Goal: Information Seeking & Learning: Understand process/instructions

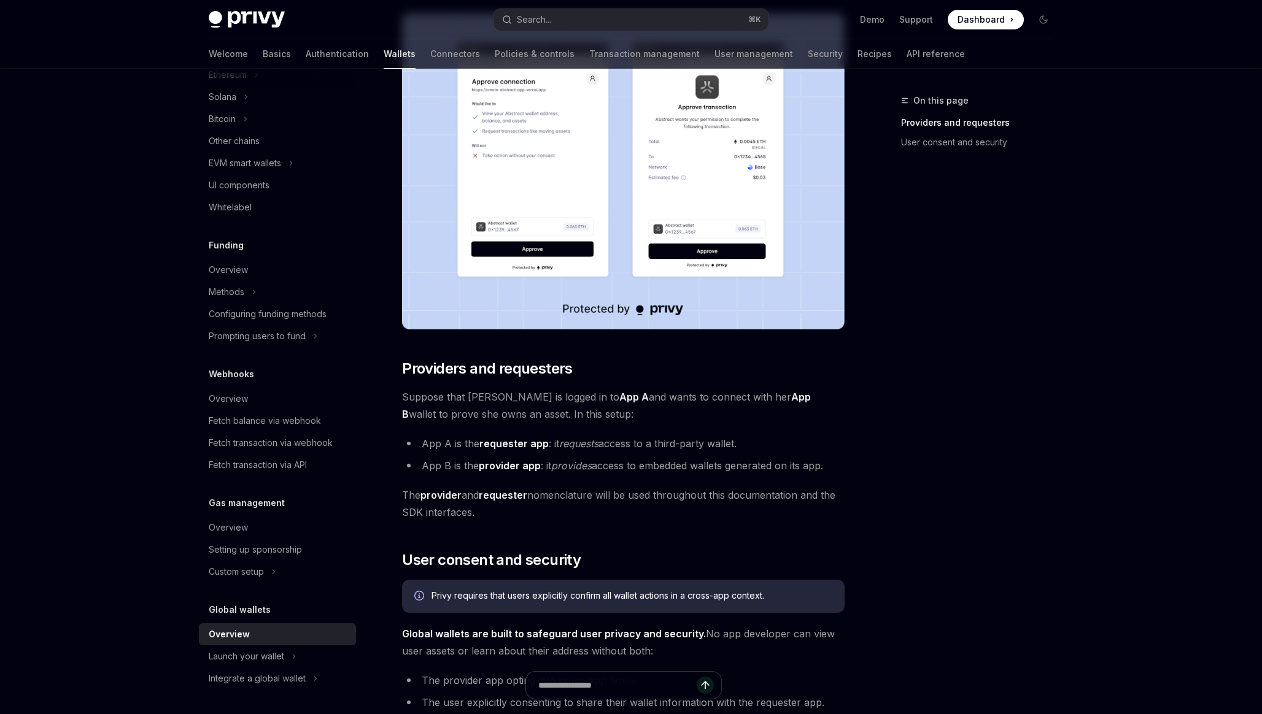
scroll to position [307, 0]
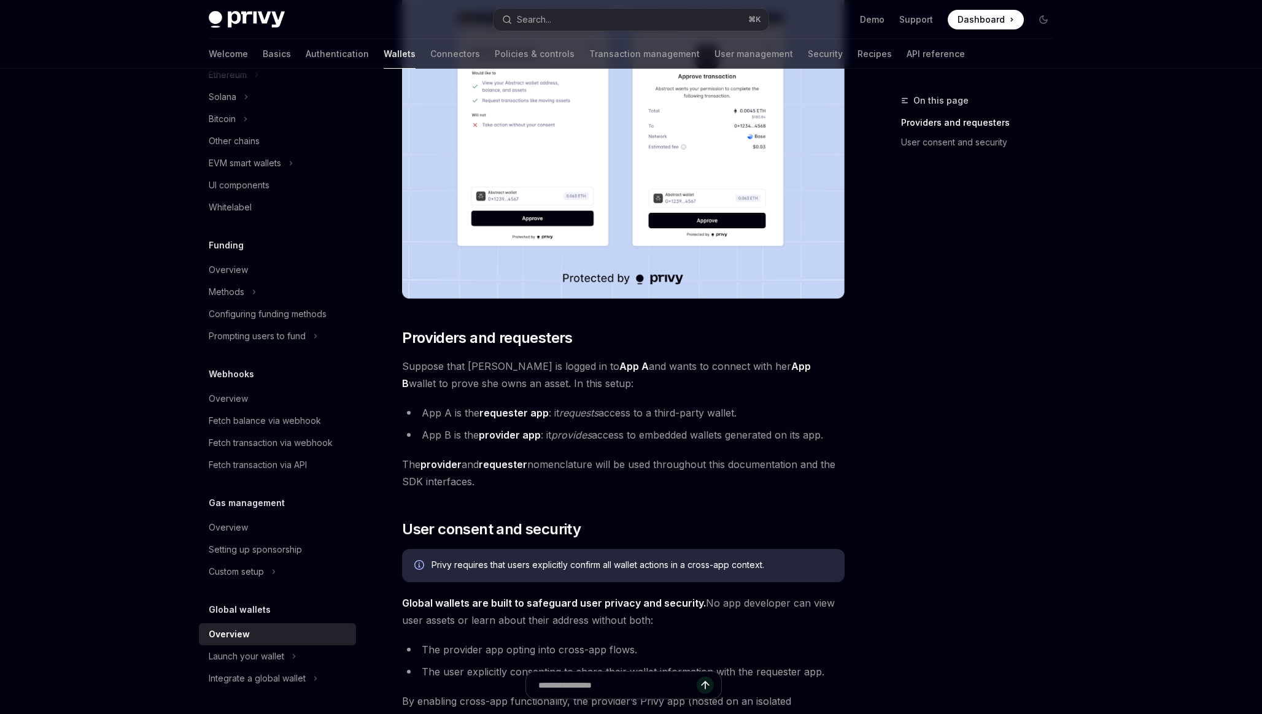
click at [595, 416] on em "requests" at bounding box center [578, 413] width 39 height 12
click at [598, 430] on li "App B is the provider app : it provides access to embedded wallets generated on…" at bounding box center [623, 435] width 443 height 17
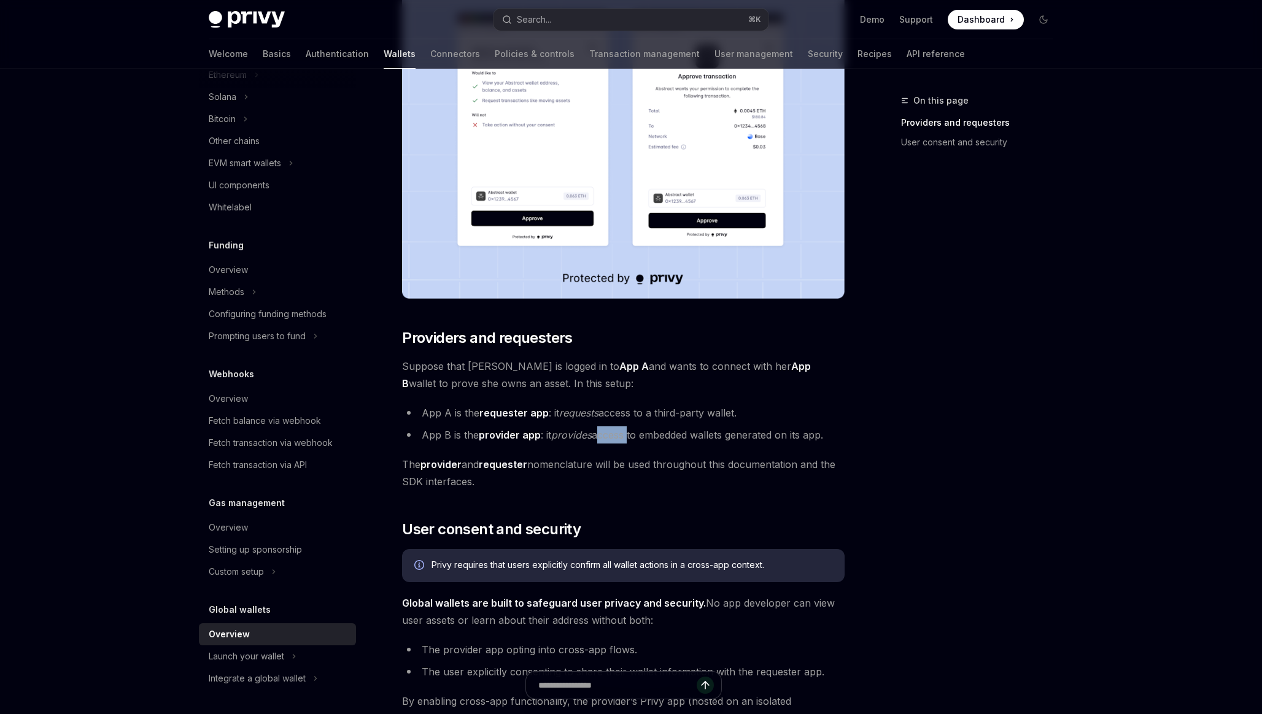
click at [598, 430] on li "App B is the provider app : it provides access to embedded wallets generated on…" at bounding box center [623, 435] width 443 height 17
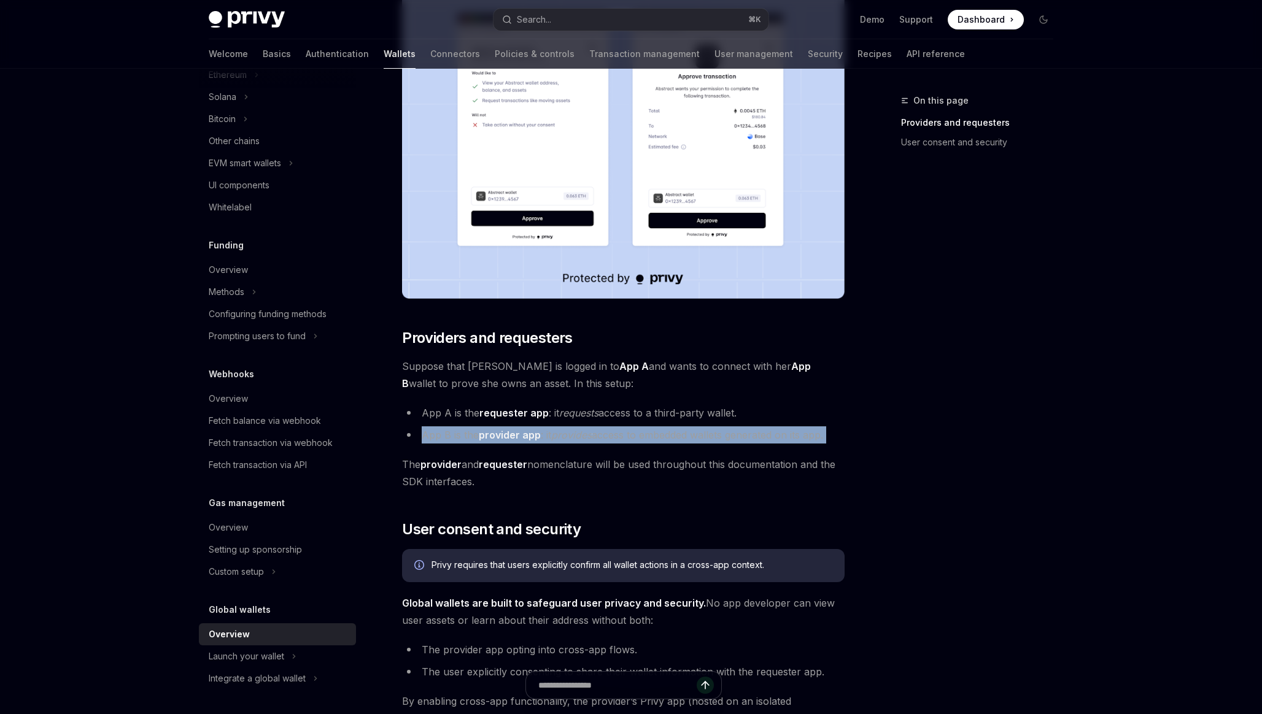
click at [586, 471] on span "The provider and requester nomenclature will be used throughout this documentat…" at bounding box center [623, 473] width 443 height 34
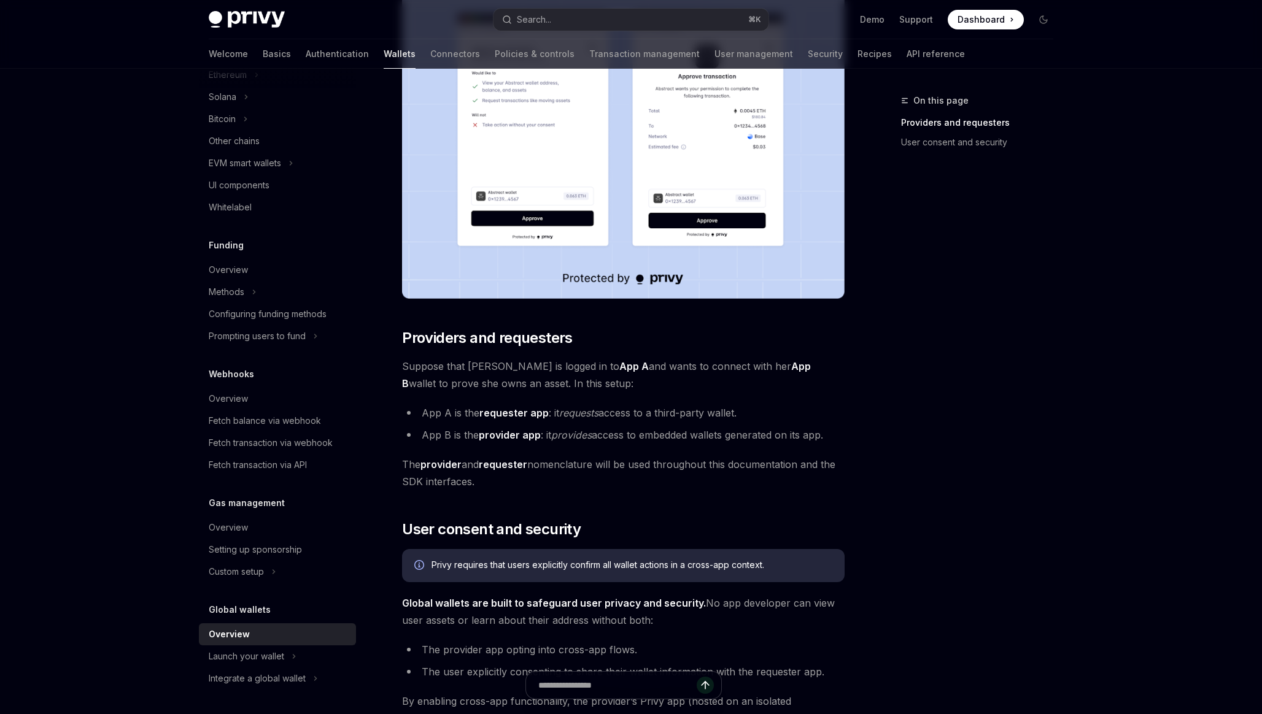
click at [586, 471] on span "The provider and requester nomenclature will be used throughout this documentat…" at bounding box center [623, 473] width 443 height 34
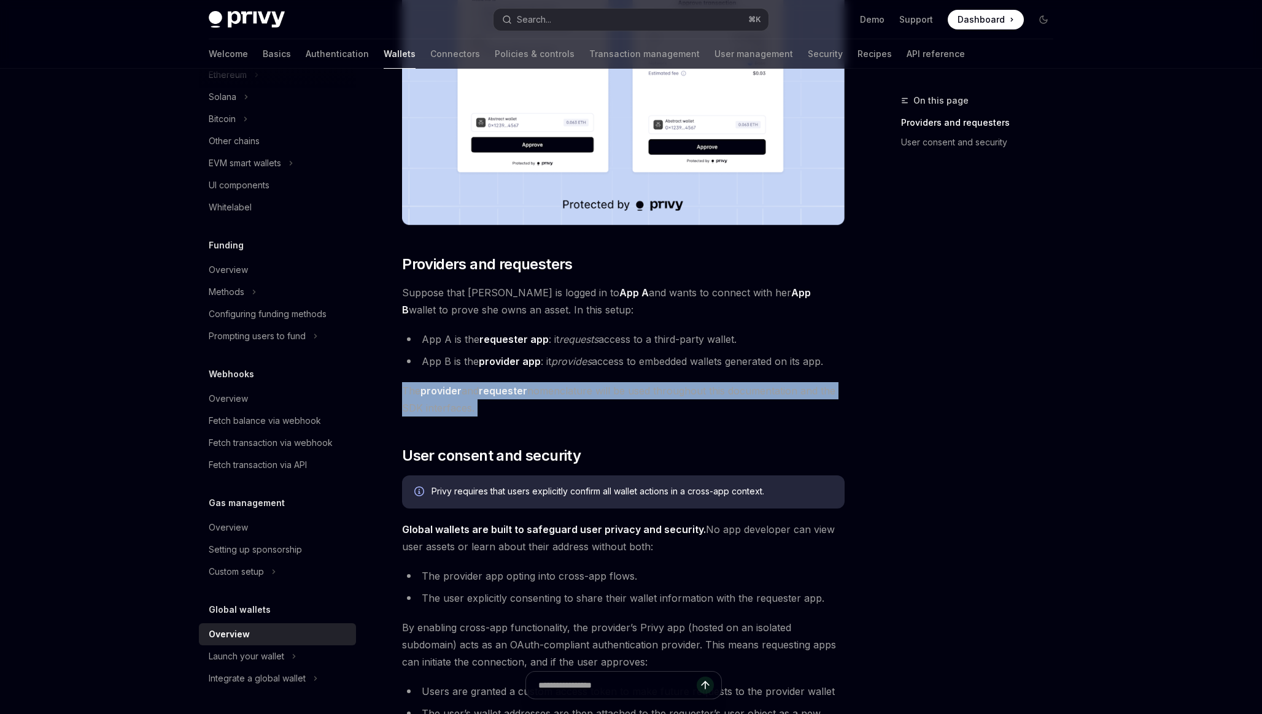
scroll to position [391, 0]
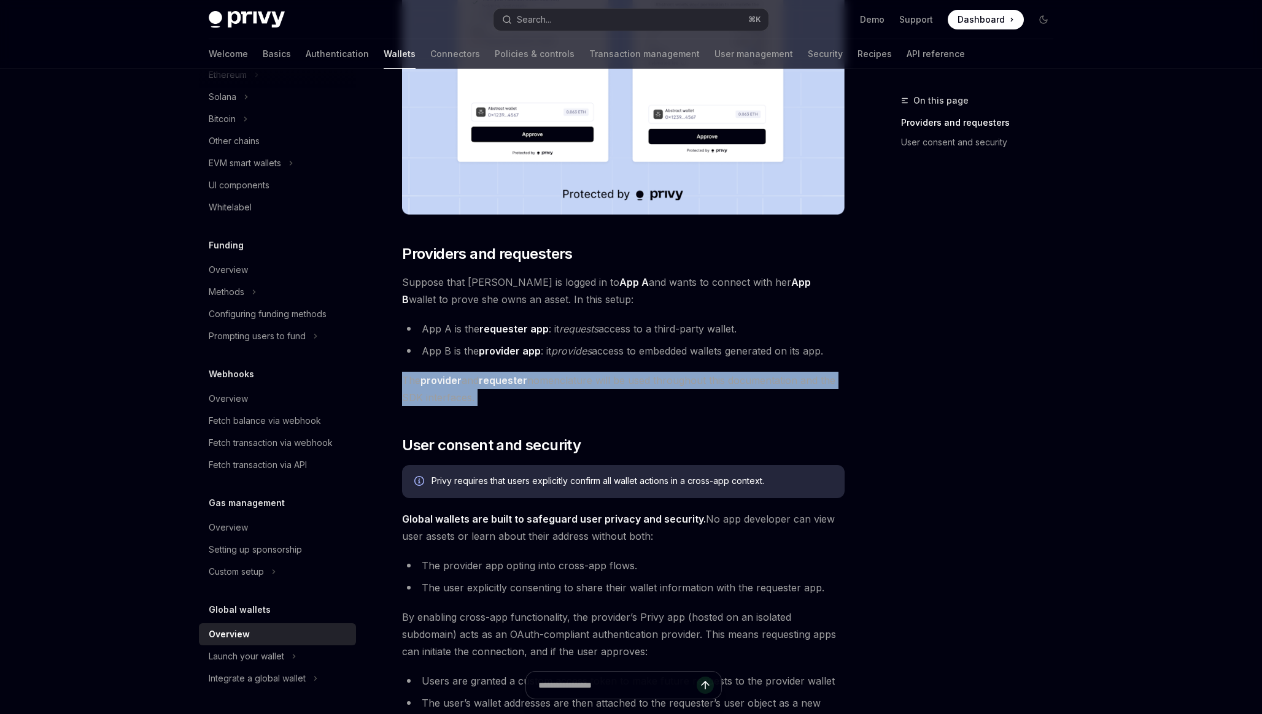
click at [574, 482] on div "Privy requires that users explicitly confirm all wallet actions in a cross-app …" at bounding box center [631, 482] width 401 height 14
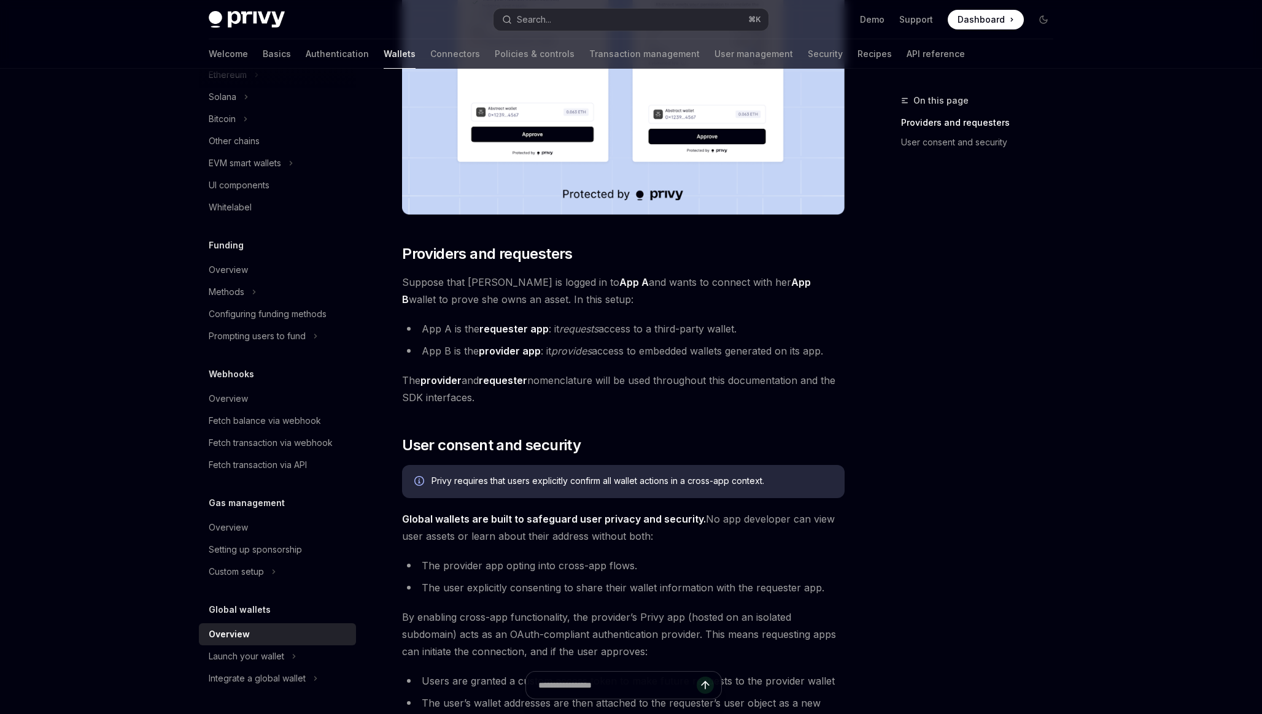
click at [574, 482] on div "Privy requires that users explicitly confirm all wallet actions in a cross-app …" at bounding box center [631, 482] width 401 height 14
click at [565, 528] on span "Global wallets are built to safeguard user privacy and security. No app develop…" at bounding box center [623, 528] width 443 height 34
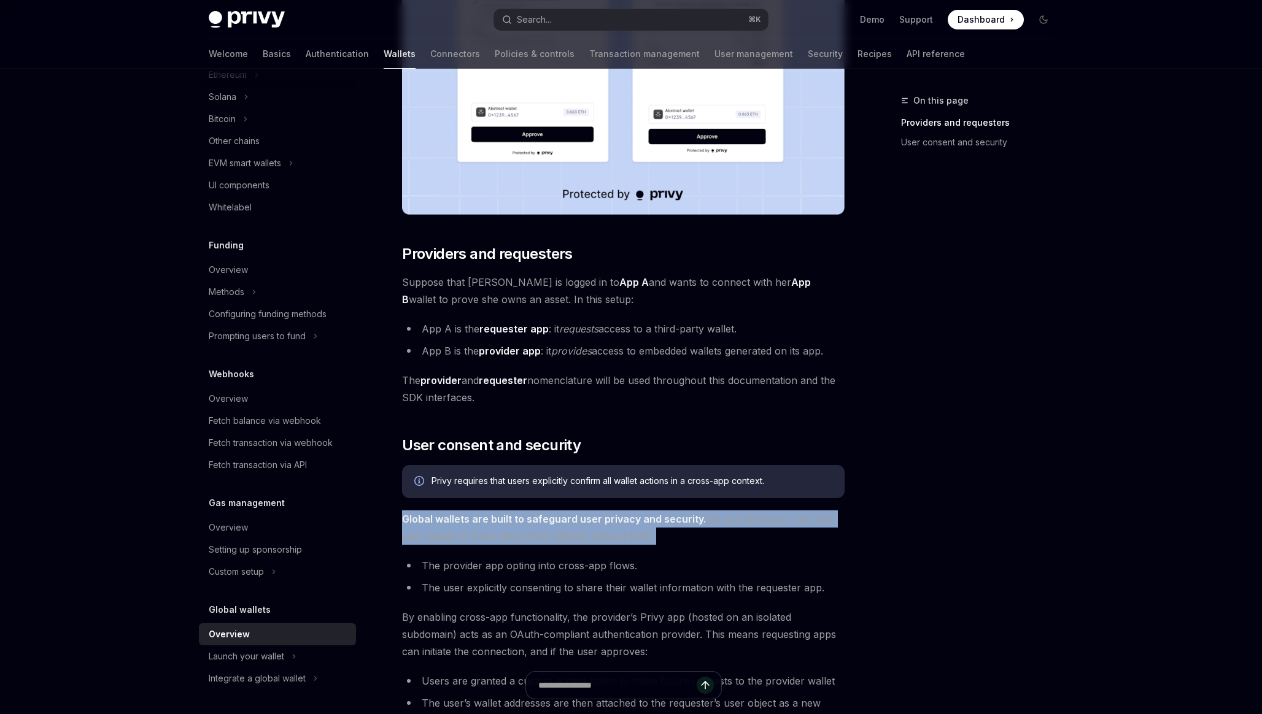
click at [566, 564] on li "The provider app opting into cross-app flows." at bounding box center [623, 565] width 443 height 17
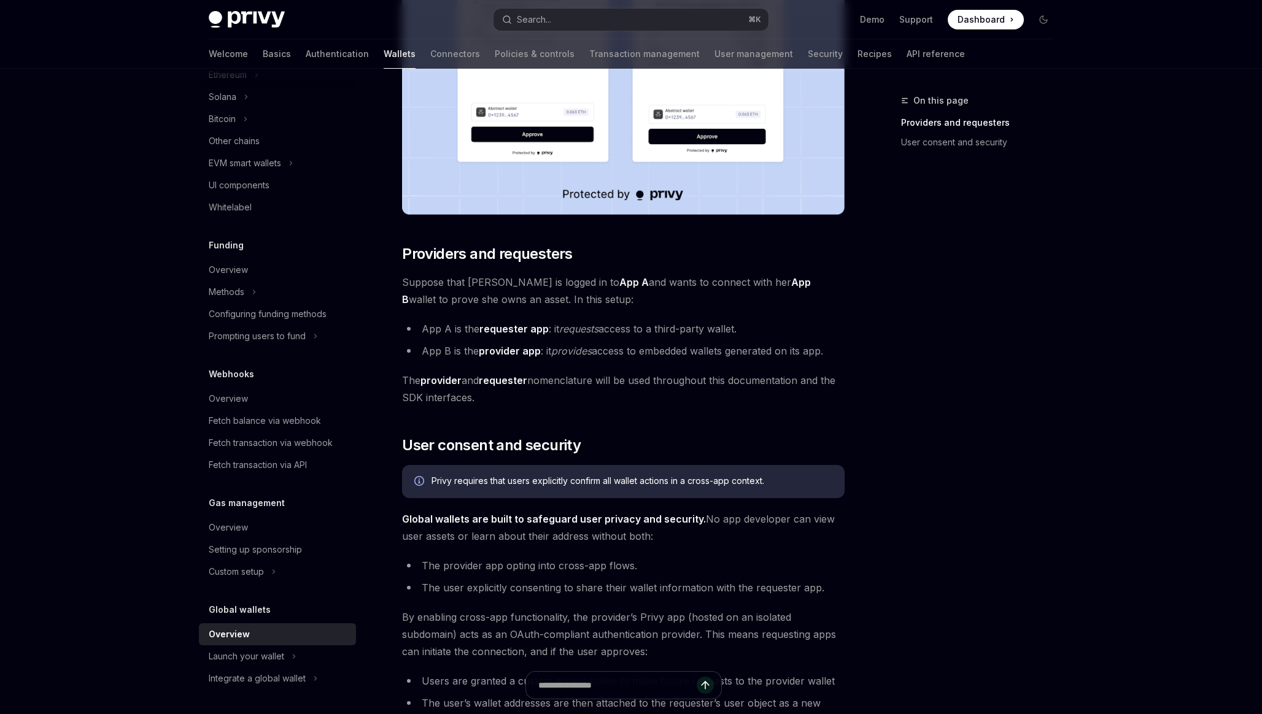
click at [566, 564] on li "The provider app opting into cross-app flows." at bounding box center [623, 565] width 443 height 17
click at [567, 589] on li "The user explicitly consenting to share their wallet information with the reque…" at bounding box center [623, 587] width 443 height 17
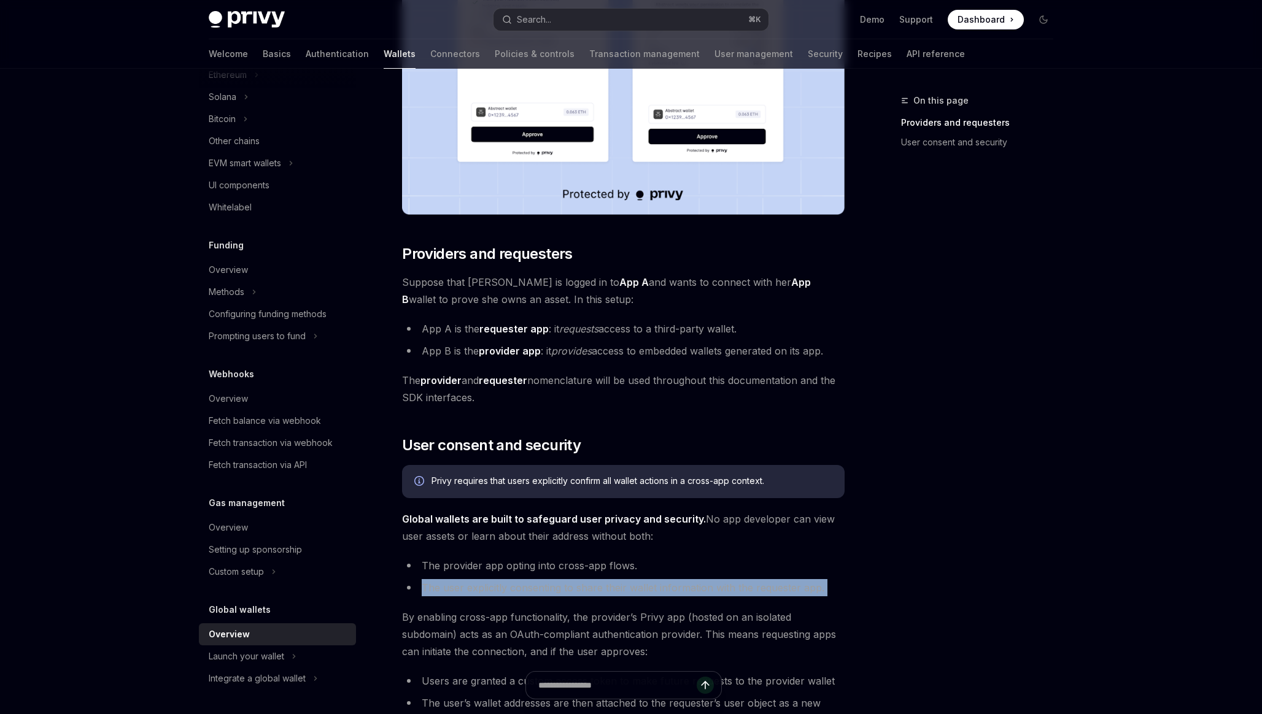
click at [516, 612] on span "By enabling cross-app functionality, the provider’s Privy app (hosted on an iso…" at bounding box center [623, 635] width 443 height 52
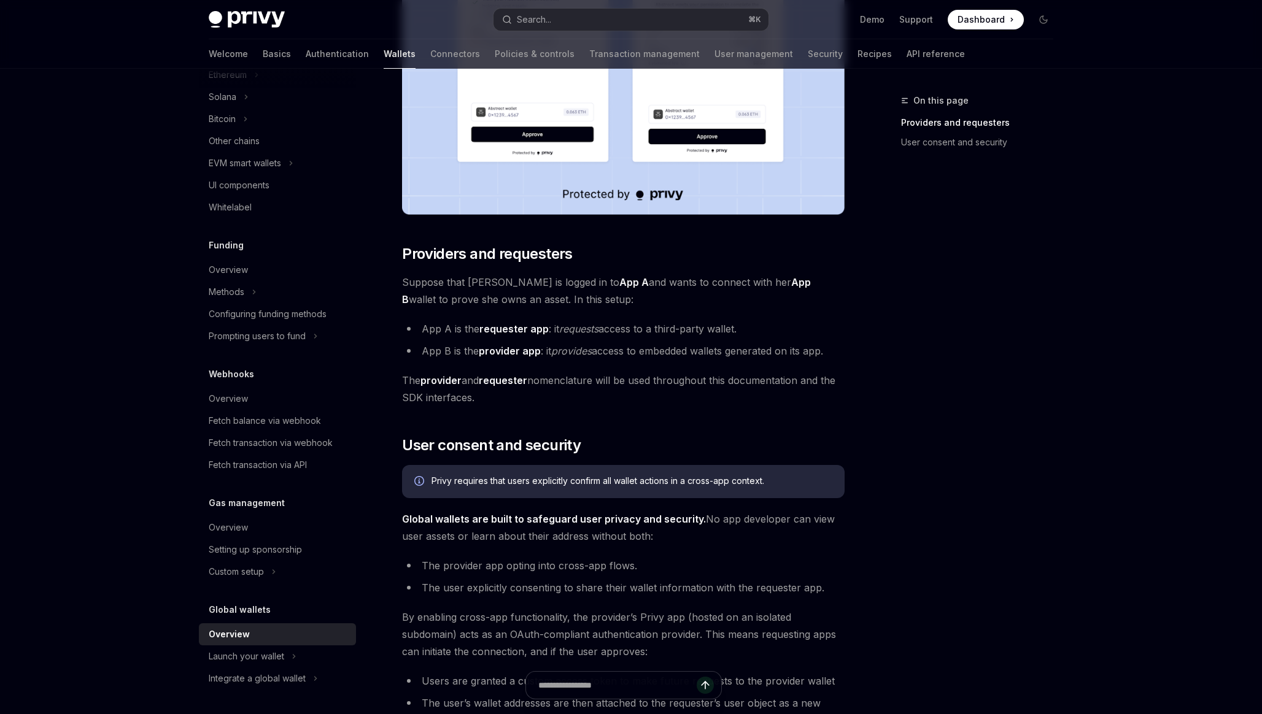
click at [516, 612] on span "By enabling cross-app functionality, the provider’s Privy app (hosted on an iso…" at bounding box center [623, 635] width 443 height 52
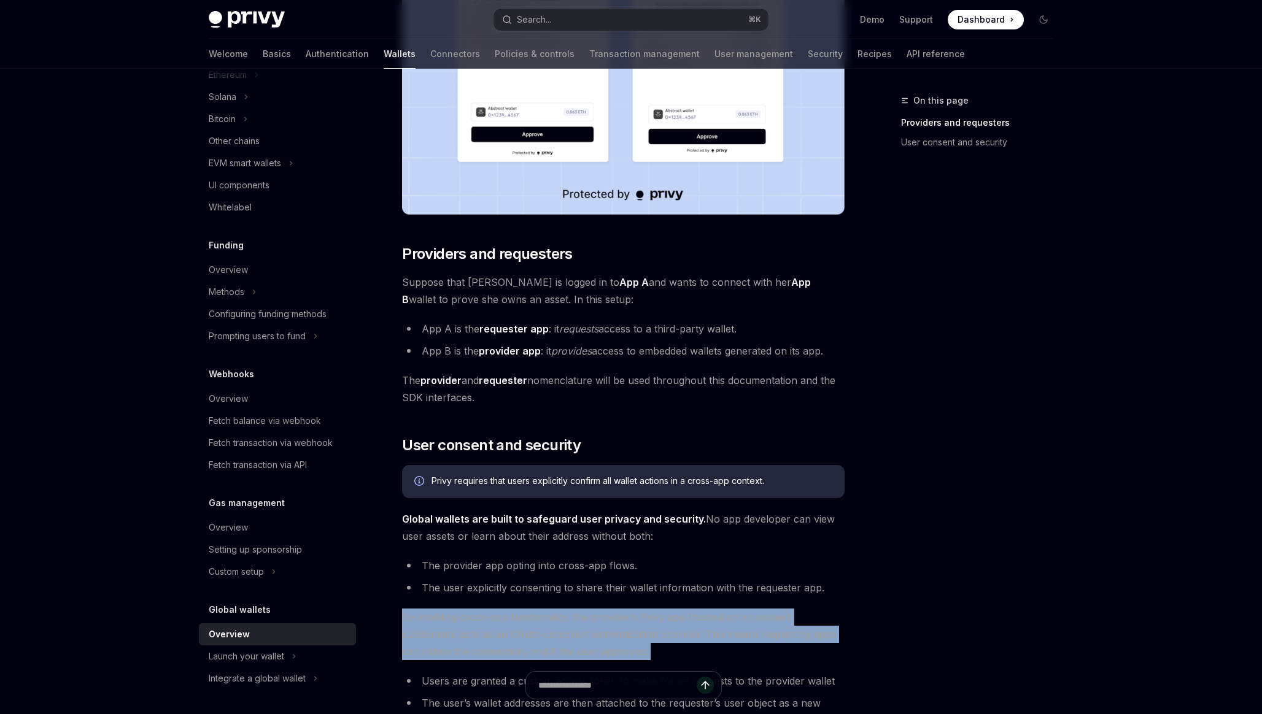
click at [506, 631] on span "By enabling cross-app functionality, the provider’s Privy app (hosted on an iso…" at bounding box center [623, 635] width 443 height 52
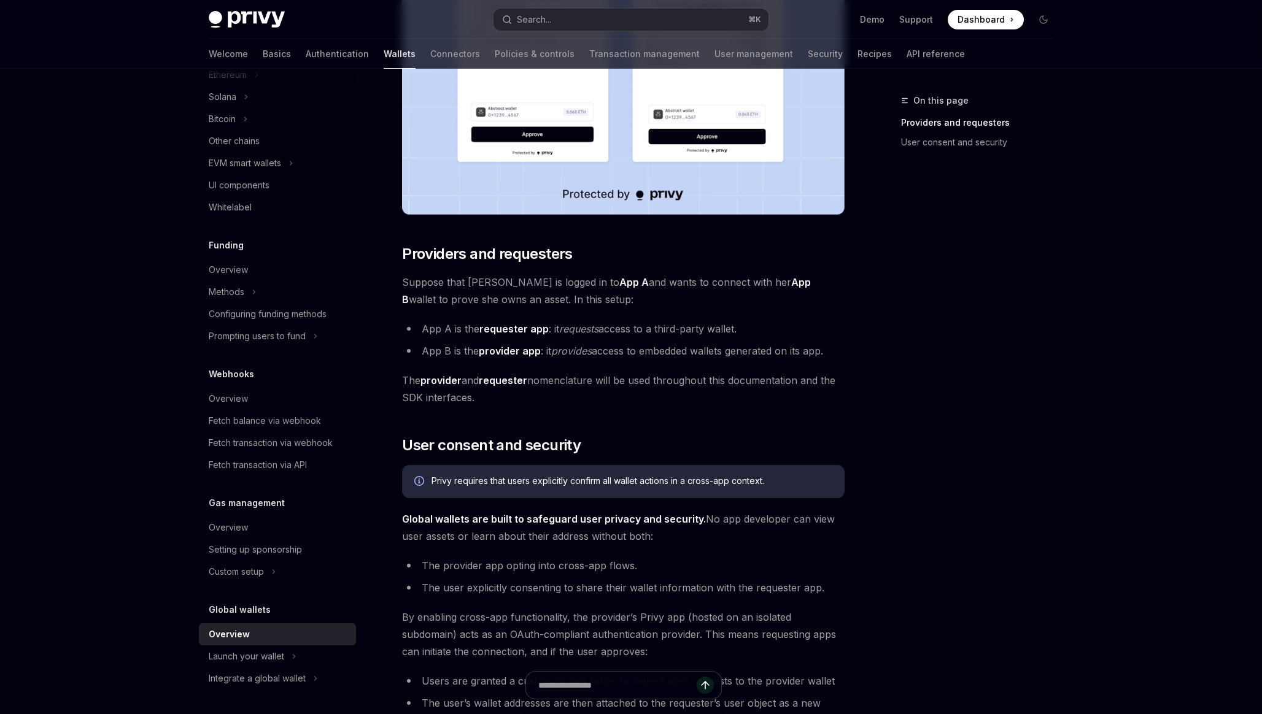
click at [506, 631] on span "By enabling cross-app functionality, the provider’s Privy app (hosted on an iso…" at bounding box center [623, 635] width 443 height 52
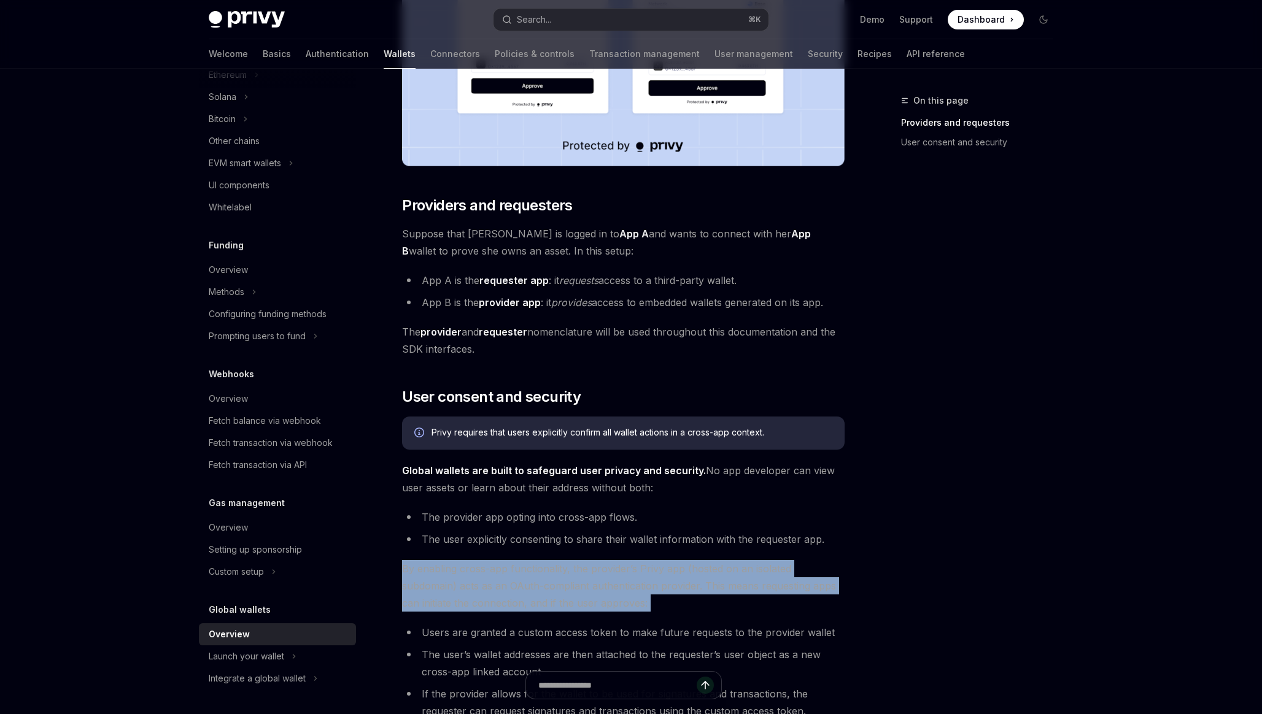
scroll to position [445, 0]
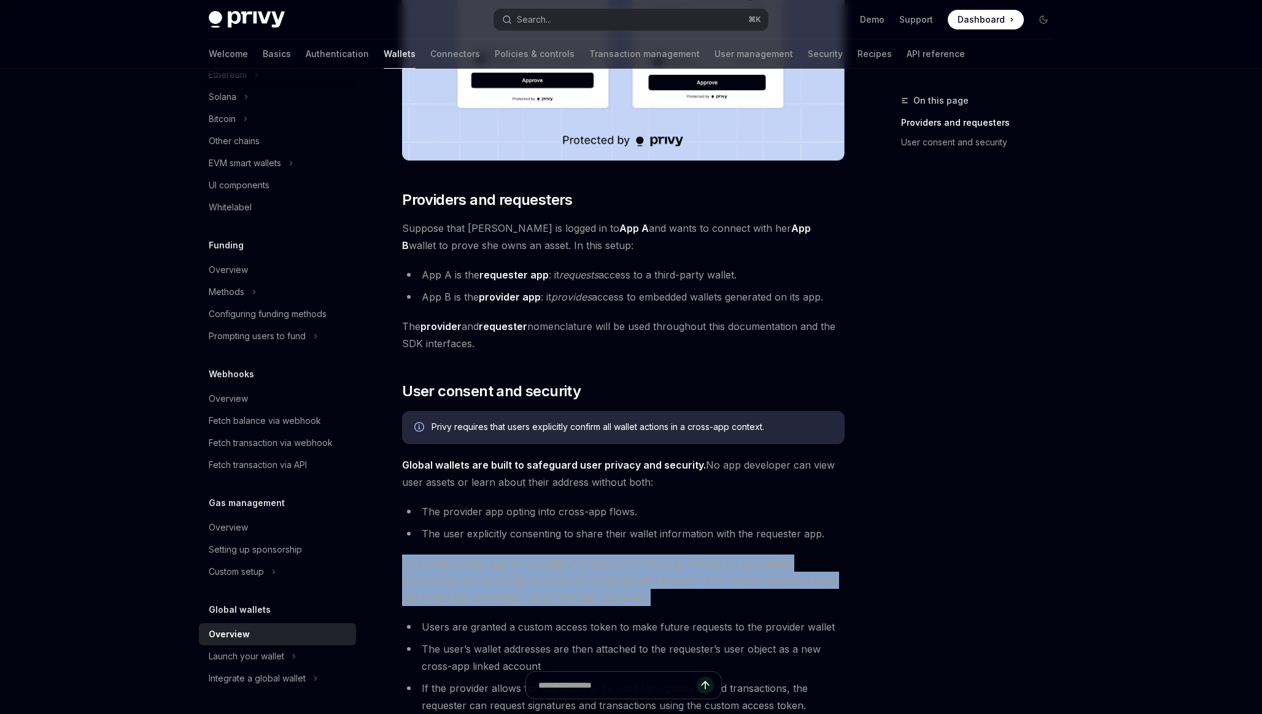
click at [506, 631] on li "Users are granted a custom access token to make future requests to the provider…" at bounding box center [623, 627] width 443 height 17
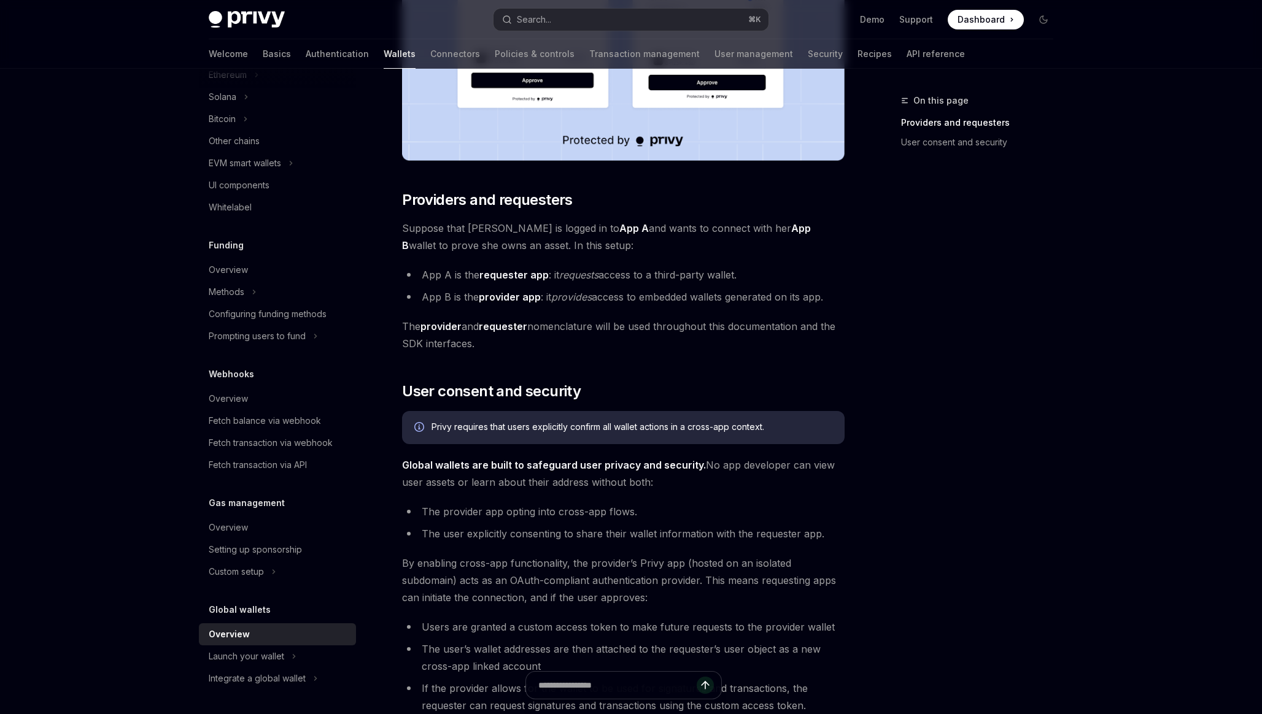
click at [506, 631] on li "Users are granted a custom access token to make future requests to the provider…" at bounding box center [623, 627] width 443 height 17
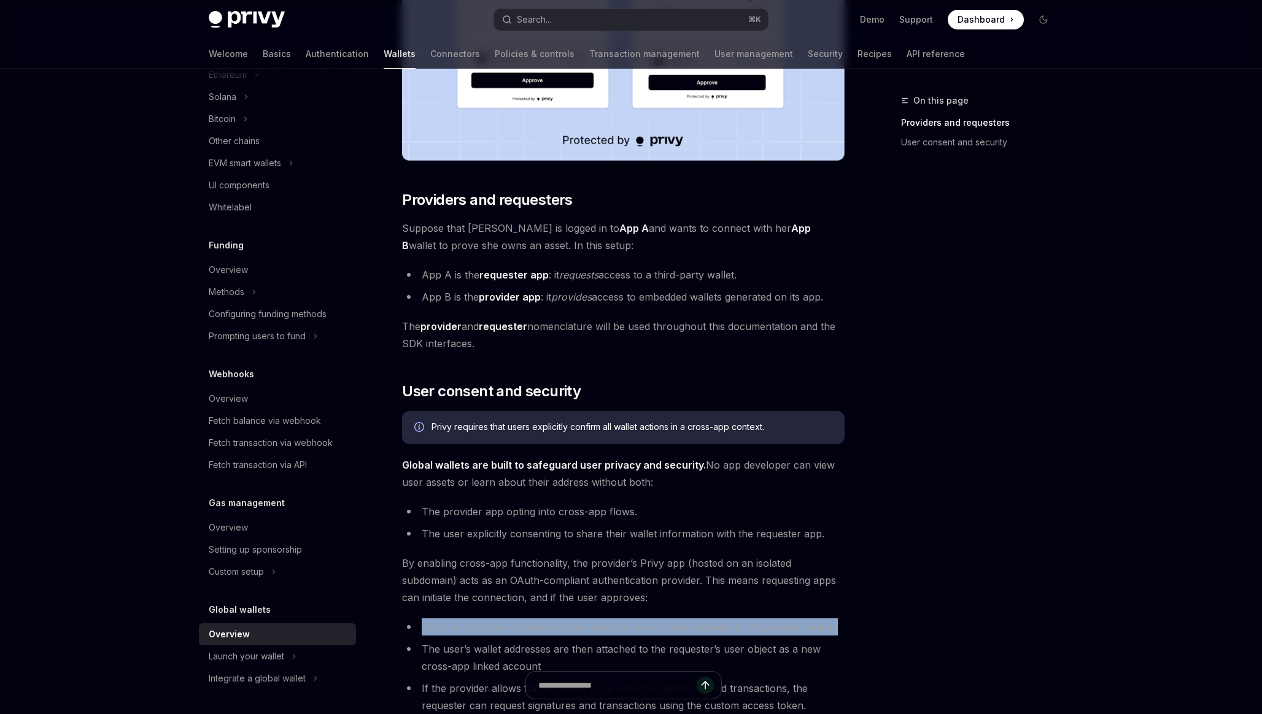
click at [500, 652] on li "The user’s wallet addresses are then attached to the requester’s user object as…" at bounding box center [623, 658] width 443 height 34
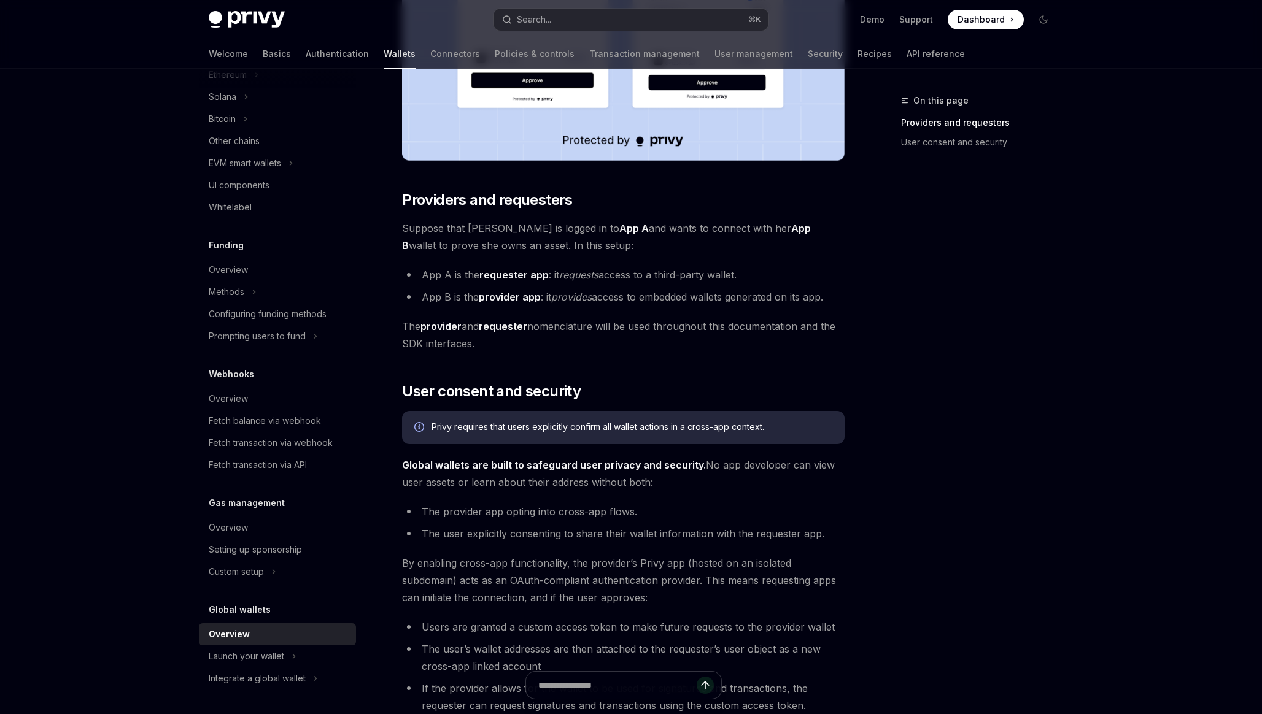
click at [500, 652] on li "The user’s wallet addresses are then attached to the requester’s user object as…" at bounding box center [623, 658] width 443 height 34
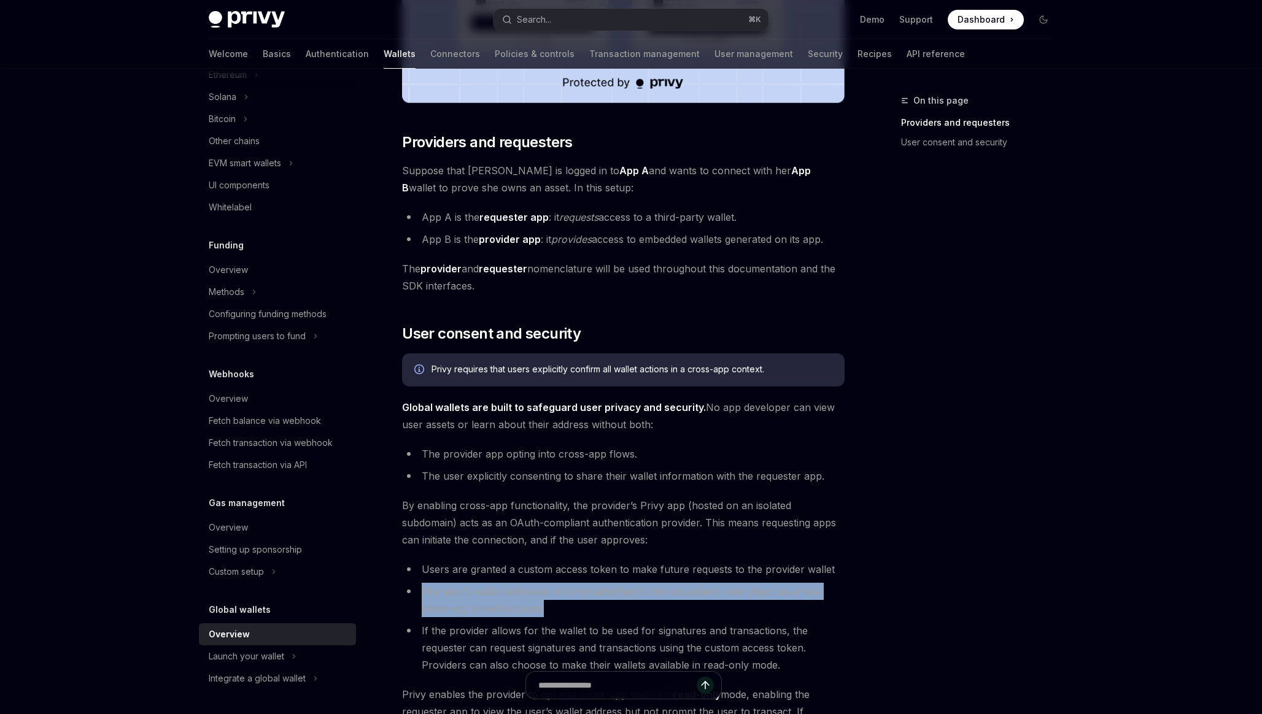
scroll to position [508, 0]
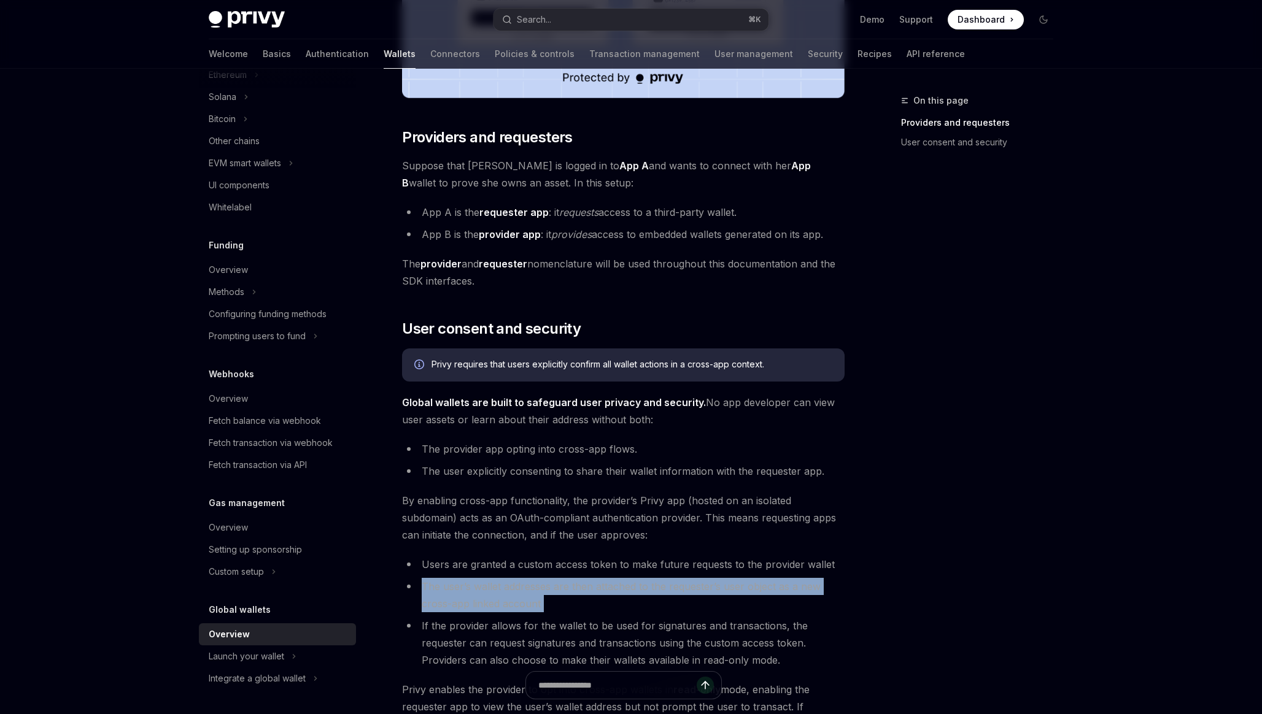
click at [494, 632] on li "If the provider allows for the wallet to be used for signatures and transaction…" at bounding box center [623, 643] width 443 height 52
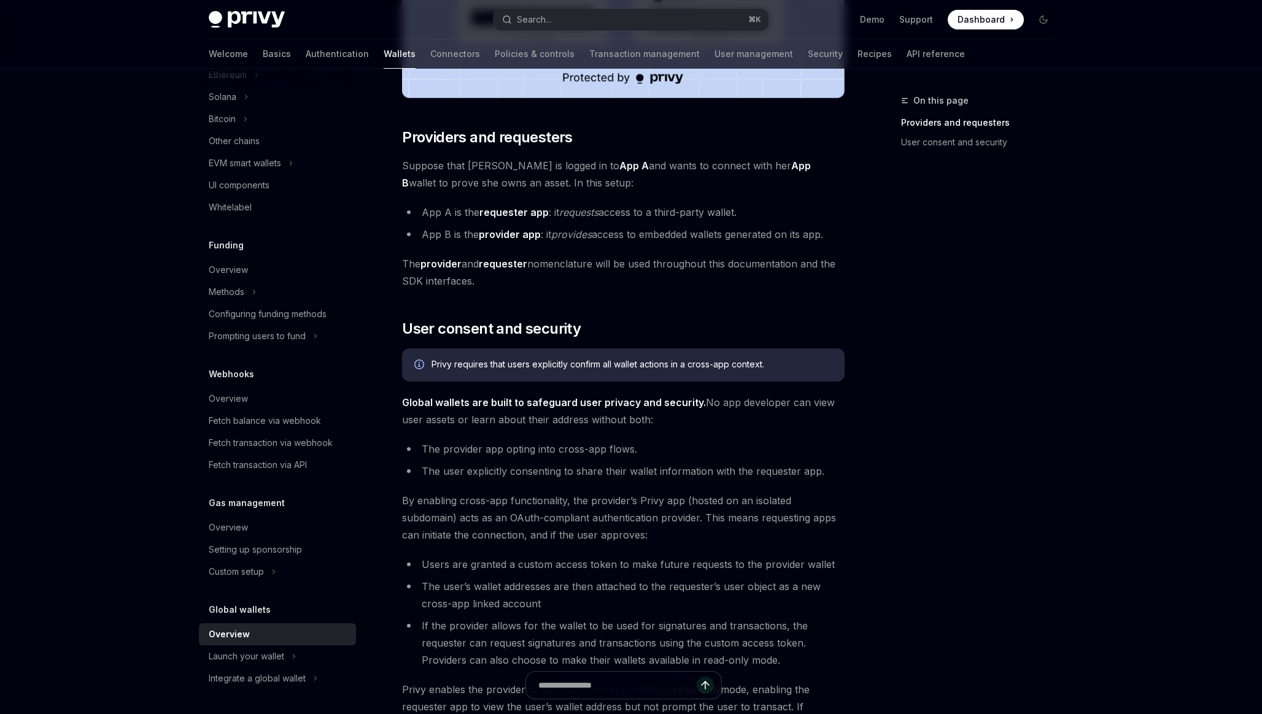
click at [494, 632] on li "If the provider allows for the wallet to be used for signatures and transaction…" at bounding box center [623, 643] width 443 height 52
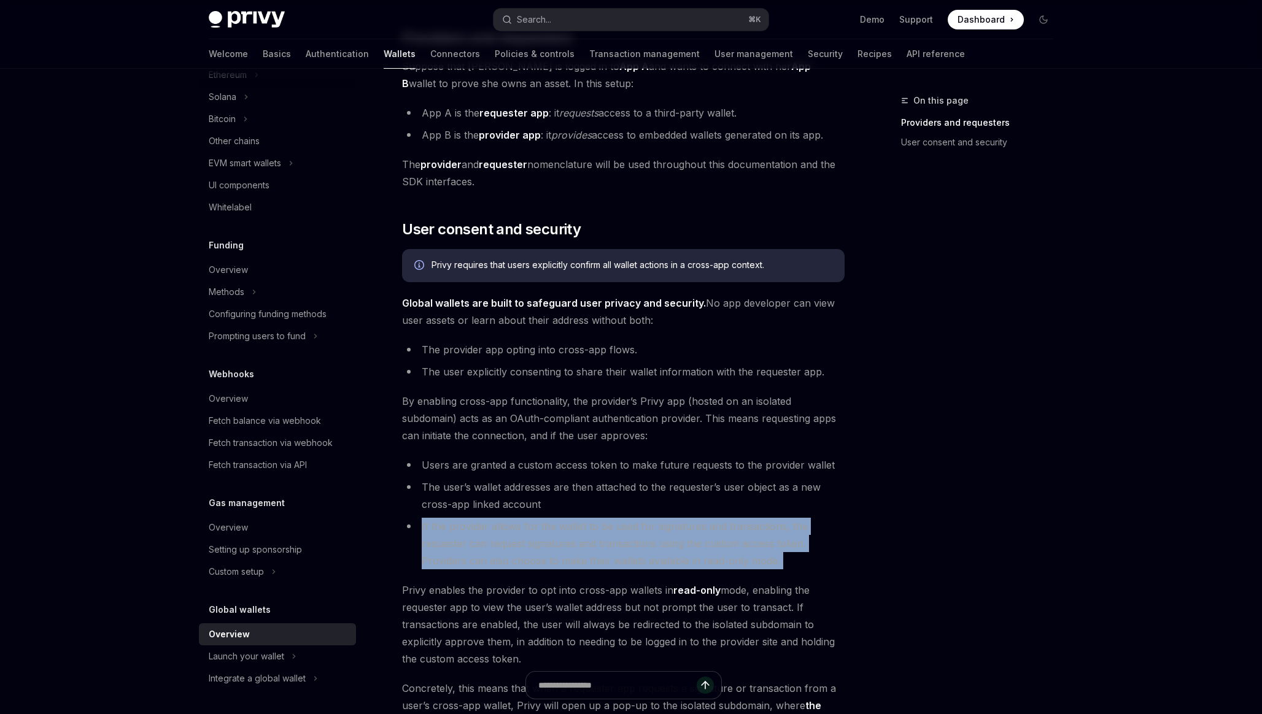
scroll to position [616, 0]
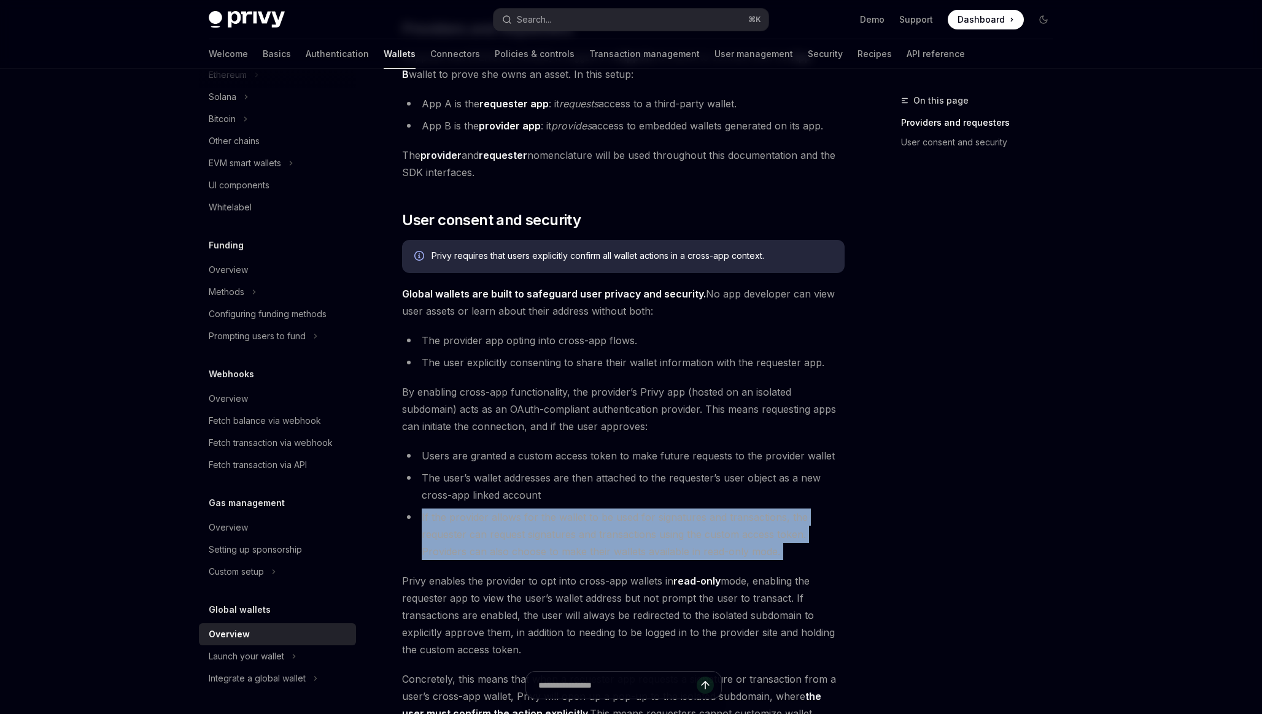
click at [501, 597] on span "Privy enables the provider to opt into cross-app wallets in read-only mode, ena…" at bounding box center [623, 616] width 443 height 86
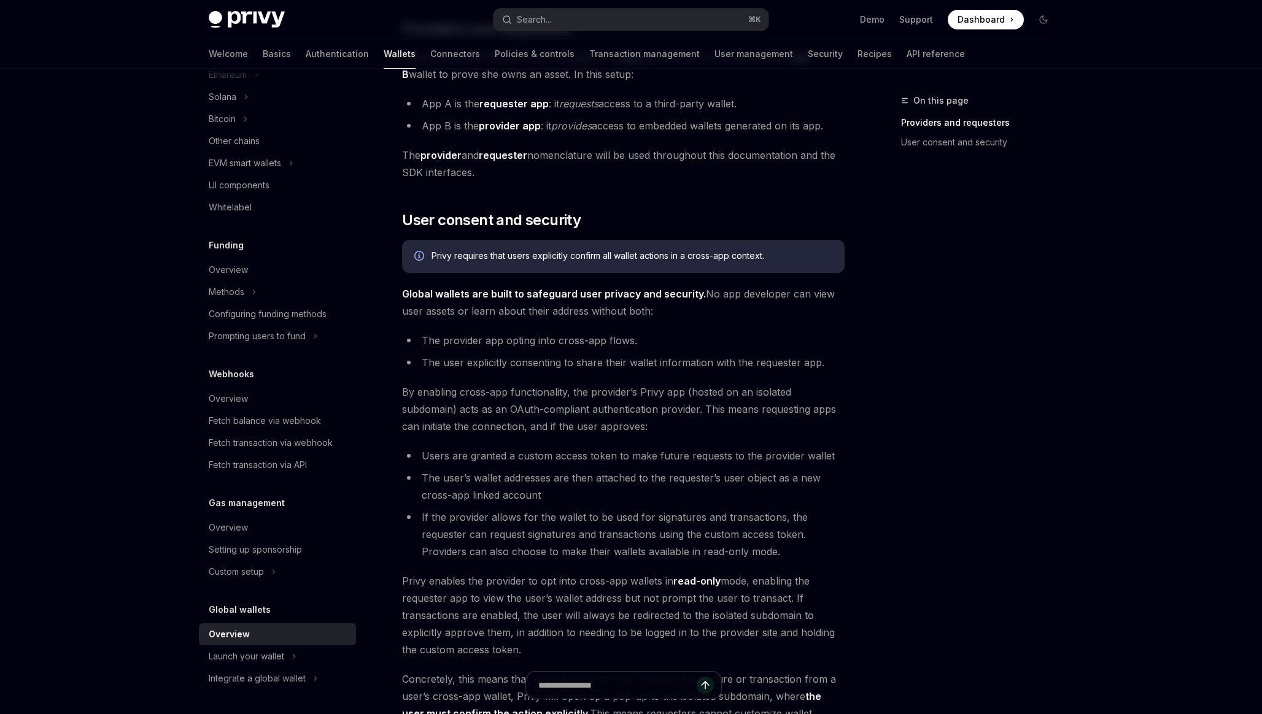
click at [501, 597] on span "Privy enables the provider to opt into cross-app wallets in read-only mode, ena…" at bounding box center [623, 616] width 443 height 86
click at [481, 582] on span "Privy enables the provider to opt into cross-app wallets in read-only mode, ena…" at bounding box center [623, 616] width 443 height 86
click at [547, 580] on span "Privy enables the provider to opt into cross-app wallets in read-only mode, ena…" at bounding box center [623, 616] width 443 height 86
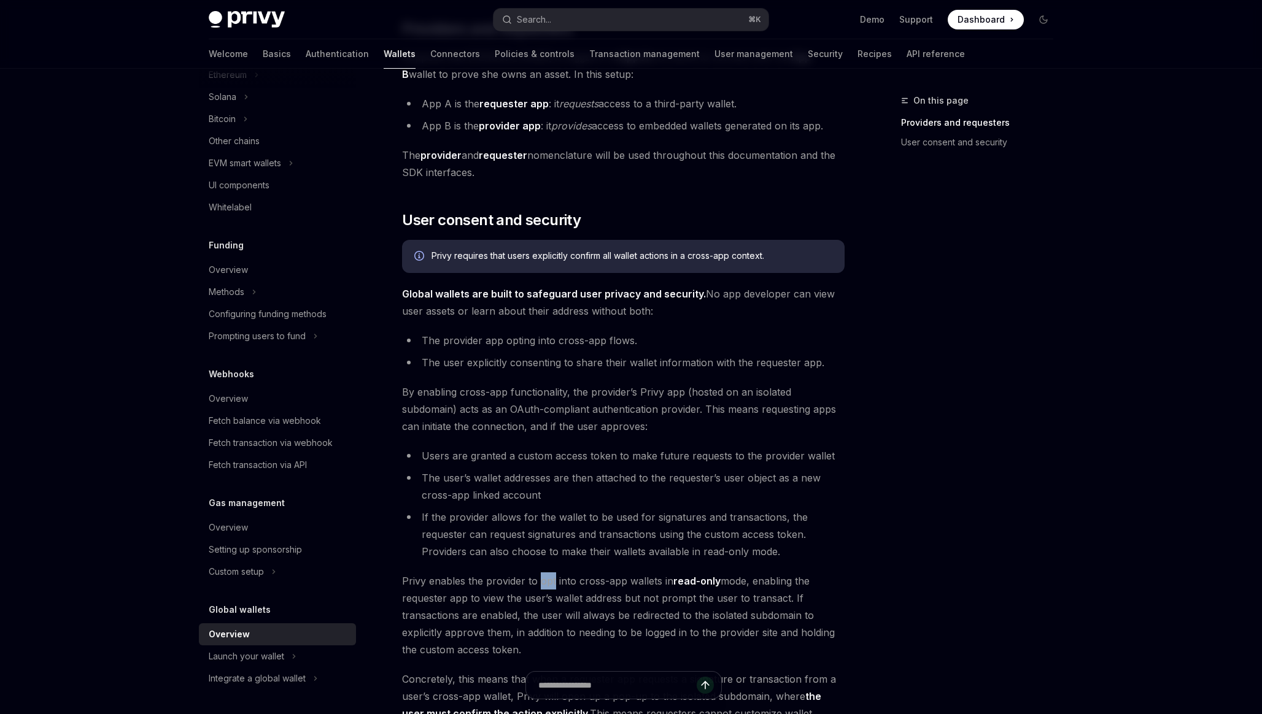
click at [476, 597] on span "Privy enables the provider to opt into cross-app wallets in read-only mode, ena…" at bounding box center [623, 616] width 443 height 86
click at [540, 599] on span "Privy enables the provider to opt into cross-app wallets in read-only mode, ena…" at bounding box center [623, 616] width 443 height 86
click at [646, 599] on span "Privy enables the provider to opt into cross-app wallets in read-only mode, ena…" at bounding box center [623, 616] width 443 height 86
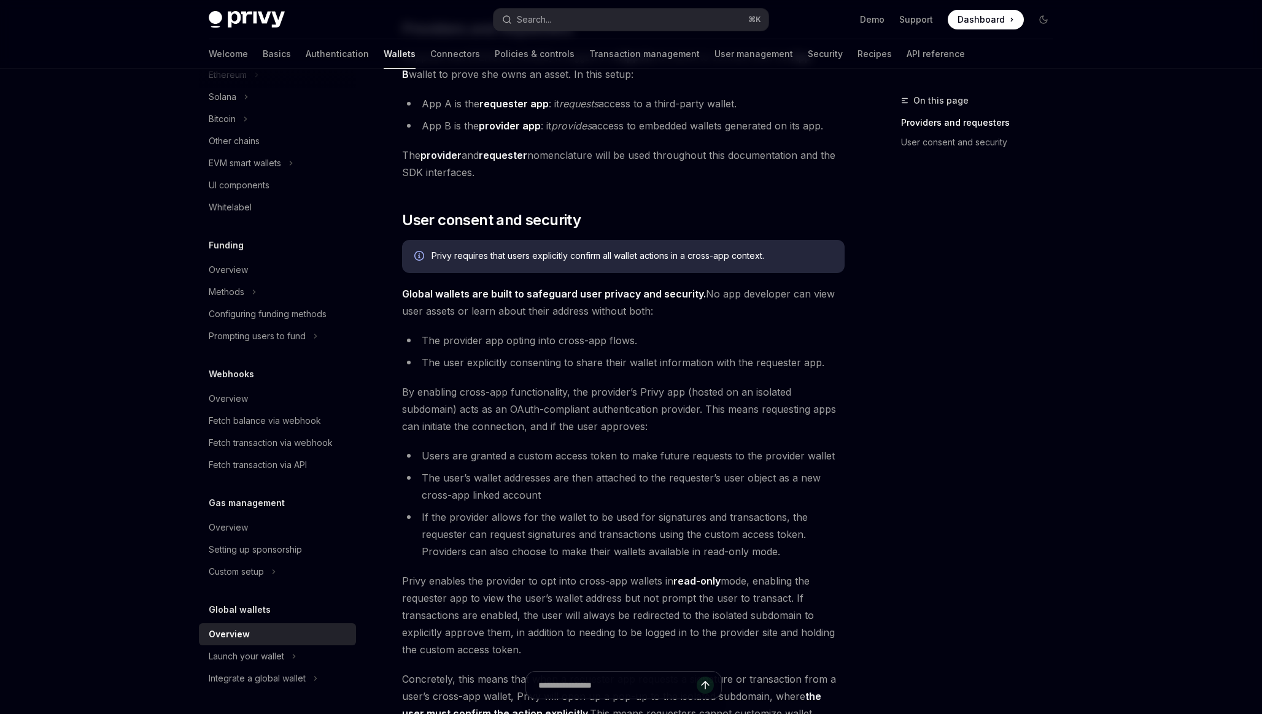
click at [646, 599] on span "Privy enables the provider to opt into cross-app wallets in read-only mode, ena…" at bounding box center [623, 616] width 443 height 86
click at [513, 618] on span "Privy enables the provider to opt into cross-app wallets in read-only mode, ena…" at bounding box center [623, 616] width 443 height 86
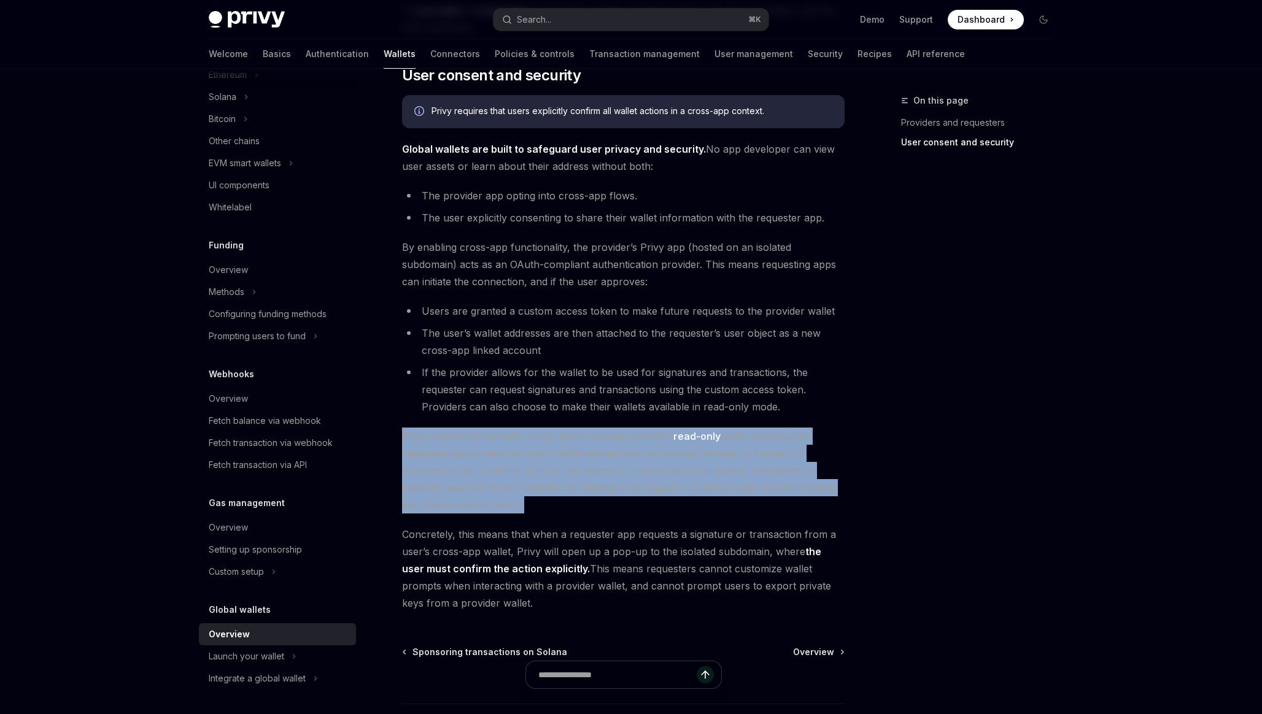
scroll to position [764, 0]
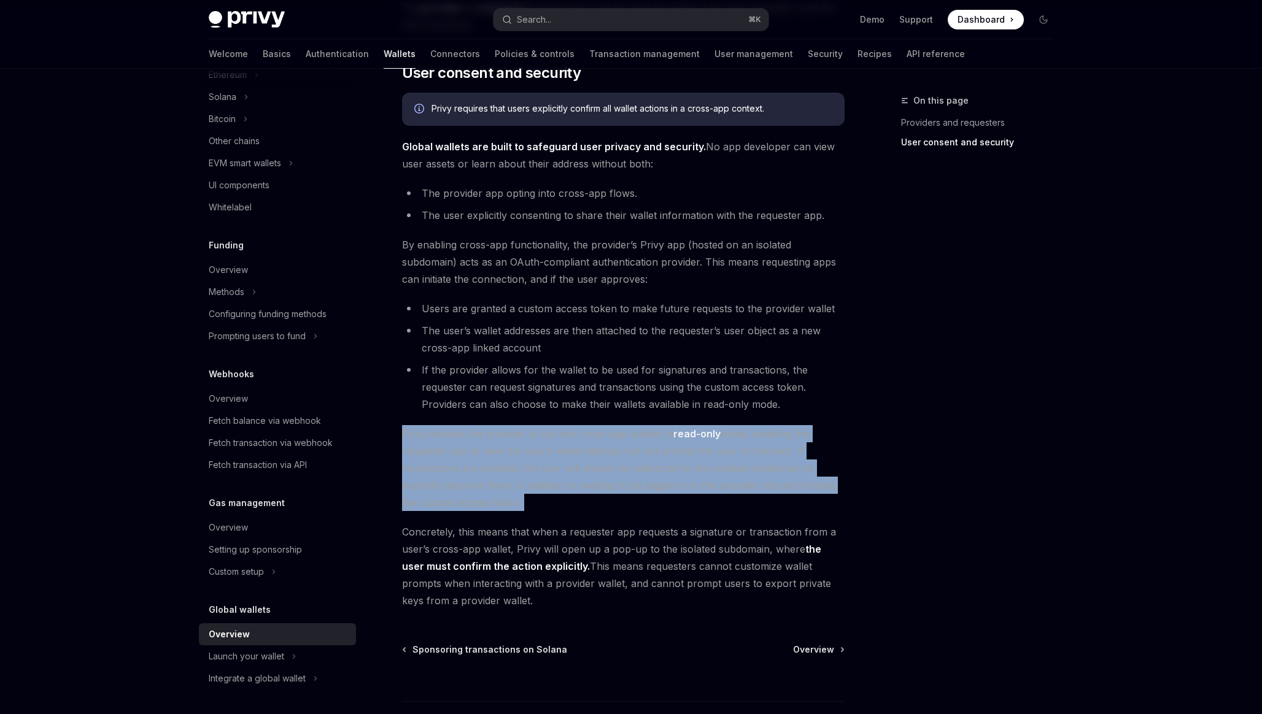
click at [464, 540] on span "Concretely, this means that when a requester app requests a signature or transa…" at bounding box center [623, 567] width 443 height 86
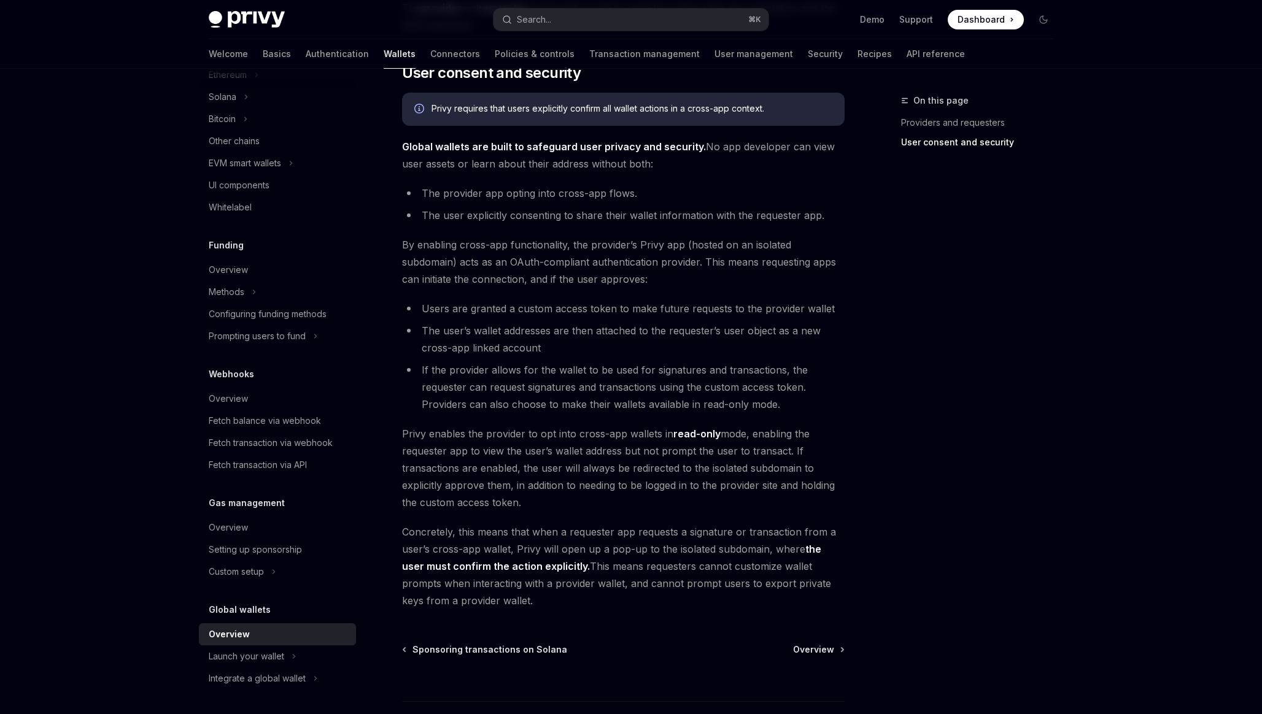
click at [464, 540] on span "Concretely, this means that when a requester app requests a signature or transa…" at bounding box center [623, 567] width 443 height 86
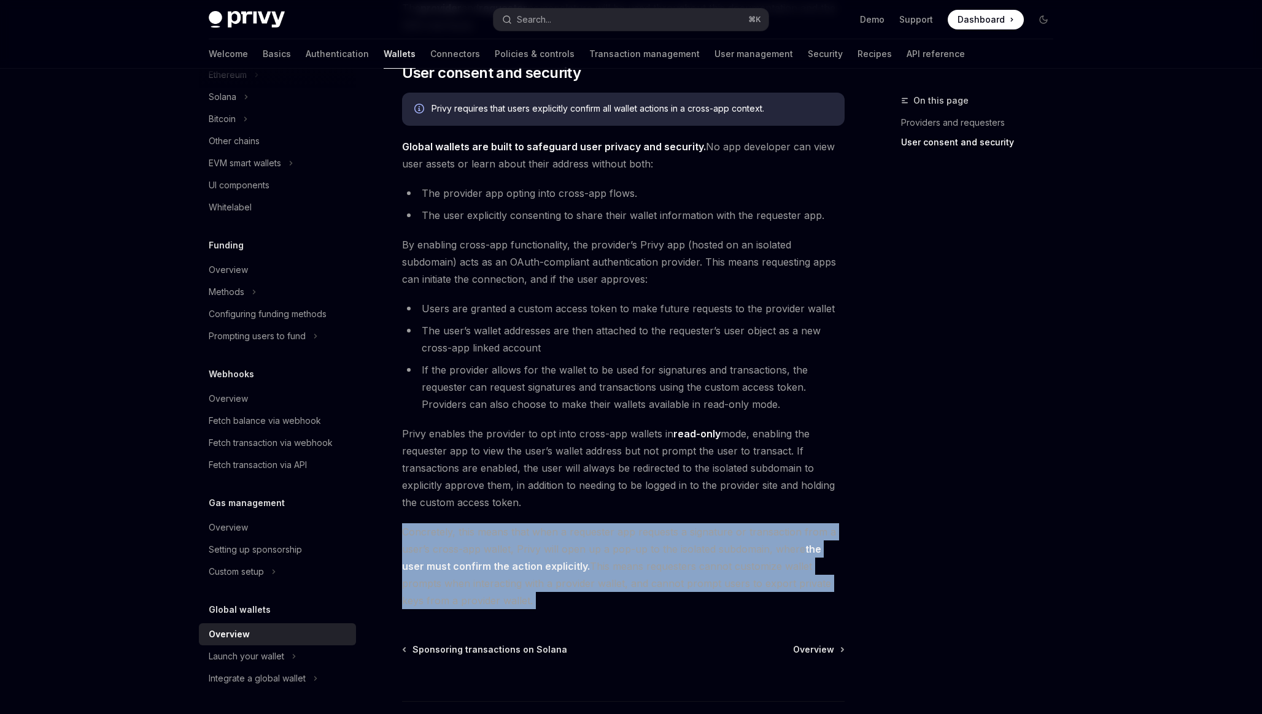
click at [472, 567] on strong "the user must confirm the action explicitly." at bounding box center [611, 557] width 419 height 29
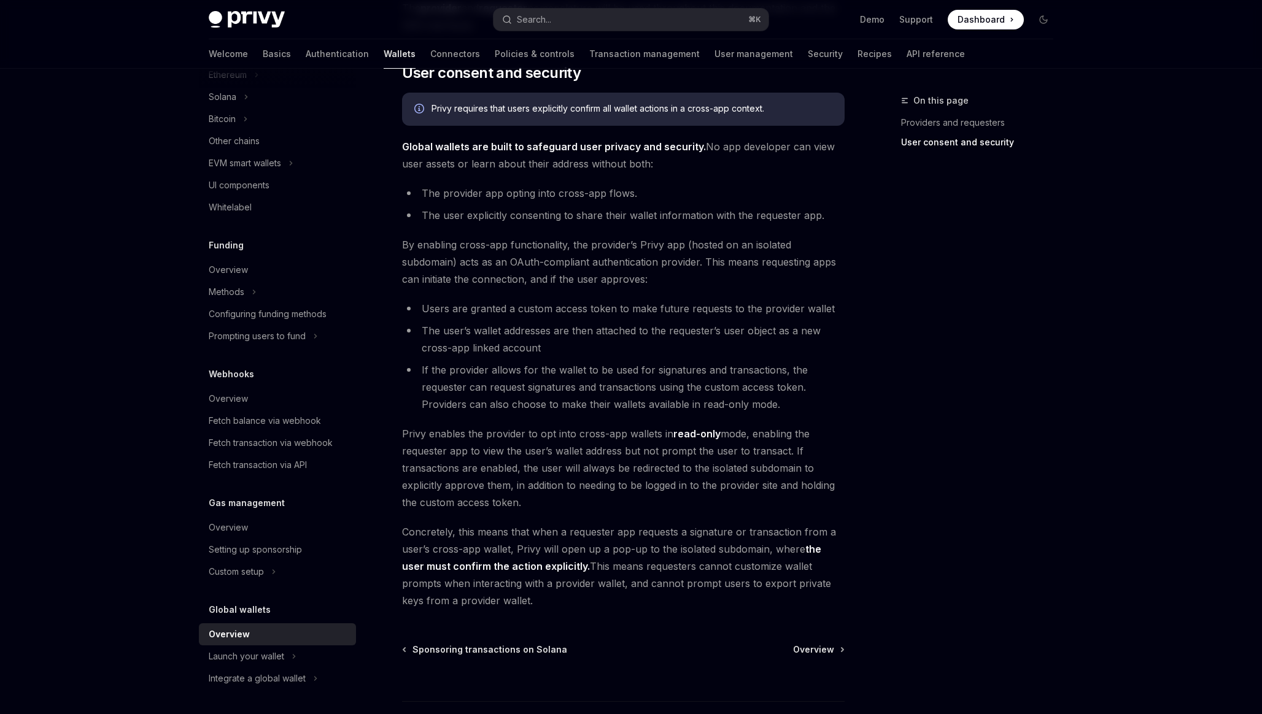
click at [472, 567] on strong "the user must confirm the action explicitly." at bounding box center [611, 557] width 419 height 29
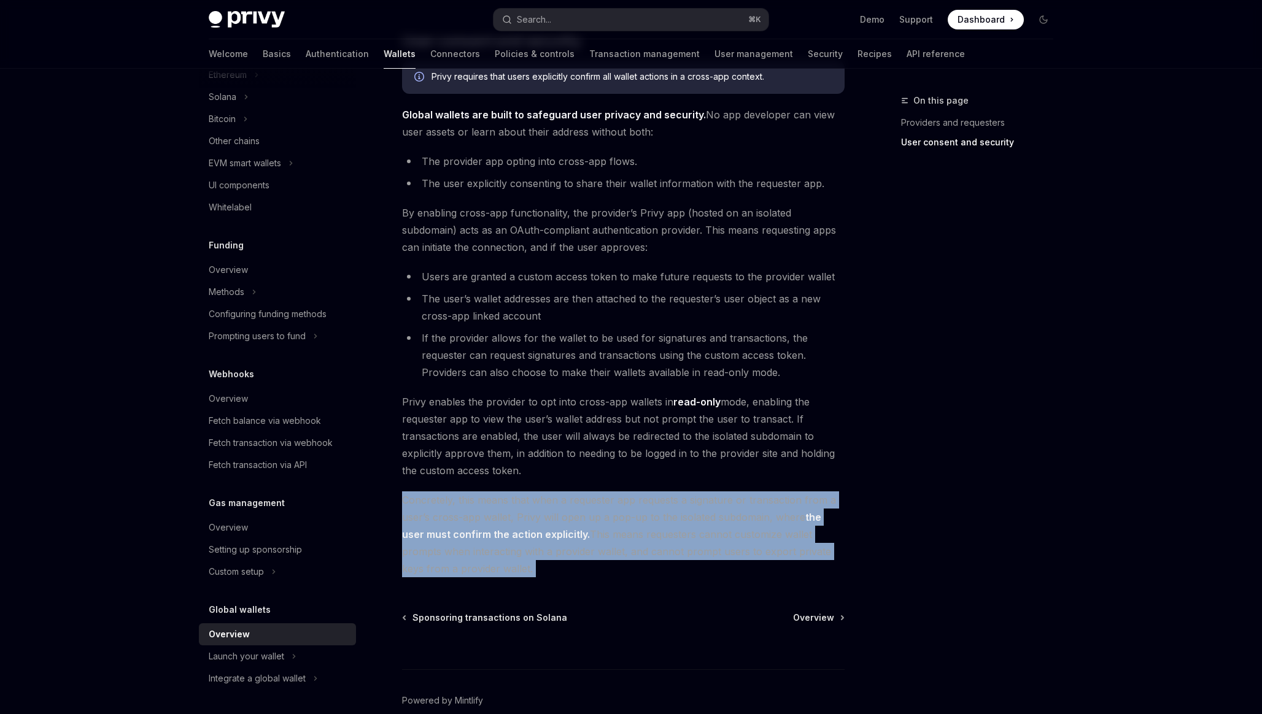
scroll to position [857, 0]
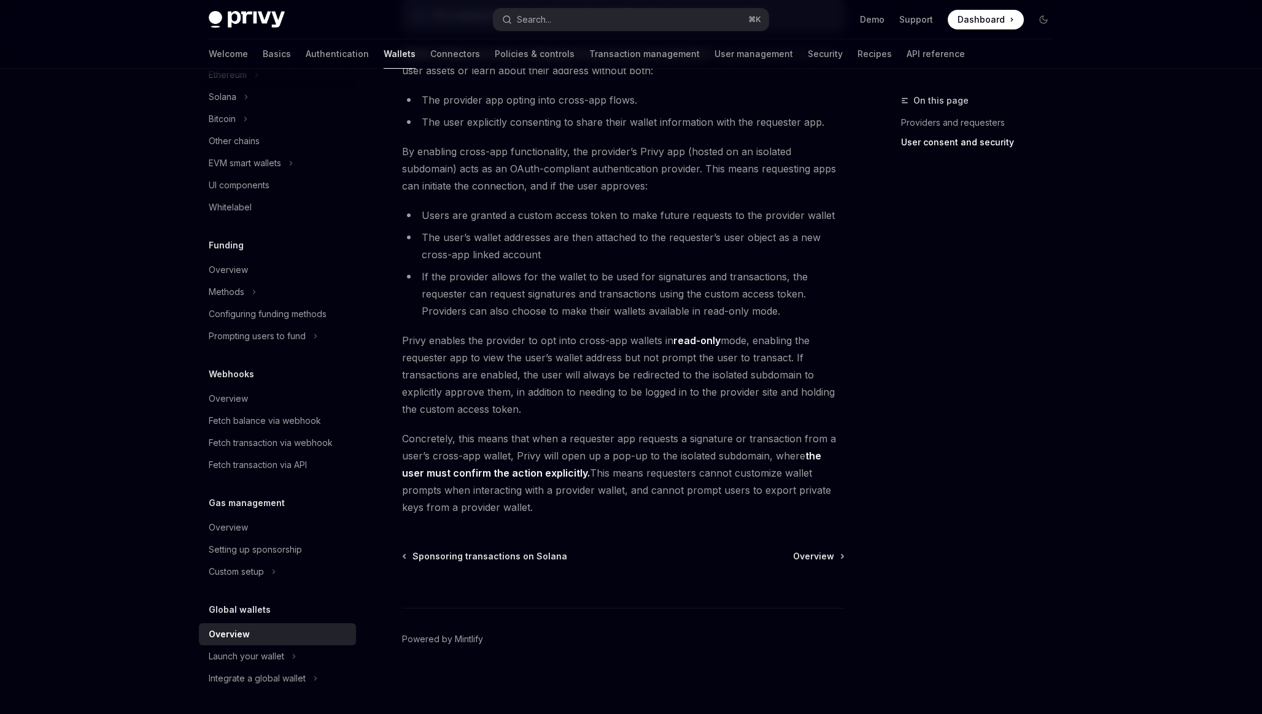
click at [527, 398] on span "Privy enables the provider to opt into cross-app wallets in read-only mode, ena…" at bounding box center [623, 375] width 443 height 86
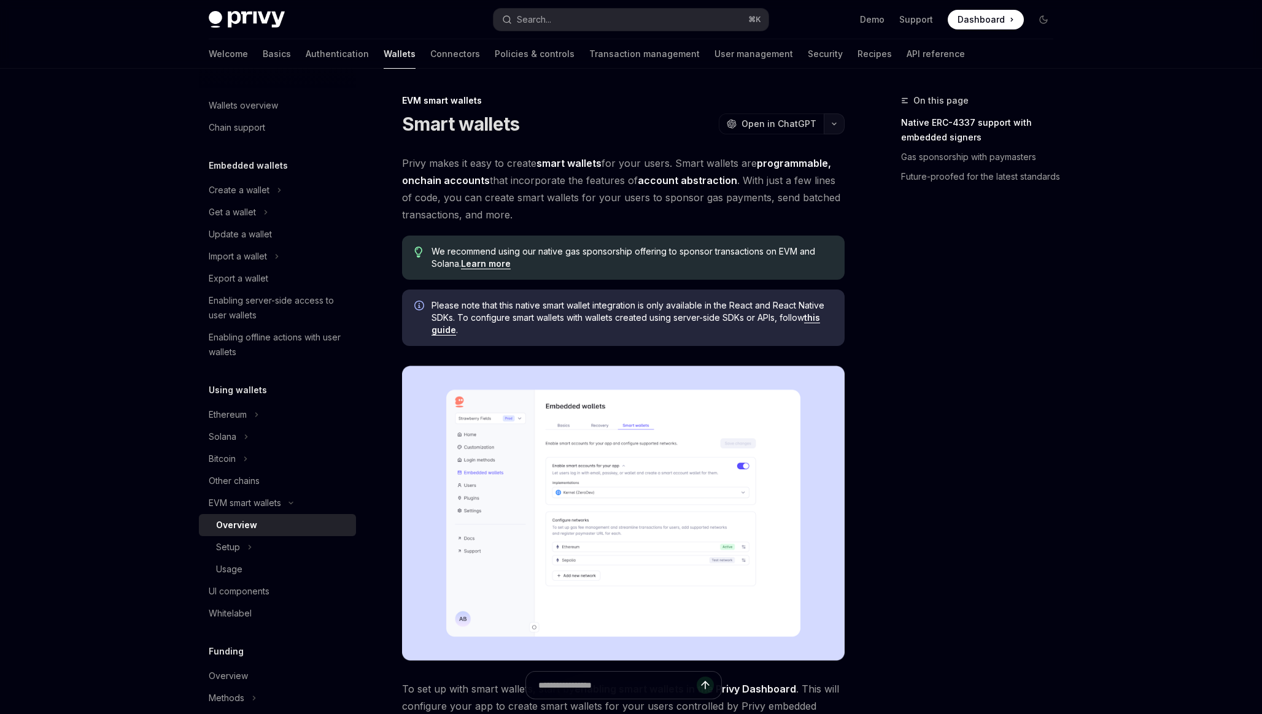
click at [836, 130] on button "button" at bounding box center [834, 124] width 21 height 21
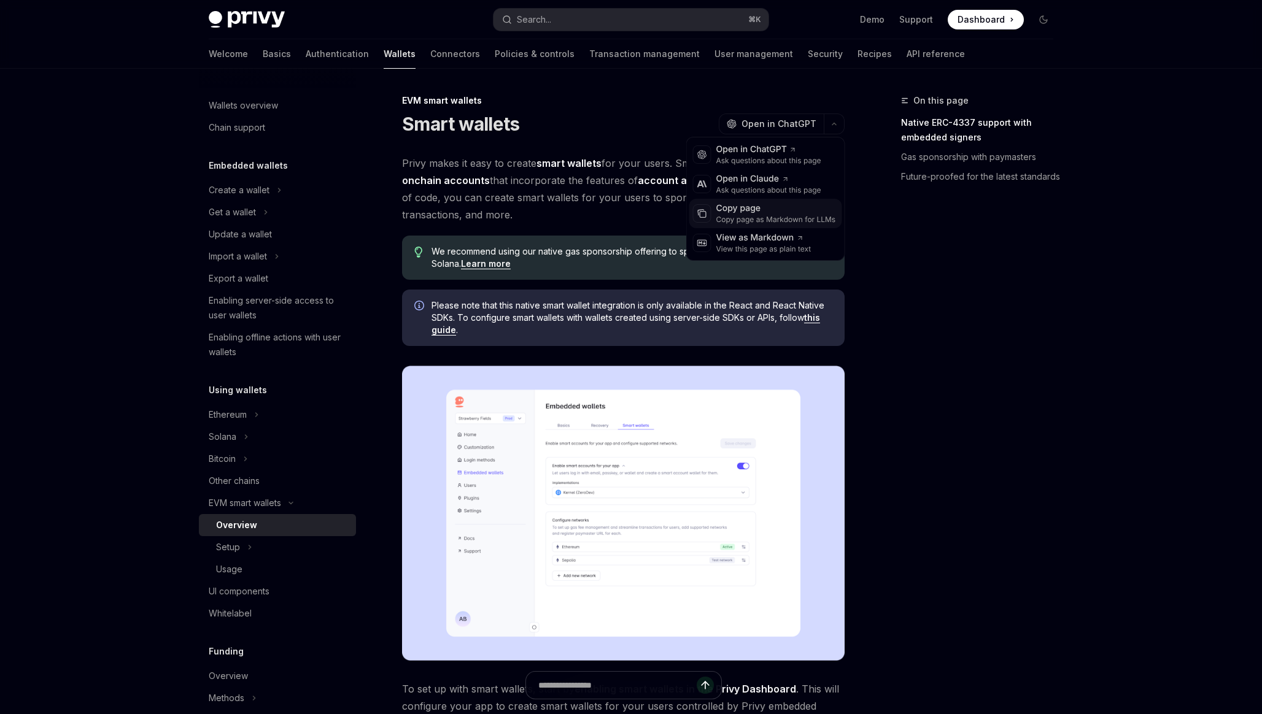
click at [799, 221] on div "Copy page as Markdown for LLMs" at bounding box center [776, 220] width 120 height 10
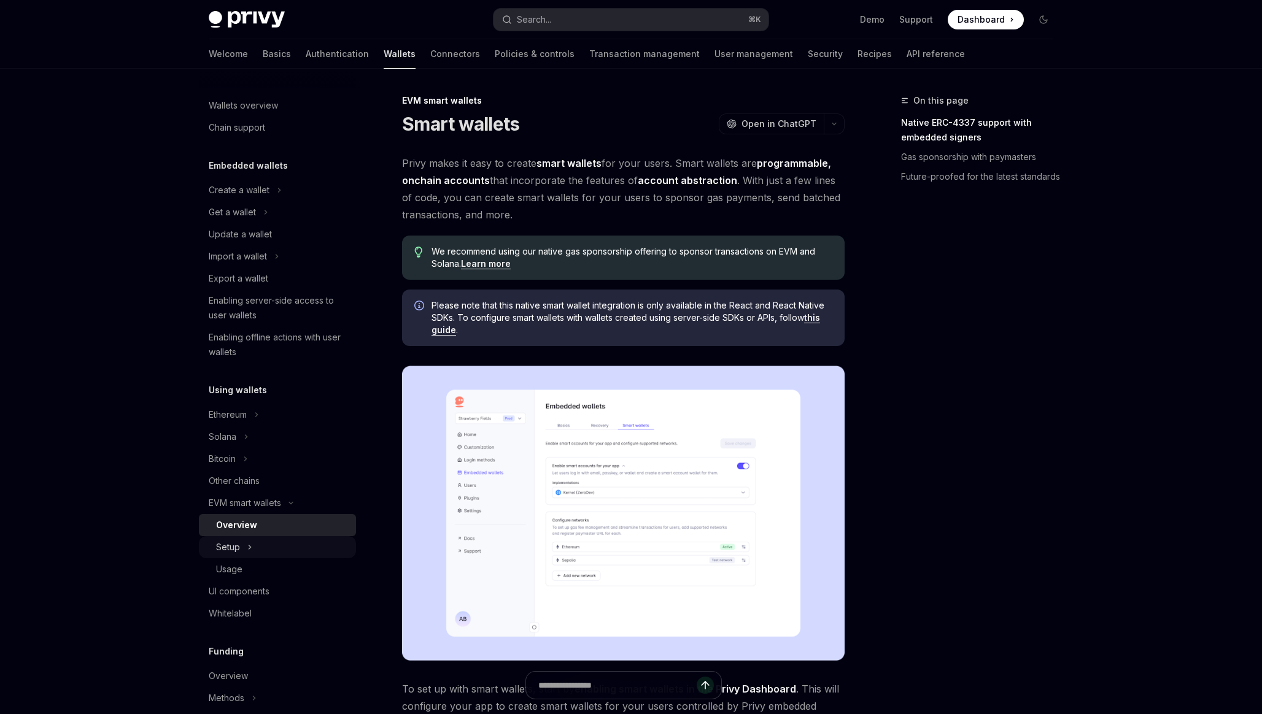
click at [243, 552] on div "Setup" at bounding box center [277, 547] width 157 height 22
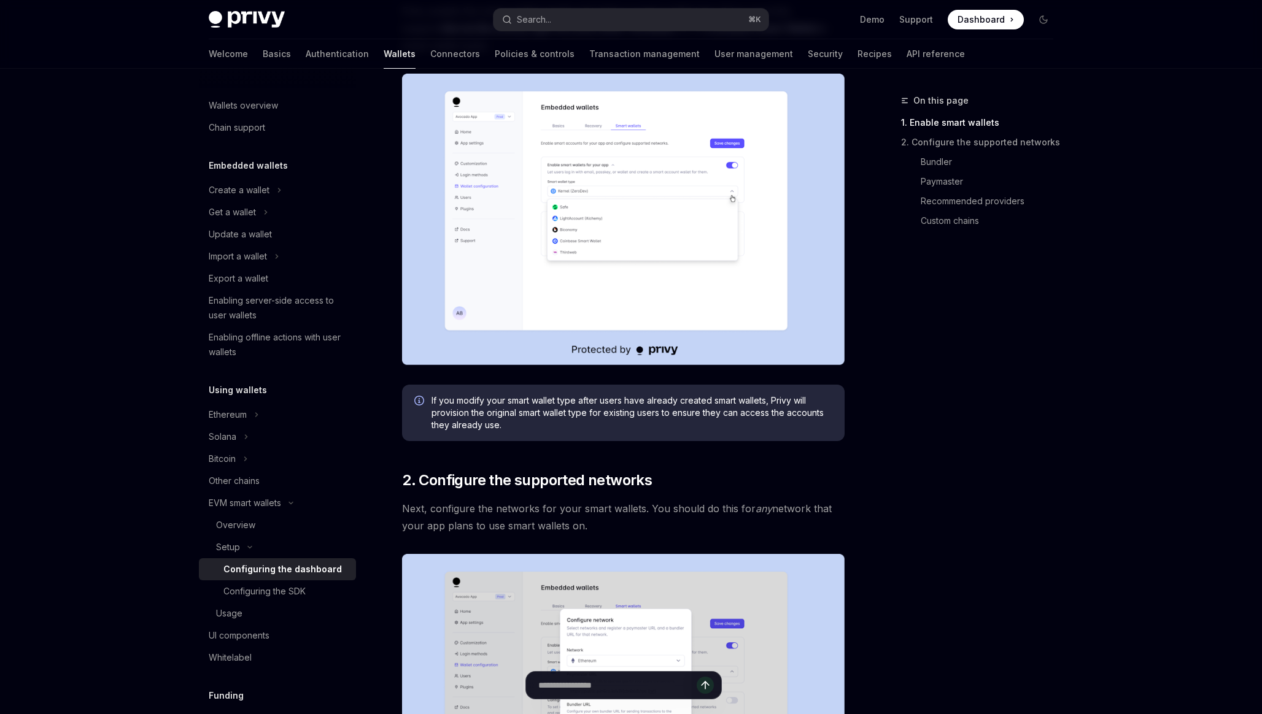
scroll to position [269, 0]
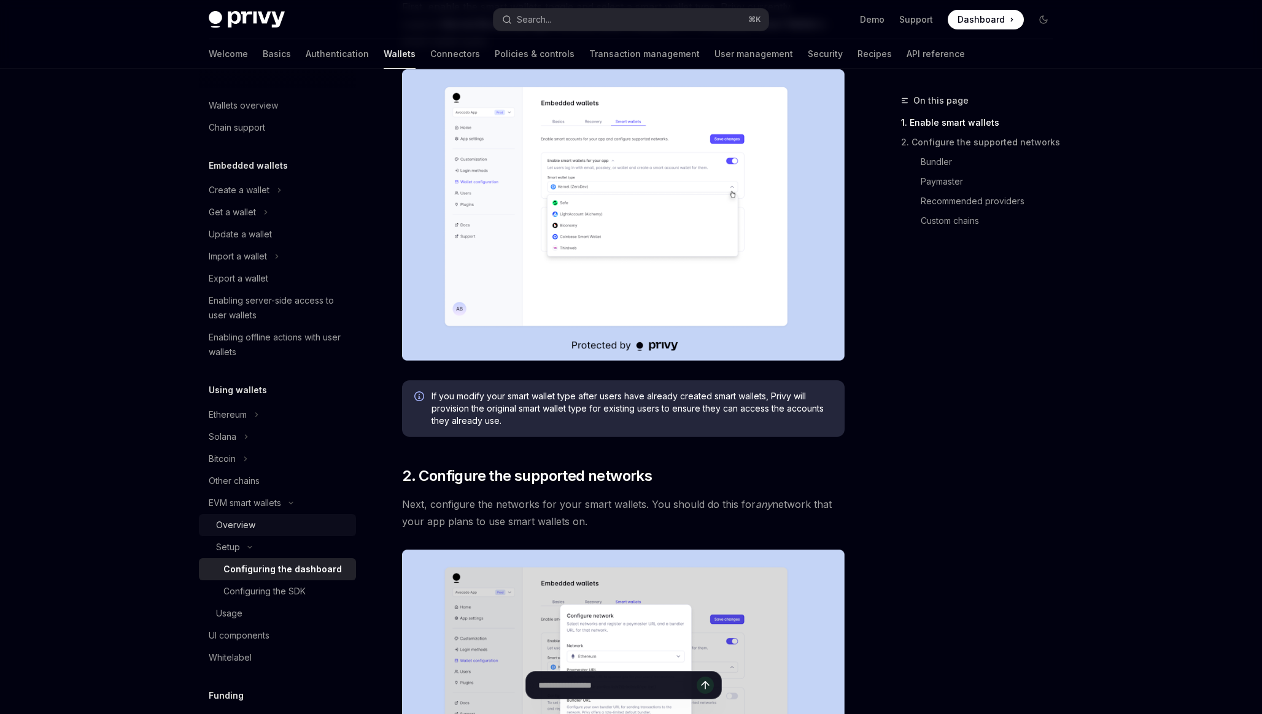
click at [297, 527] on div "Overview" at bounding box center [282, 525] width 133 height 15
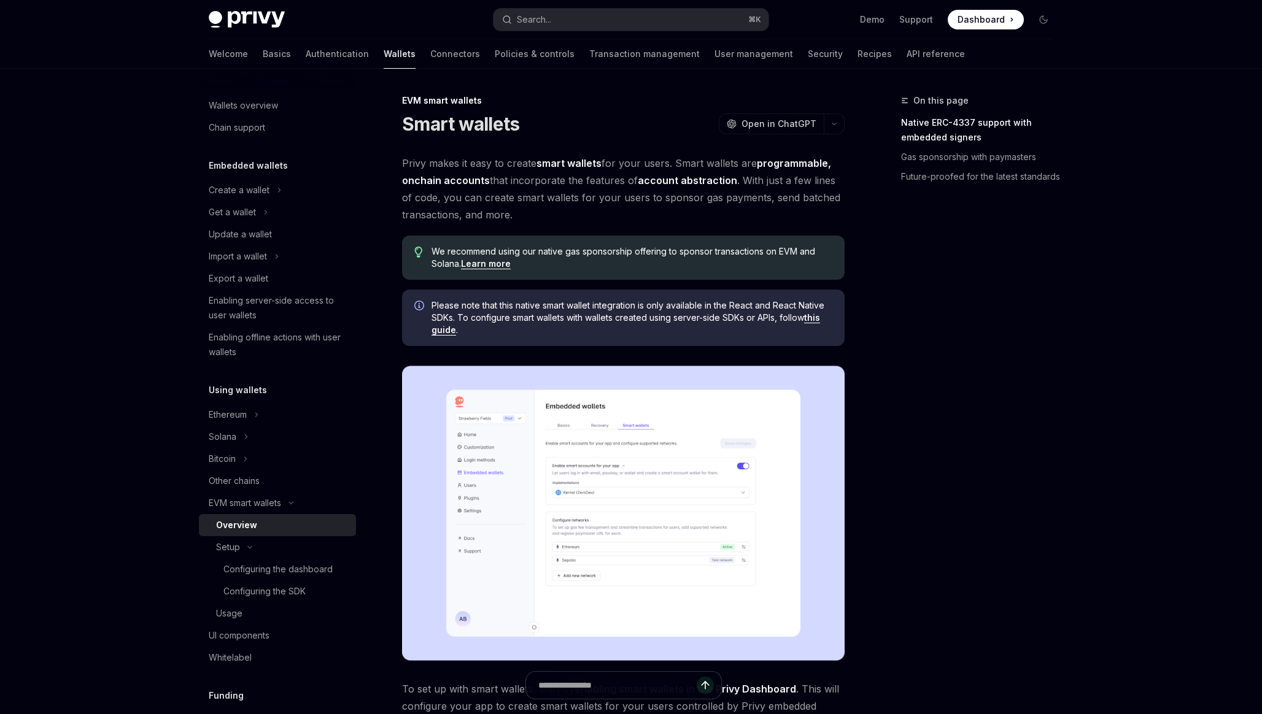
click at [576, 195] on span "Privy makes it easy to create smart wallets for your users. Smart wallets are p…" at bounding box center [623, 189] width 443 height 69
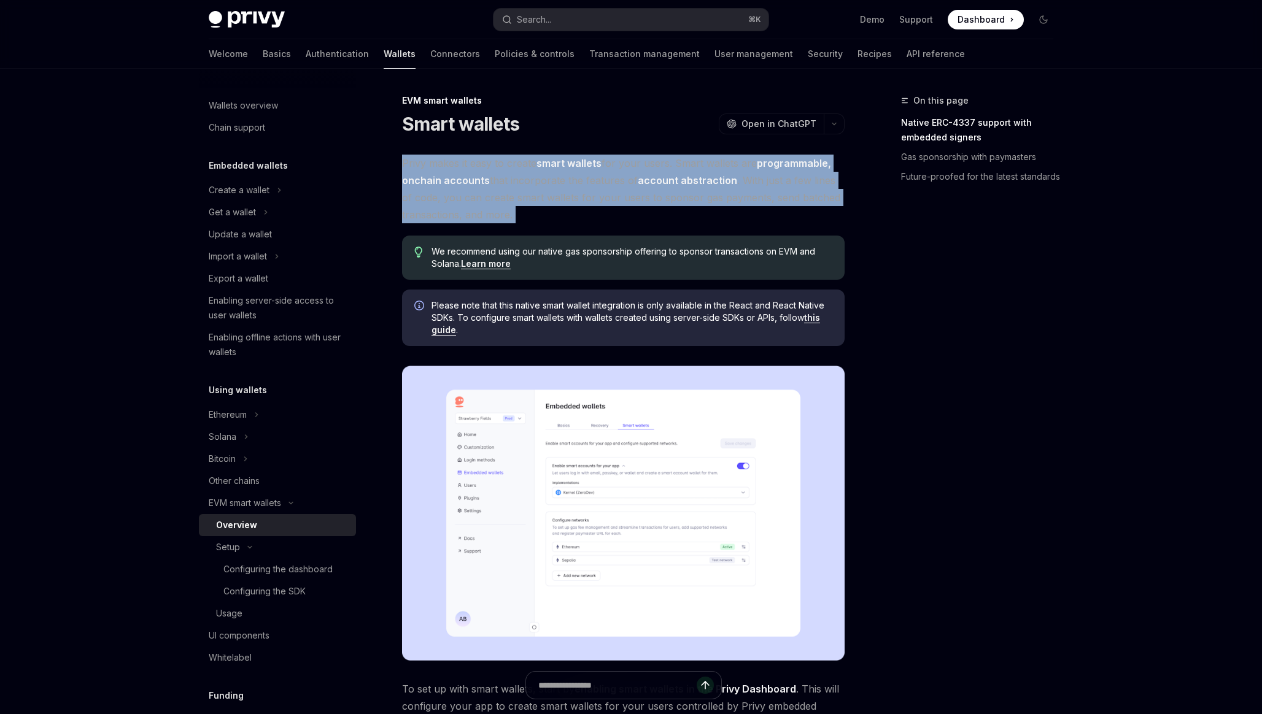
click at [591, 215] on span "Privy makes it easy to create smart wallets for your users. Smart wallets are p…" at bounding box center [623, 189] width 443 height 69
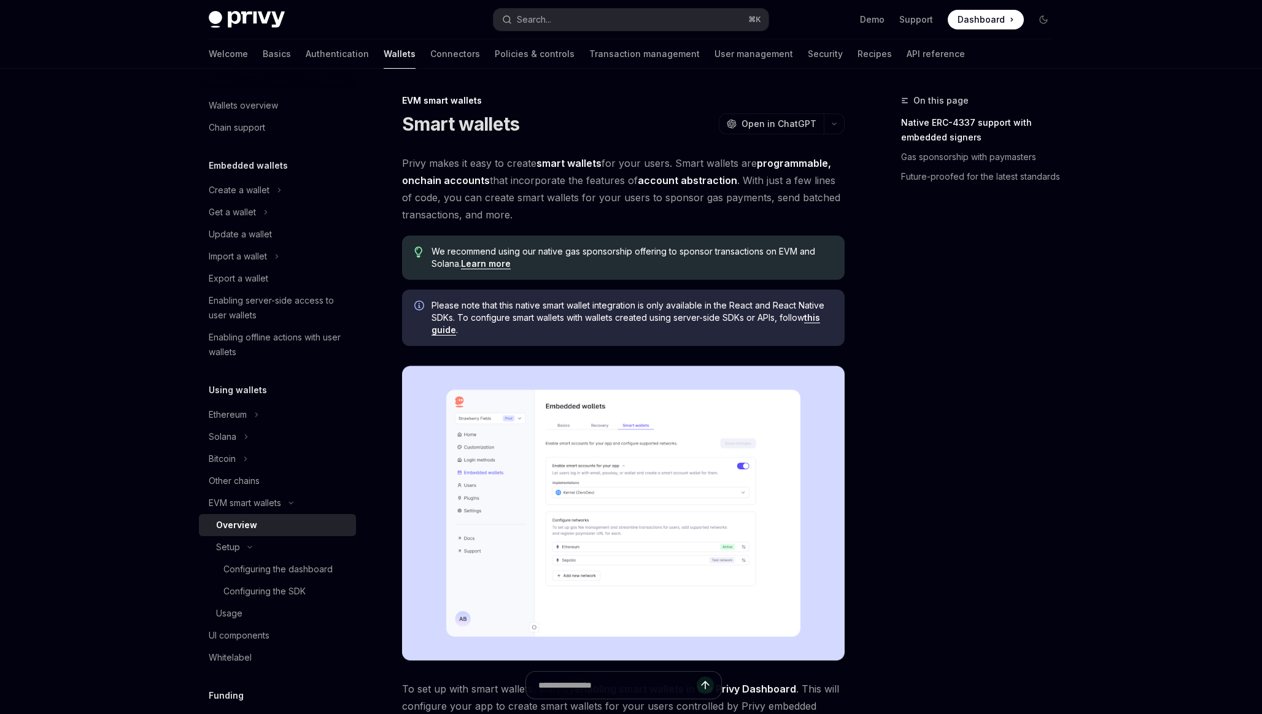
click at [591, 215] on span "Privy makes it easy to create smart wallets for your users. Smart wallets are p…" at bounding box center [623, 189] width 443 height 69
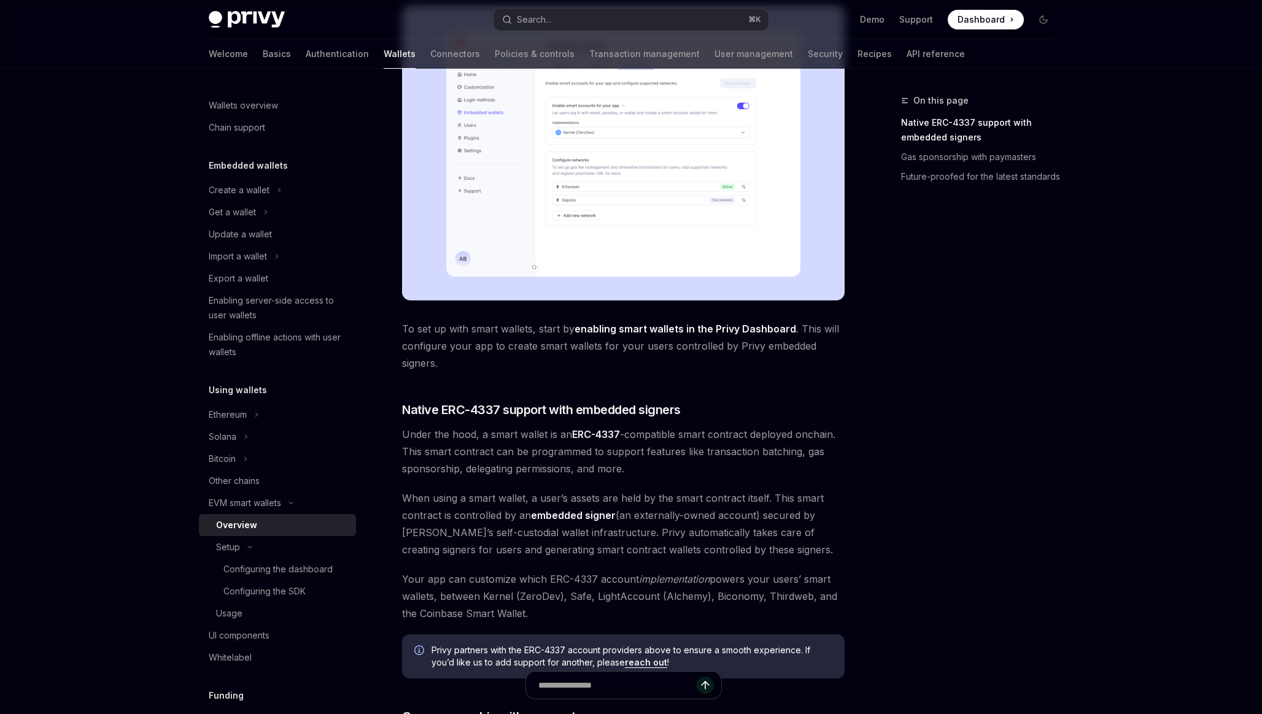
scroll to position [362, 0]
click at [460, 441] on span "Under the hood, a smart wallet is an ERC-4337 -compatible smart contract deploy…" at bounding box center [623, 450] width 443 height 52
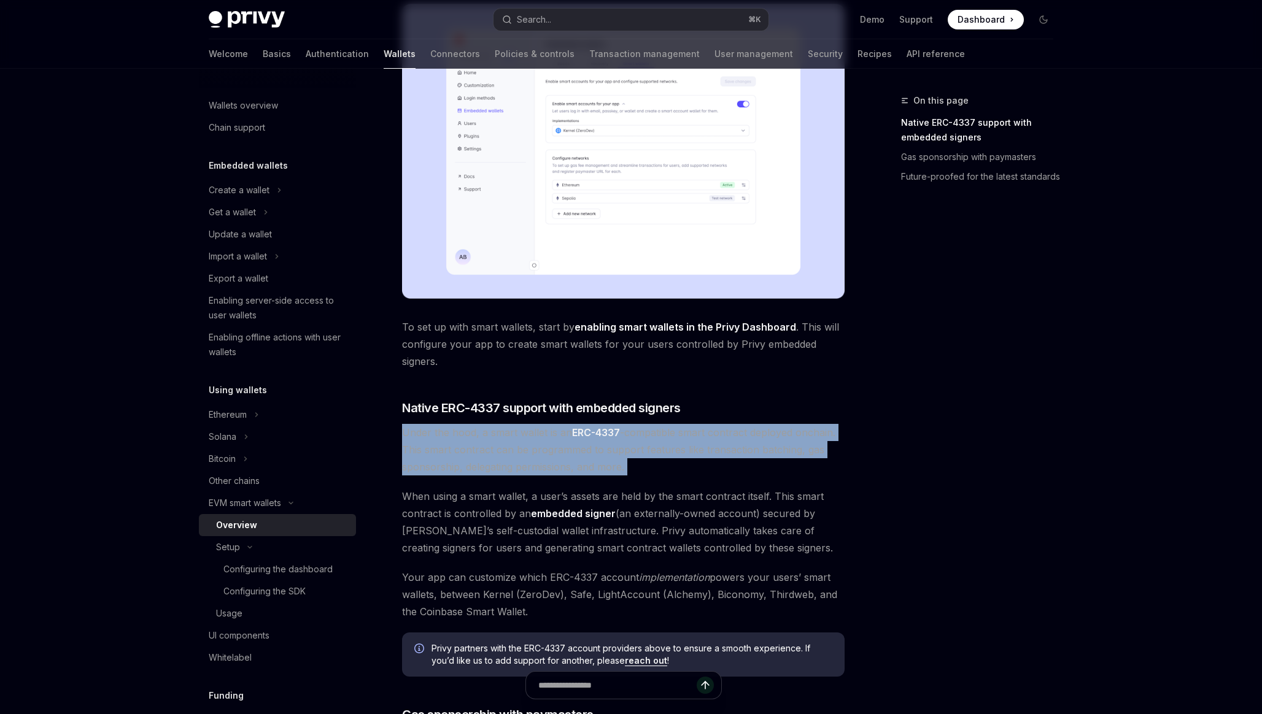
click at [460, 441] on span "Under the hood, a smart wallet is an ERC-4337 -compatible smart contract deploy…" at bounding box center [623, 450] width 443 height 52
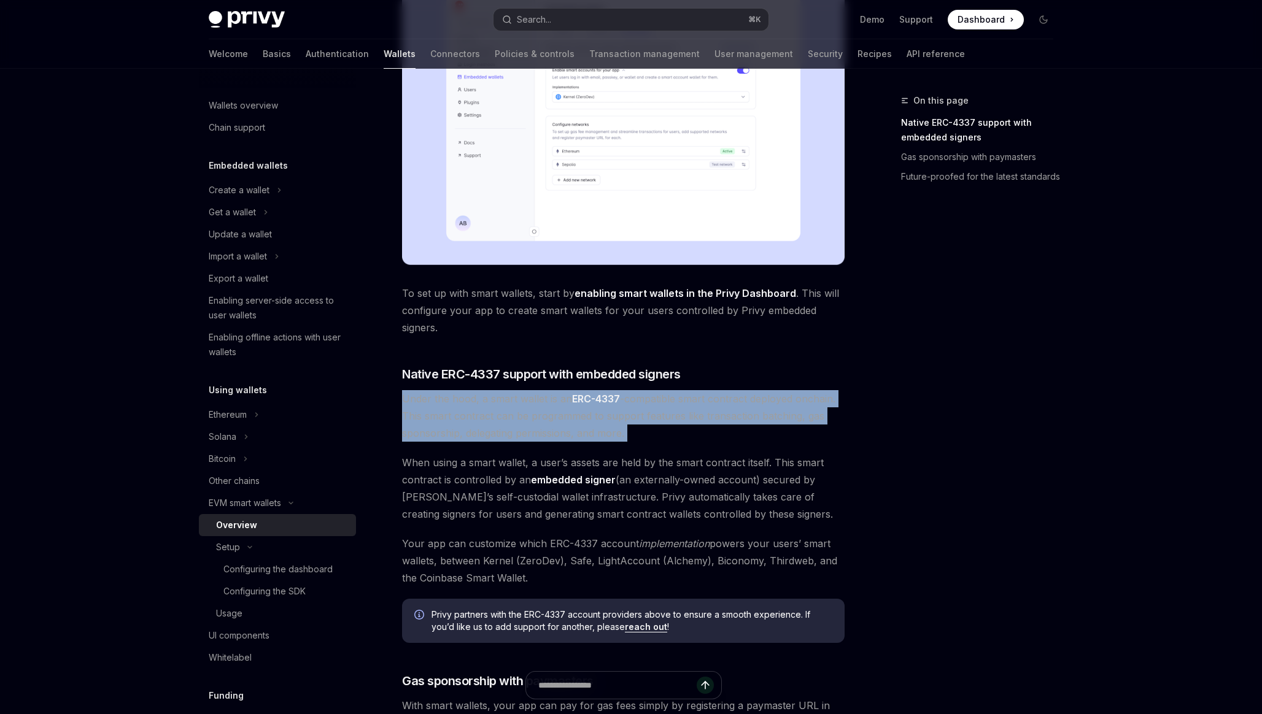
scroll to position [398, 0]
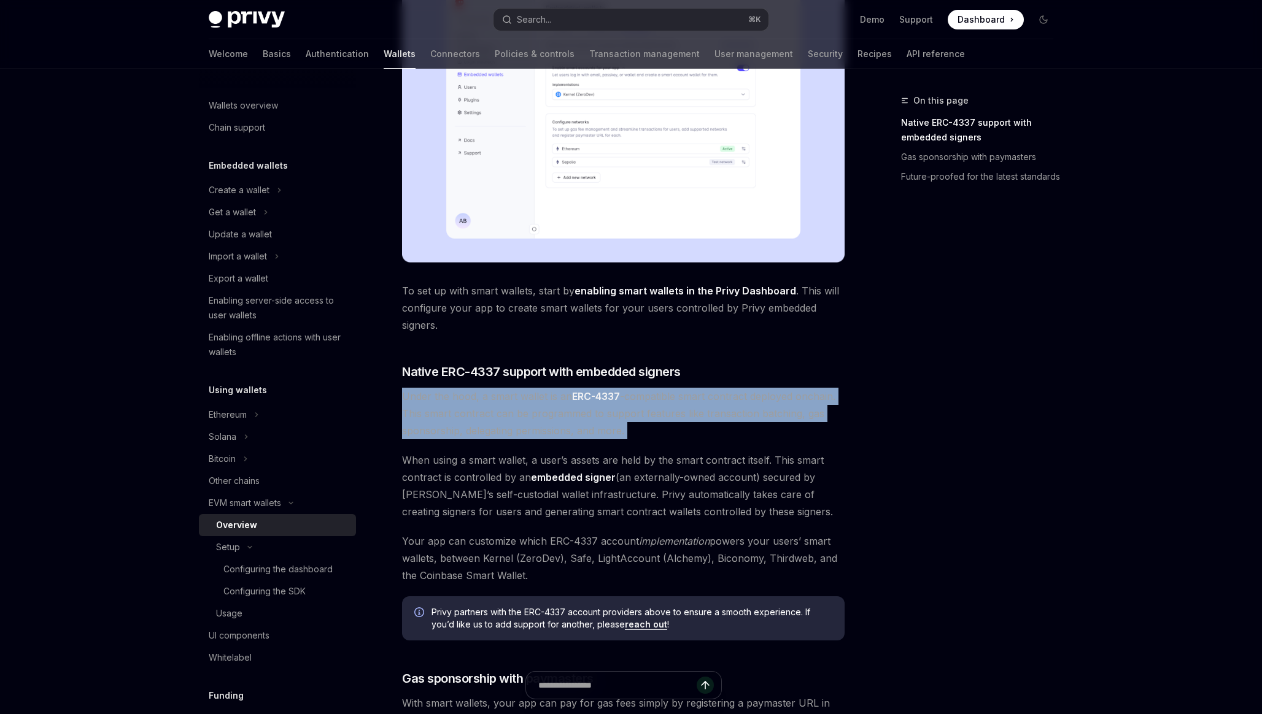
click at [505, 422] on span "Under the hood, a smart wallet is an ERC-4337 -compatible smart contract deploy…" at bounding box center [623, 414] width 443 height 52
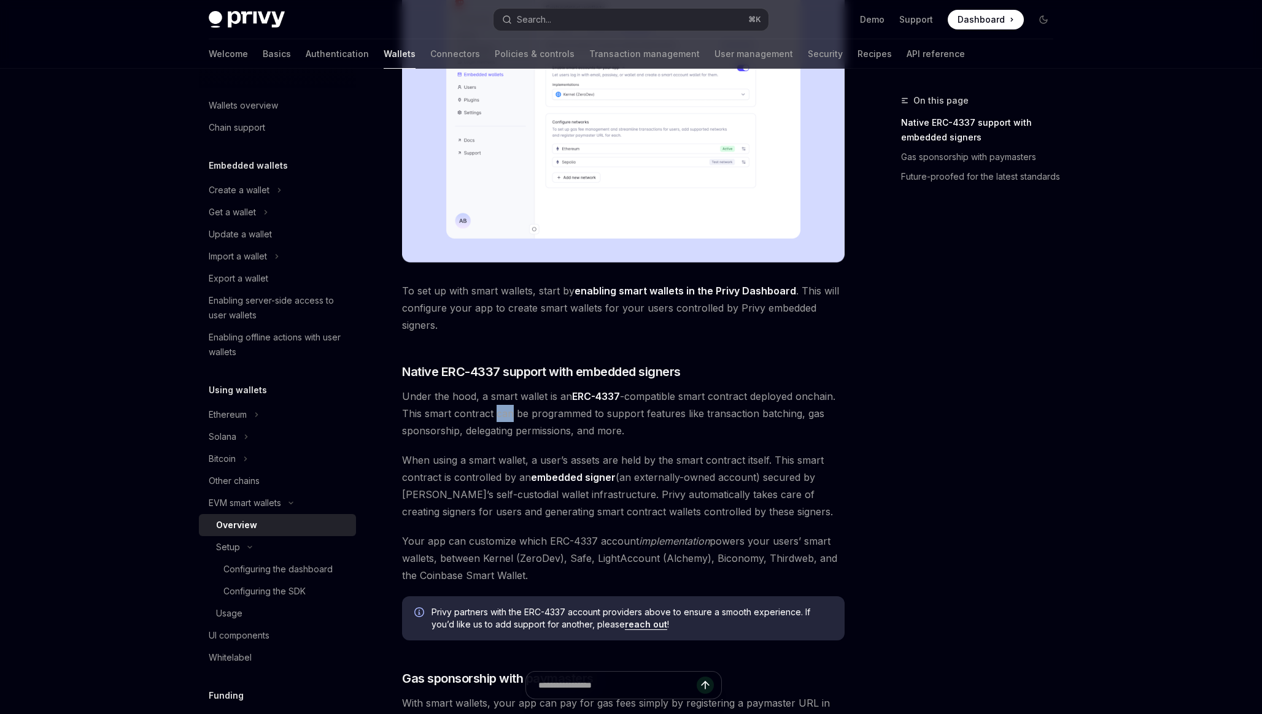
click at [505, 422] on span "Under the hood, a smart wallet is an ERC-4337 -compatible smart contract deploy…" at bounding box center [623, 414] width 443 height 52
click at [500, 436] on span "Under the hood, a smart wallet is an ERC-4337 -compatible smart contract deploy…" at bounding box center [623, 414] width 443 height 52
click at [461, 468] on span "When using a smart wallet, a user’s assets are held by the smart contract itsel…" at bounding box center [623, 486] width 443 height 69
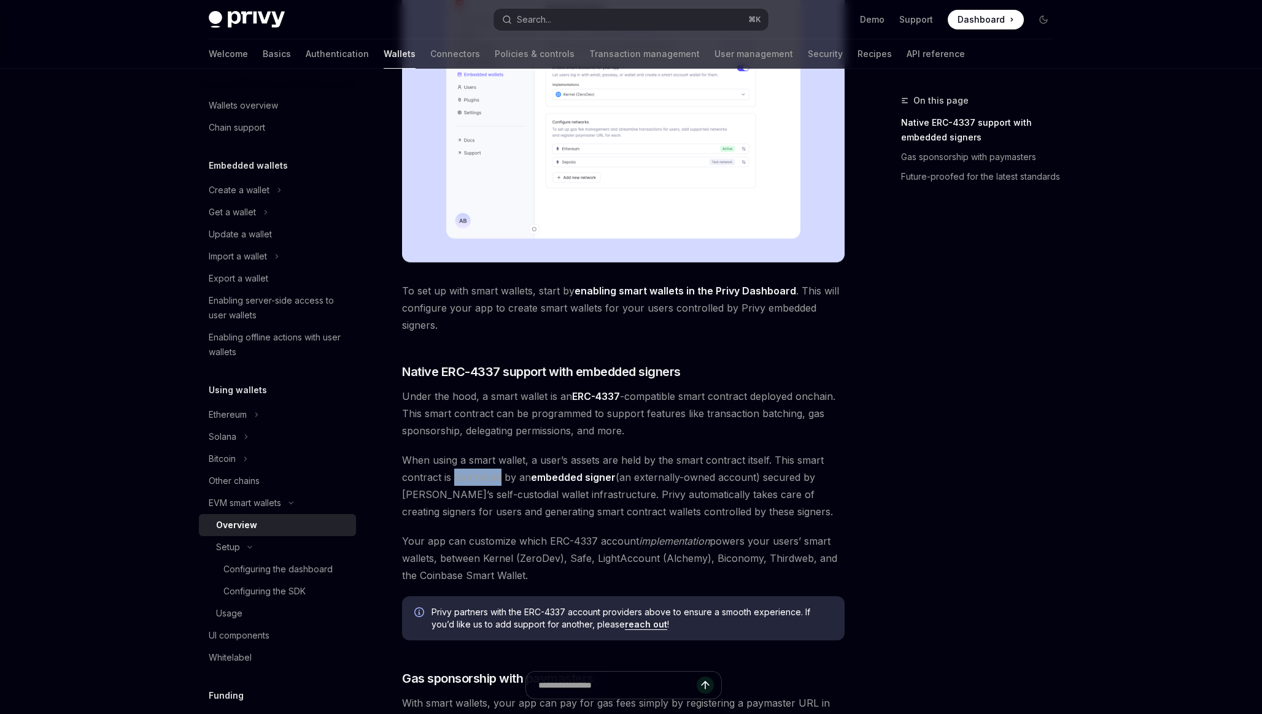
click at [461, 468] on span "When using a smart wallet, a user’s assets are held by the smart contract itsel…" at bounding box center [623, 486] width 443 height 69
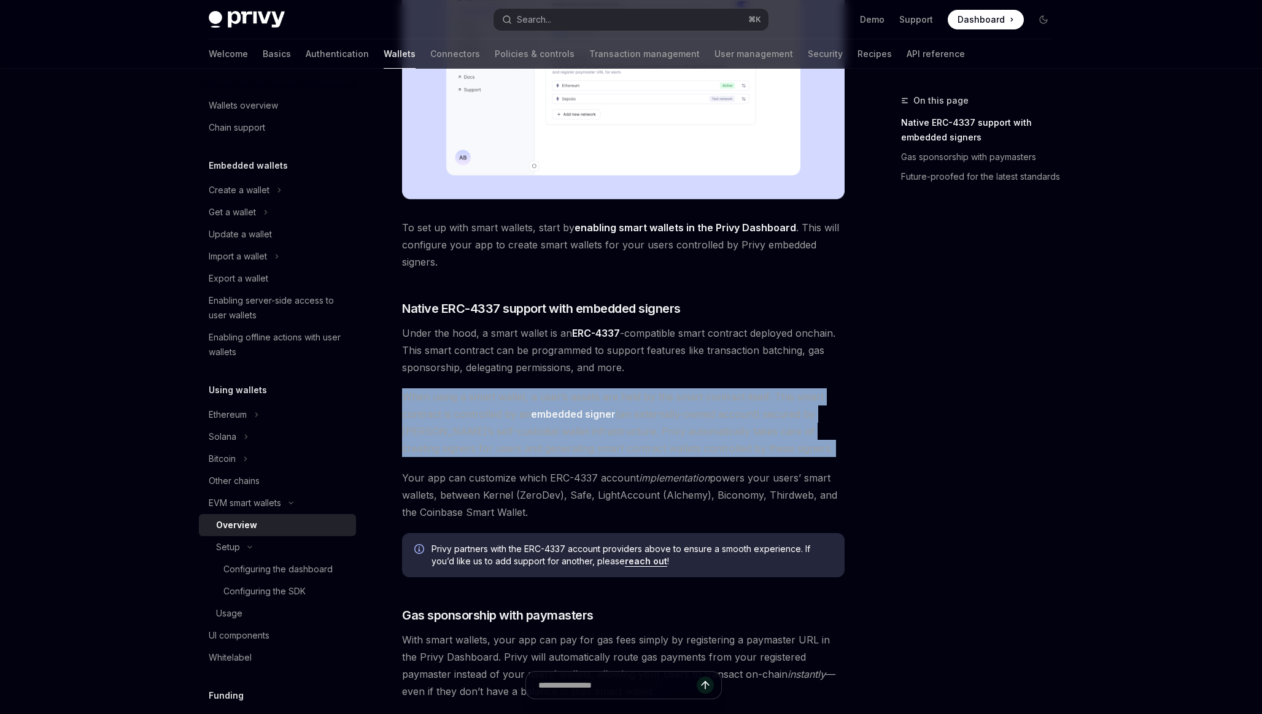
scroll to position [465, 0]
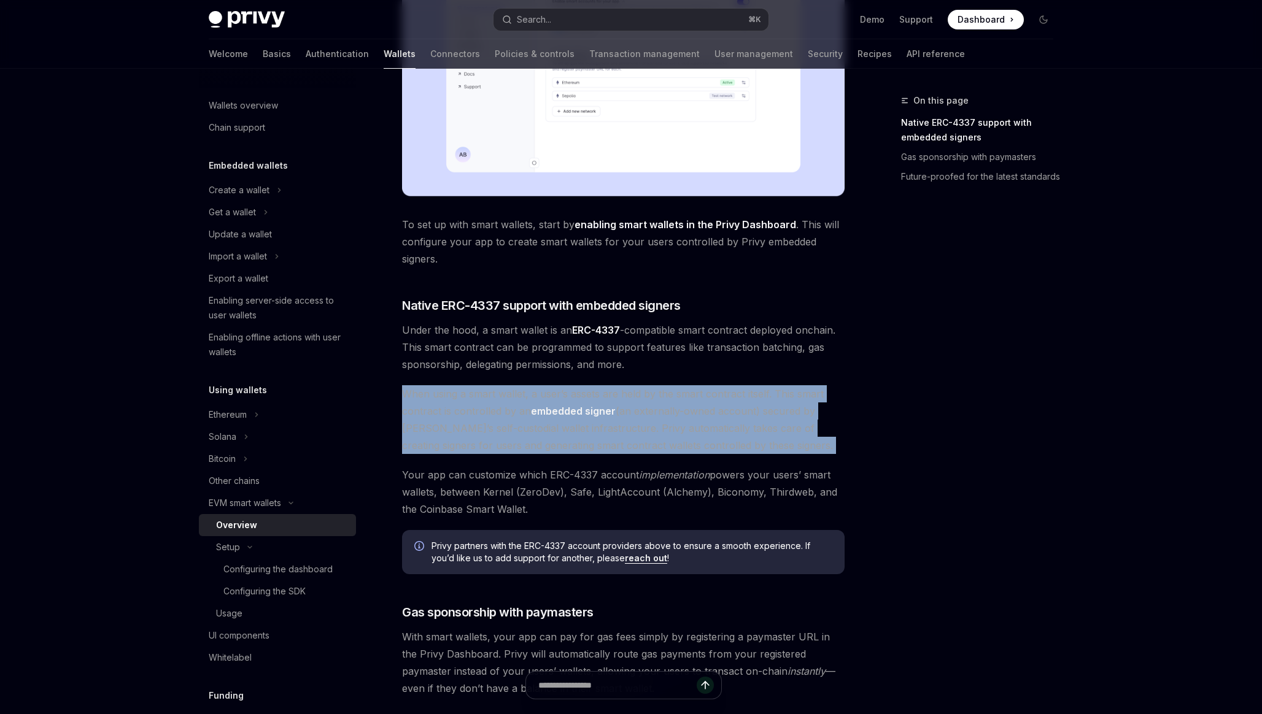
click at [481, 428] on span "When using a smart wallet, a user’s assets are held by the smart contract itsel…" at bounding box center [623, 419] width 443 height 69
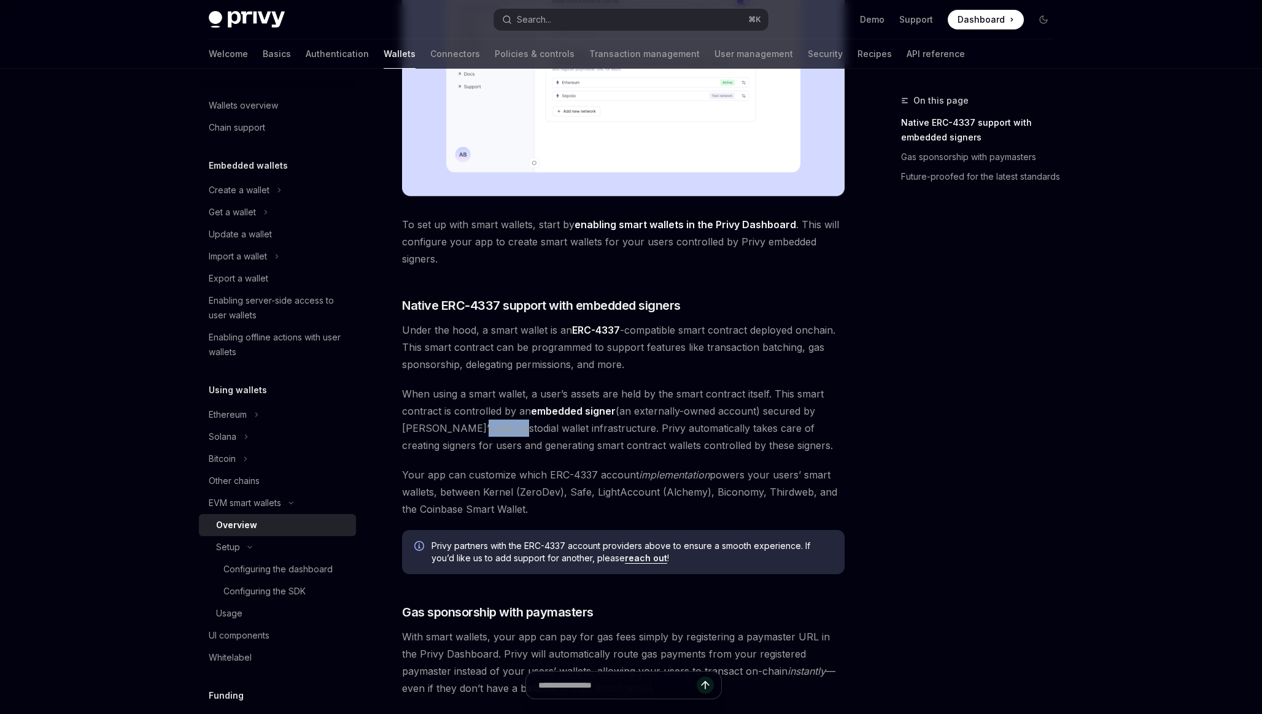
click at [481, 428] on span "When using a smart wallet, a user’s assets are held by the smart contract itsel…" at bounding box center [623, 419] width 443 height 69
click at [496, 407] on span "When using a smart wallet, a user’s assets are held by the smart contract itsel…" at bounding box center [623, 419] width 443 height 69
click at [555, 408] on strong "embedded signer" at bounding box center [573, 411] width 85 height 12
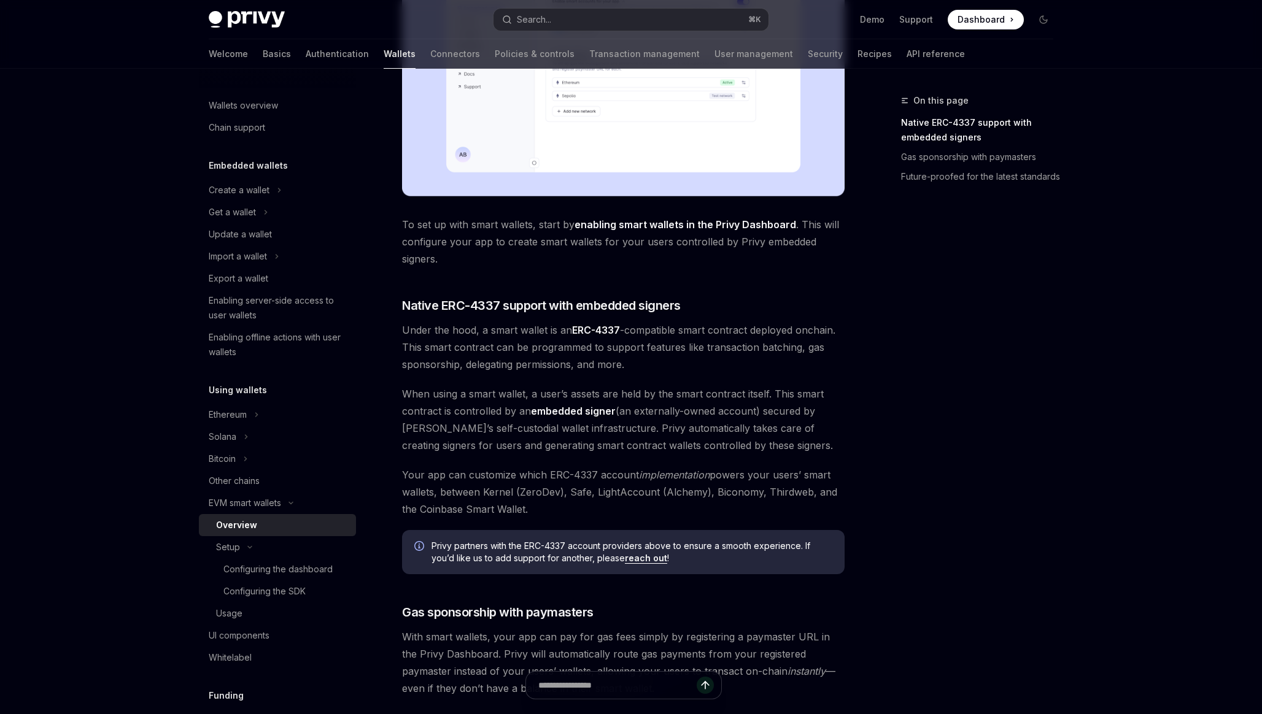
click at [540, 431] on span "When using a smart wallet, a user’s assets are held by the smart contract itsel…" at bounding box center [623, 419] width 443 height 69
click at [541, 446] on span "When using a smart wallet, a user’s assets are held by the smart contract itsel…" at bounding box center [623, 419] width 443 height 69
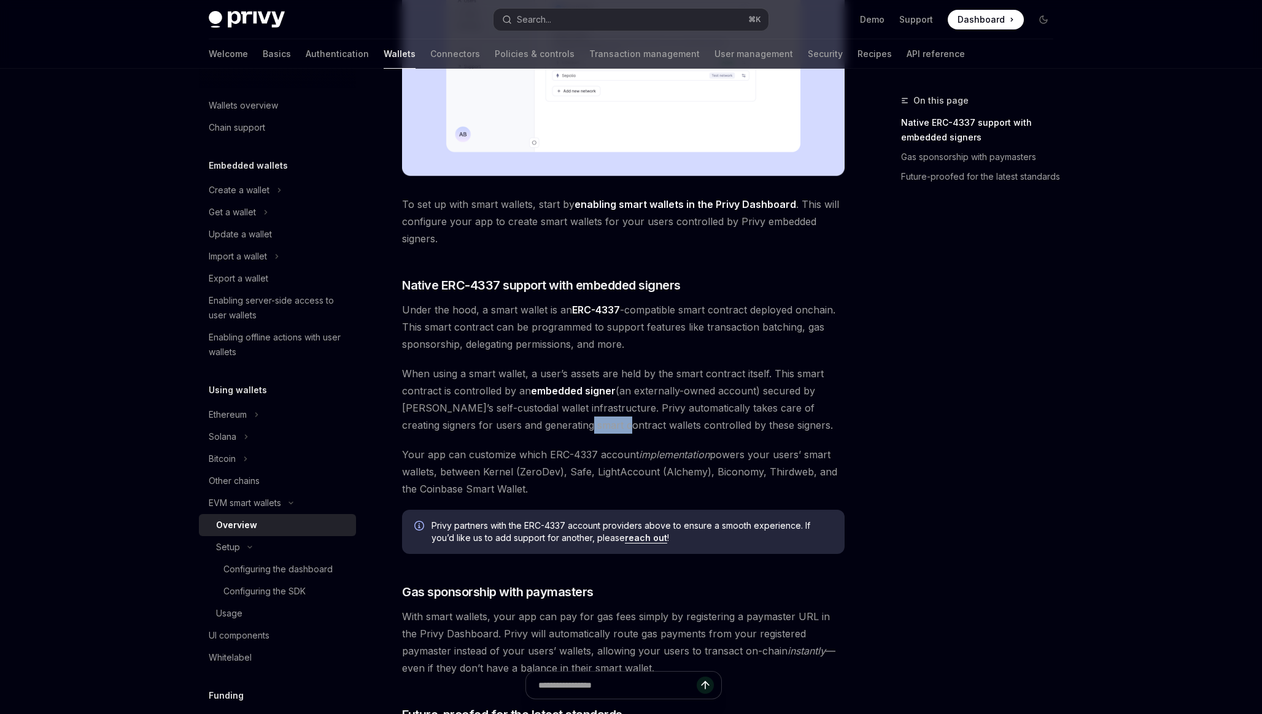
scroll to position [502, 0]
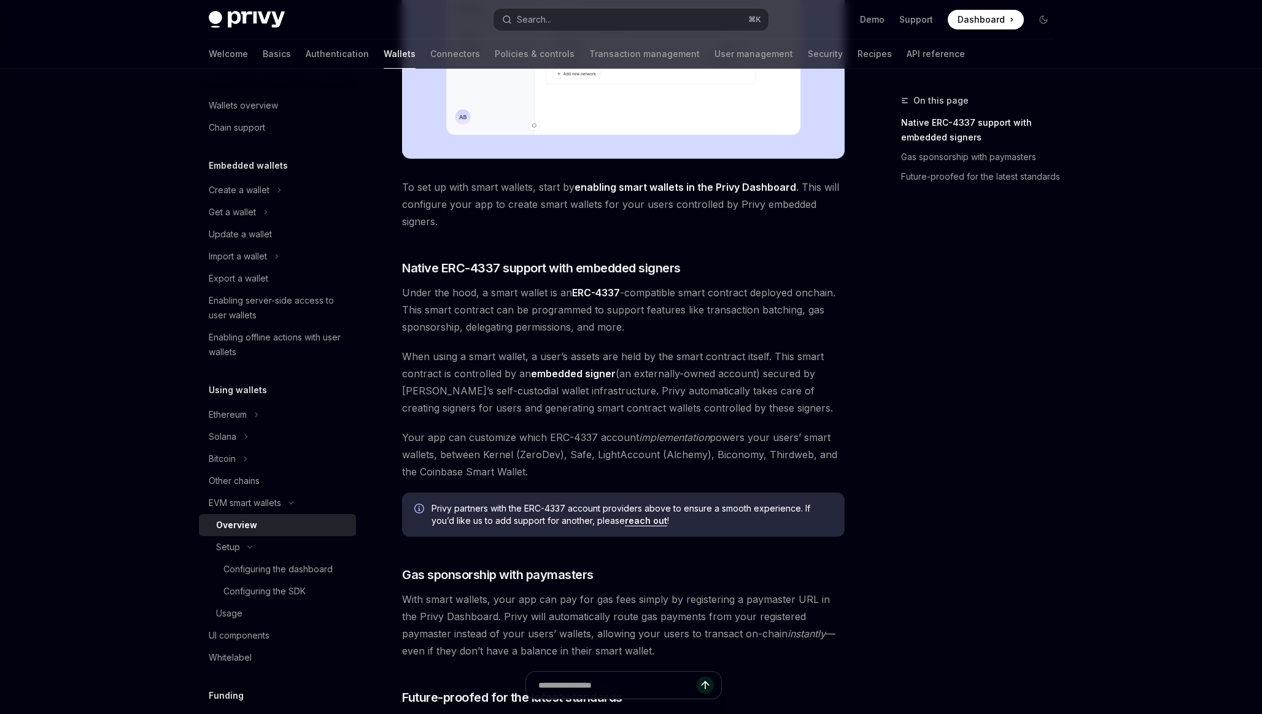
click at [540, 447] on span "Your app can customize which ERC-4337 account implementation powers your users’…" at bounding box center [623, 455] width 443 height 52
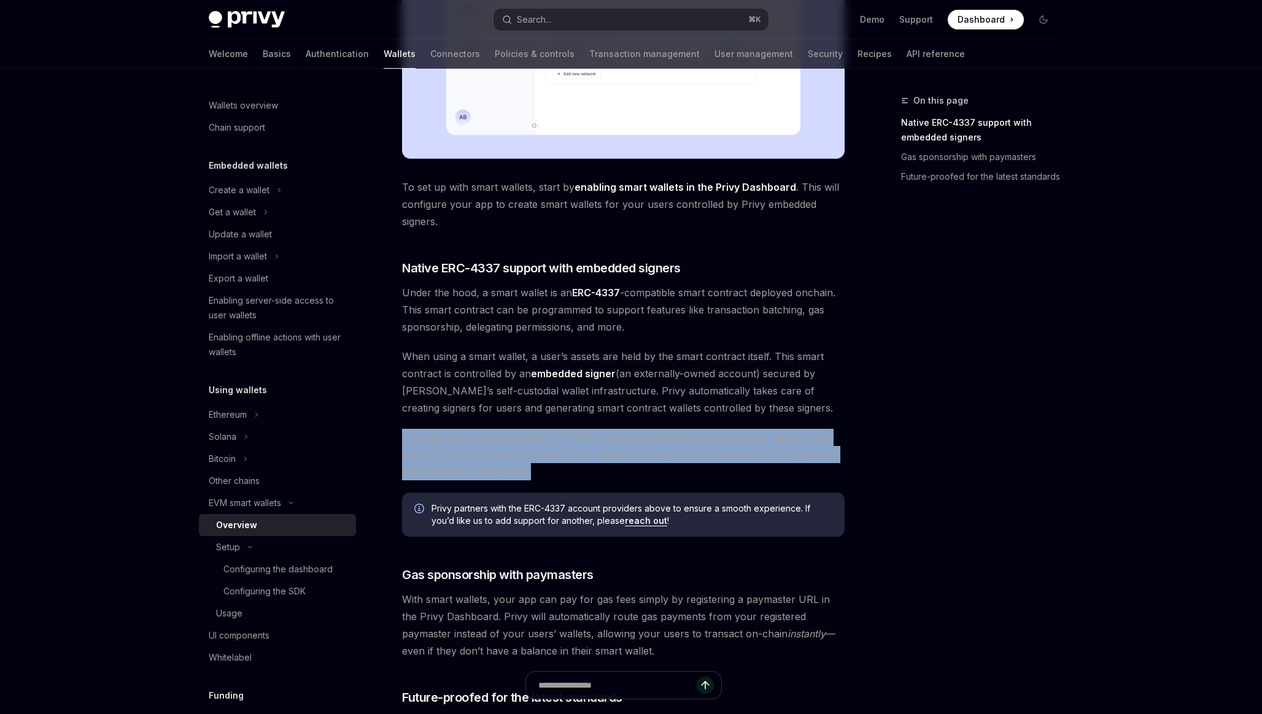
click at [540, 447] on span "Your app can customize which ERC-4337 account implementation powers your users’…" at bounding box center [623, 455] width 443 height 52
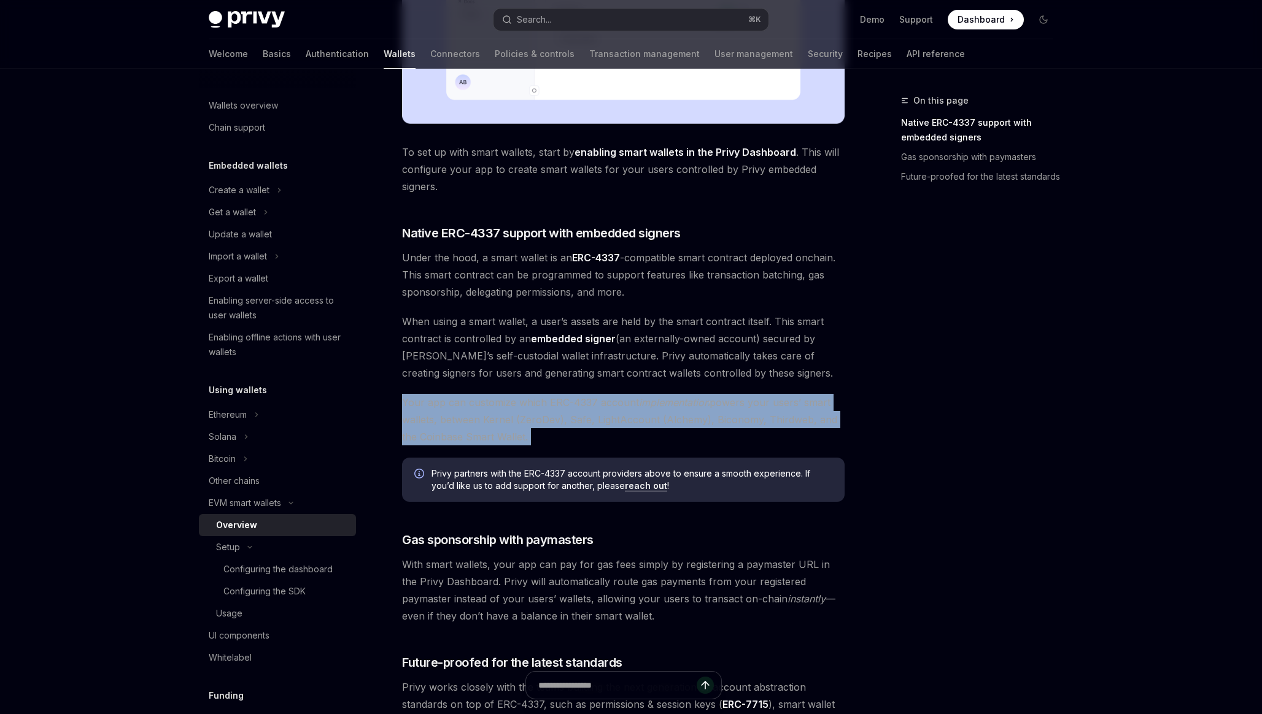
scroll to position [538, 0]
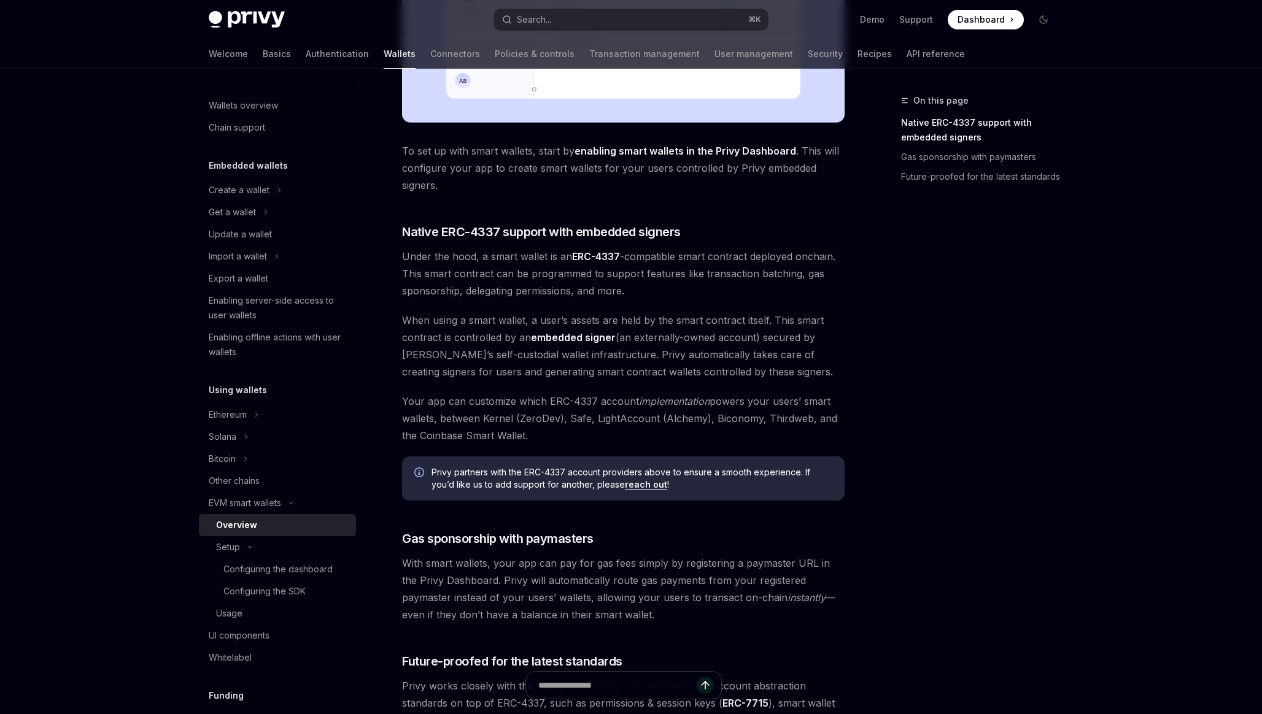
click at [527, 584] on span "With smart wallets, your app can pay for gas fees simply by registering a payma…" at bounding box center [623, 589] width 443 height 69
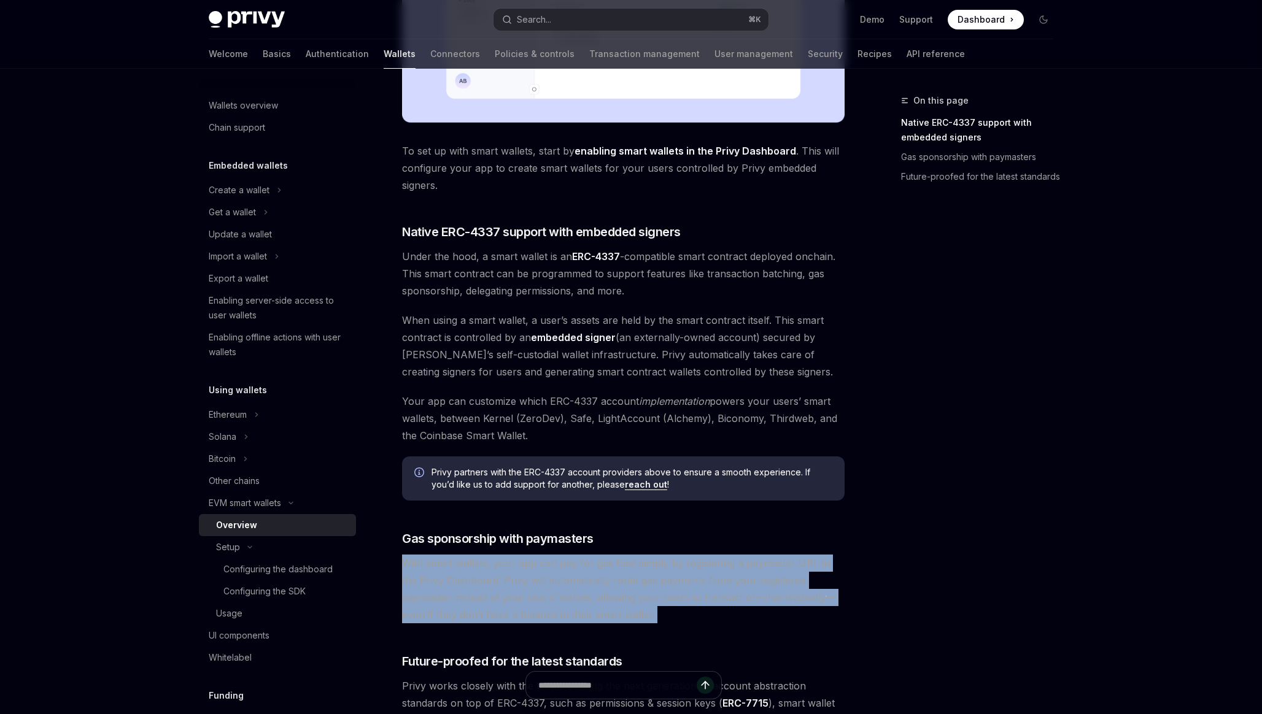
click at [527, 584] on span "With smart wallets, your app can pay for gas fees simply by registering a payma…" at bounding box center [623, 589] width 443 height 69
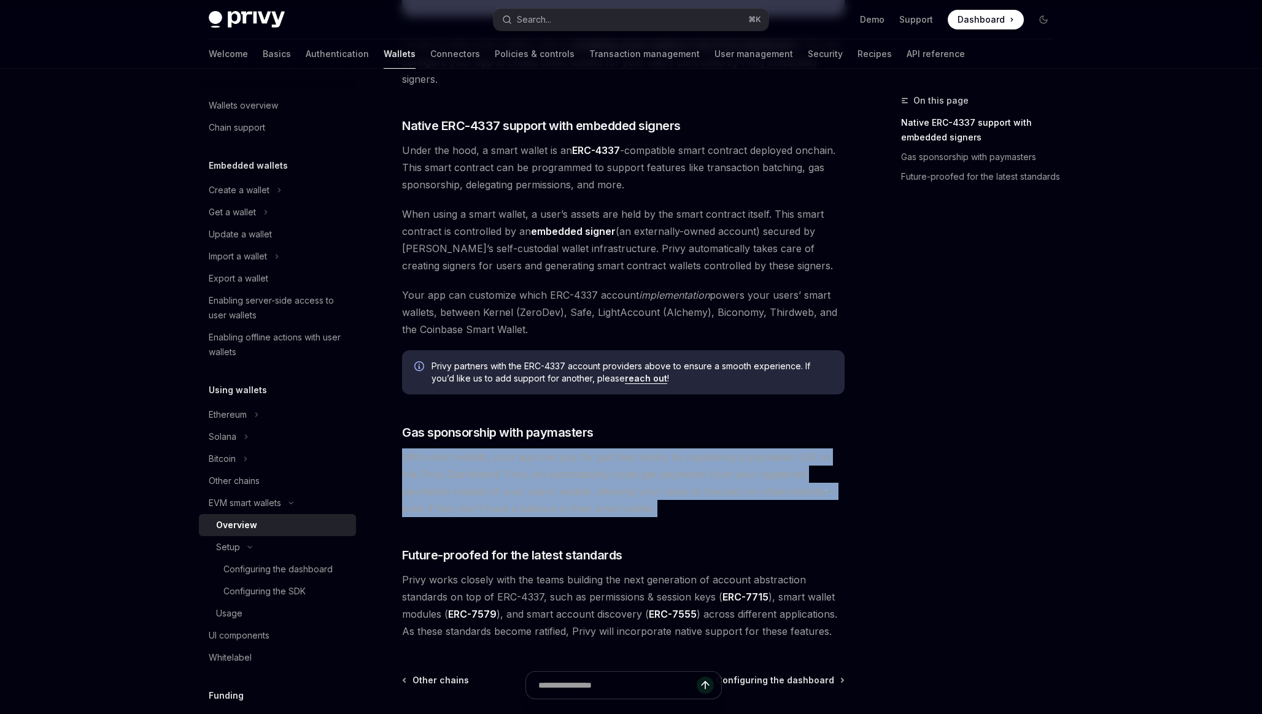
scroll to position [768, 0]
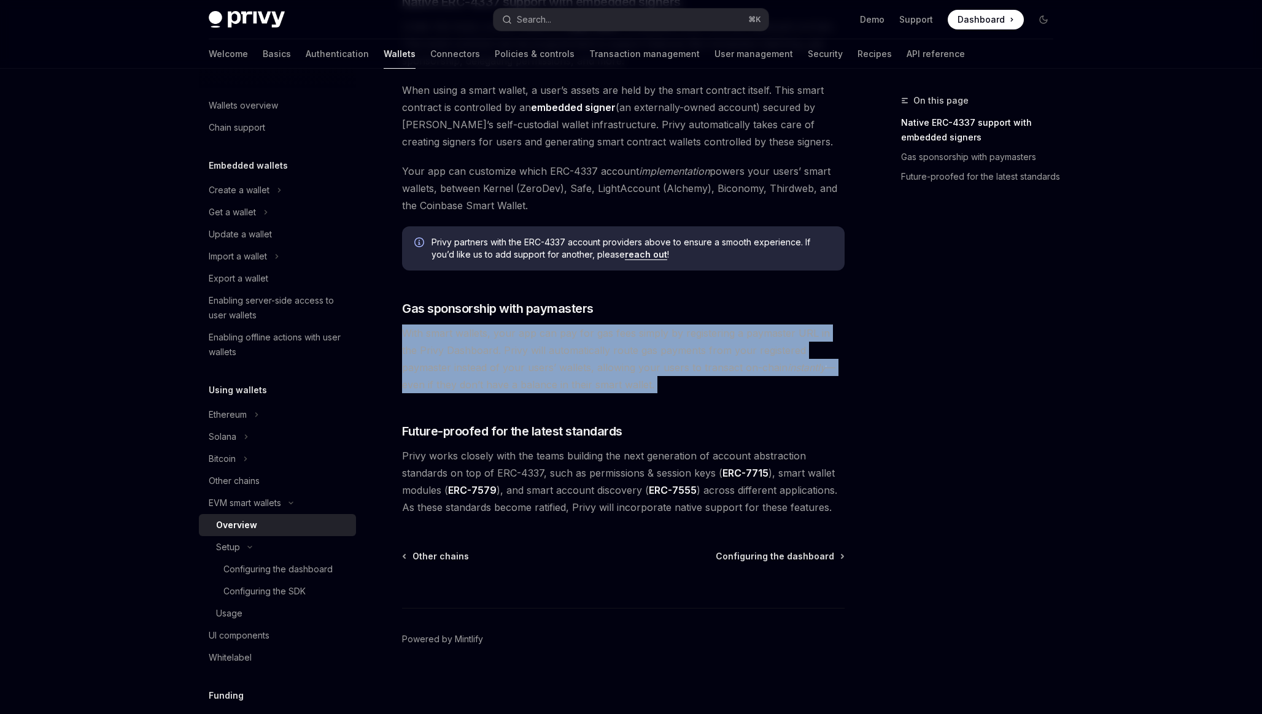
click at [606, 335] on span "With smart wallets, your app can pay for gas fees simply by registering a payma…" at bounding box center [623, 359] width 443 height 69
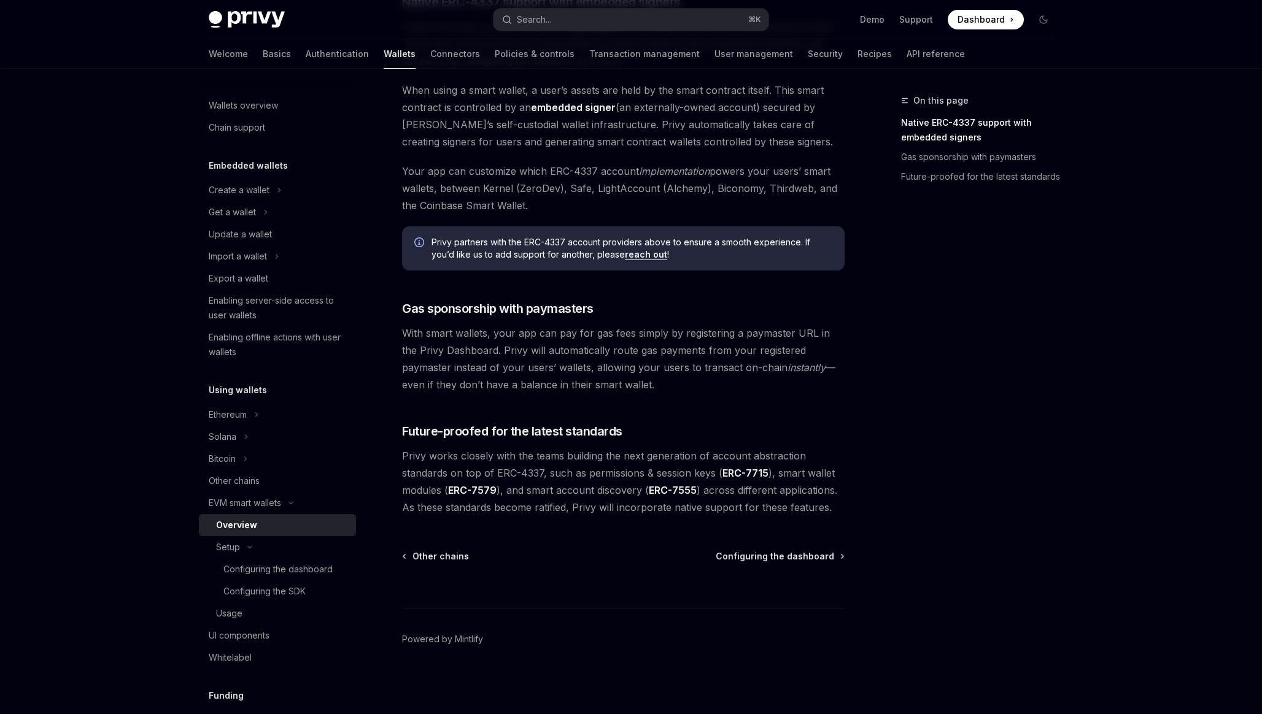
click at [606, 335] on span "With smart wallets, your app can pay for gas fees simply by registering a payma…" at bounding box center [623, 359] width 443 height 69
click at [600, 454] on span "Privy works closely with the teams building the next generation of account abst…" at bounding box center [623, 481] width 443 height 69
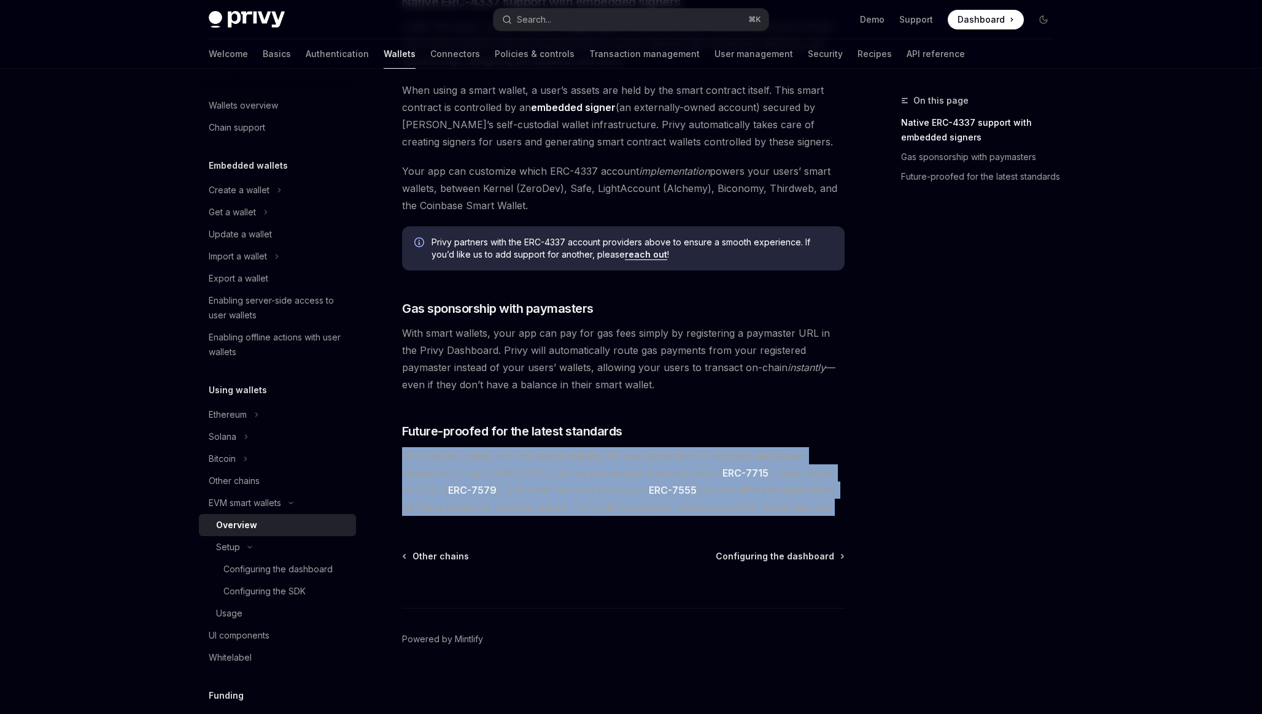
click at [600, 454] on span "Privy works closely with the teams building the next generation of account abst…" at bounding box center [623, 481] width 443 height 69
click at [589, 471] on span "Privy works closely with the teams building the next generation of account abst…" at bounding box center [623, 481] width 443 height 69
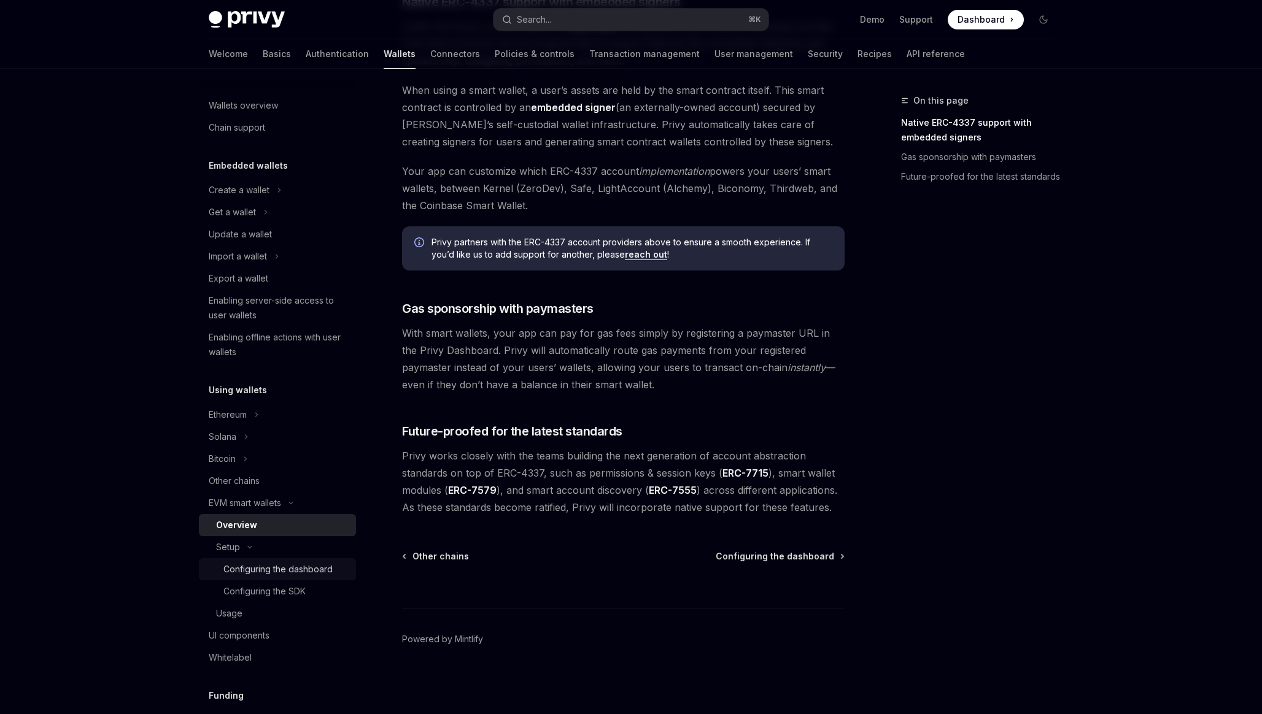
click at [303, 563] on div "Configuring the dashboard" at bounding box center [277, 569] width 109 height 15
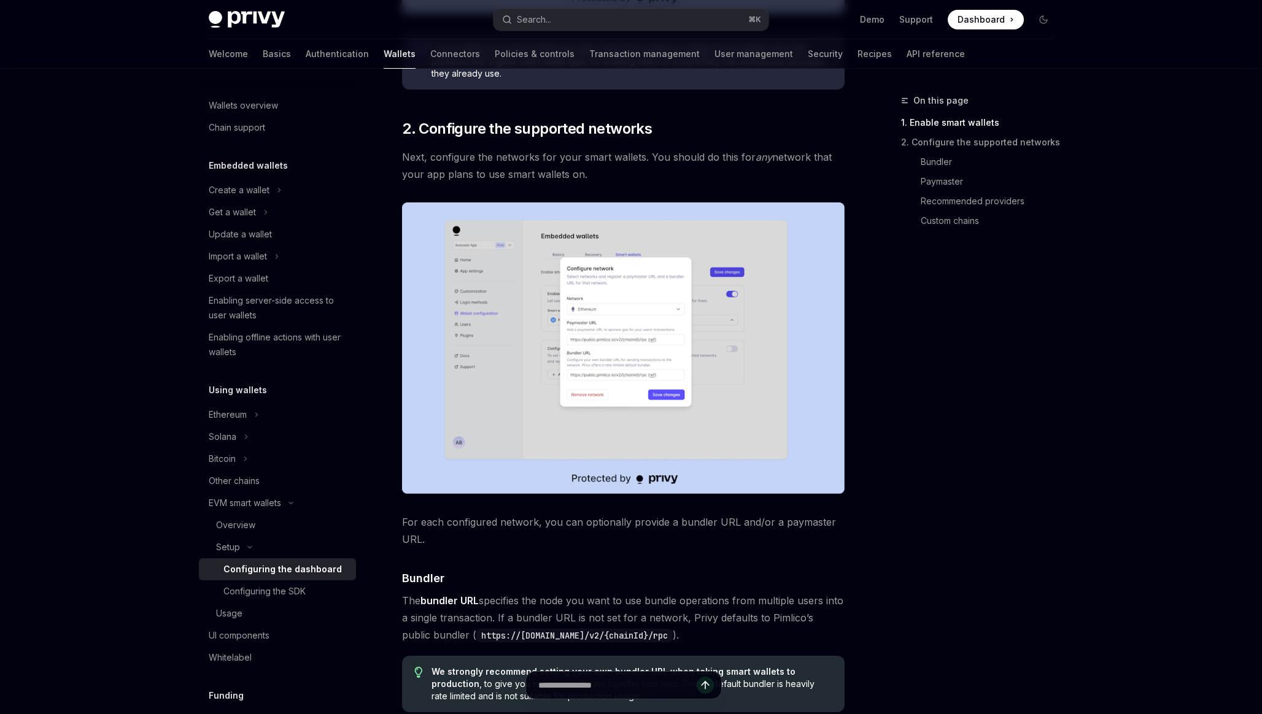
scroll to position [646, 0]
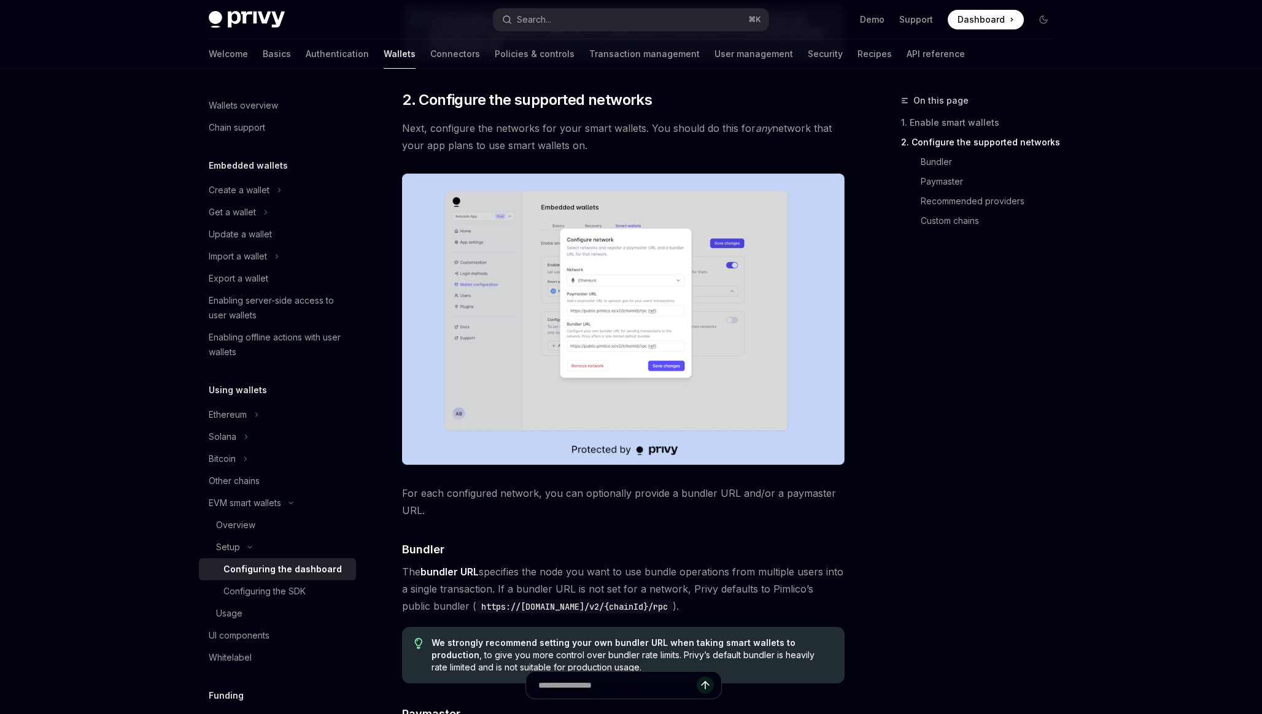
click at [549, 584] on span "The bundler URL specifies the node you want to use bundle operations from multi…" at bounding box center [623, 589] width 443 height 52
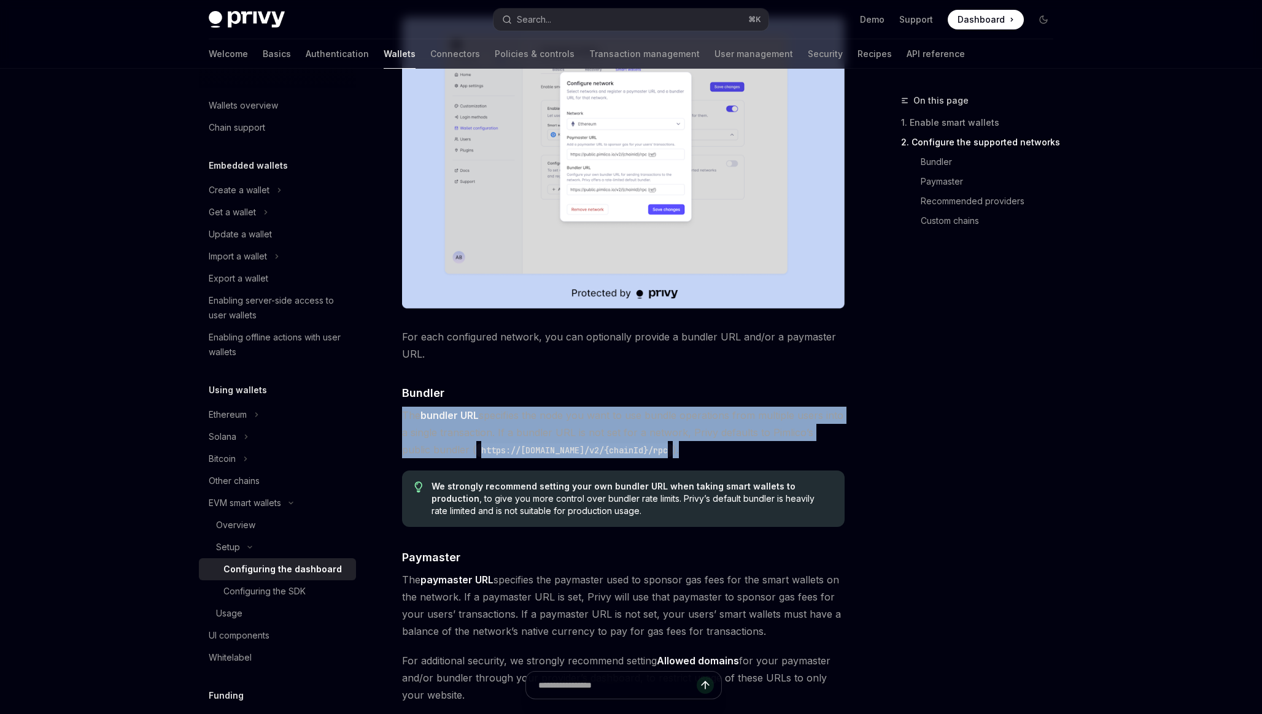
scroll to position [854, 0]
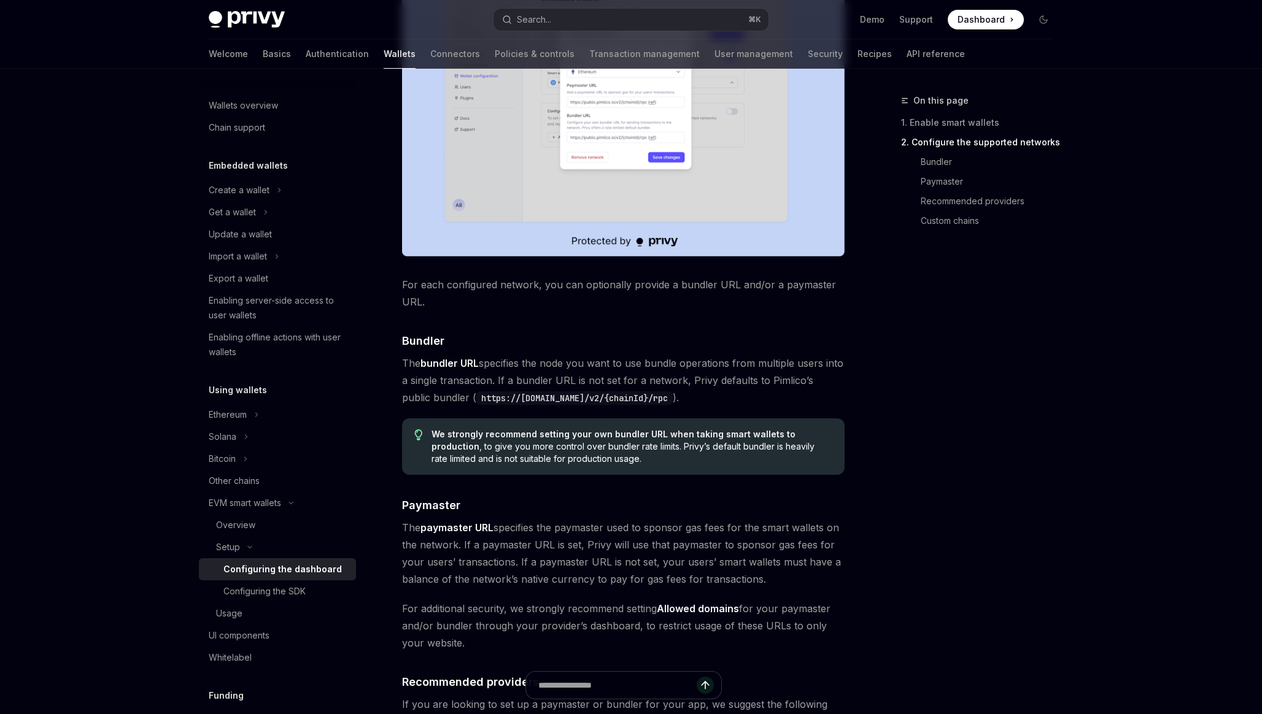
click at [544, 529] on span "The paymaster URL specifies the paymaster used to sponsor gas fees for the smar…" at bounding box center [623, 553] width 443 height 69
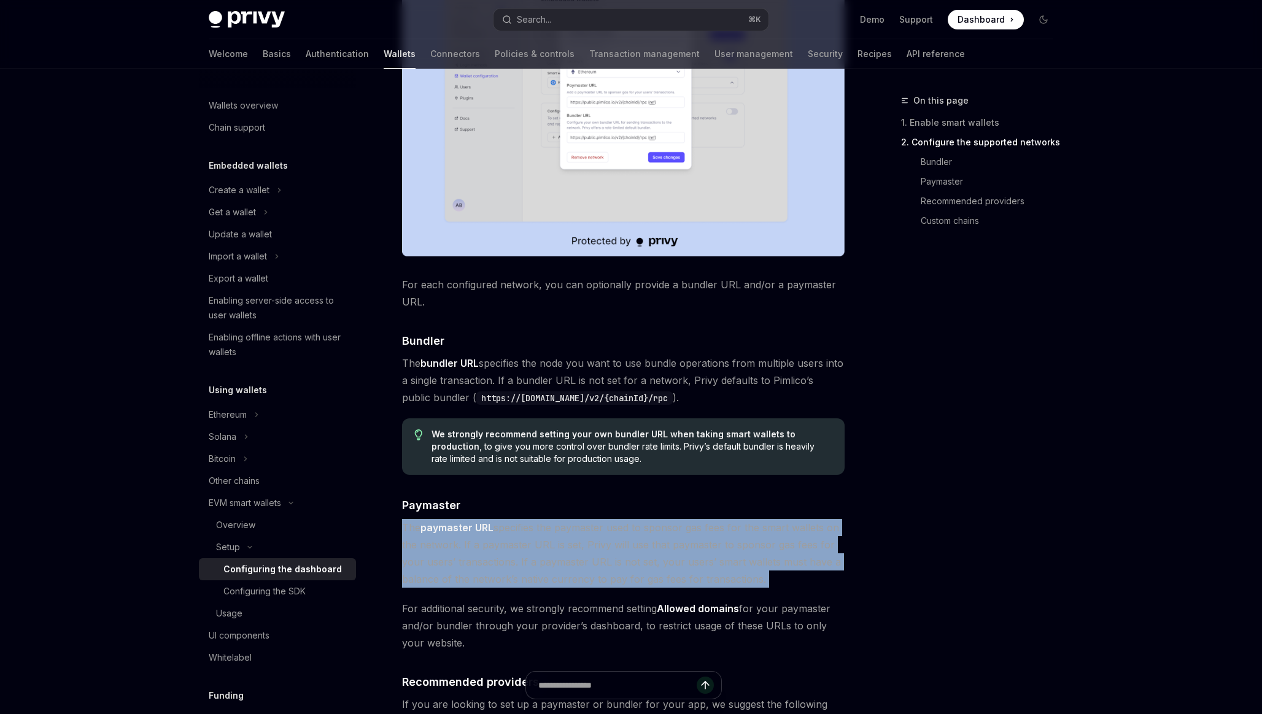
click at [544, 560] on span "The paymaster URL specifies the paymaster used to sponsor gas fees for the smar…" at bounding box center [623, 553] width 443 height 69
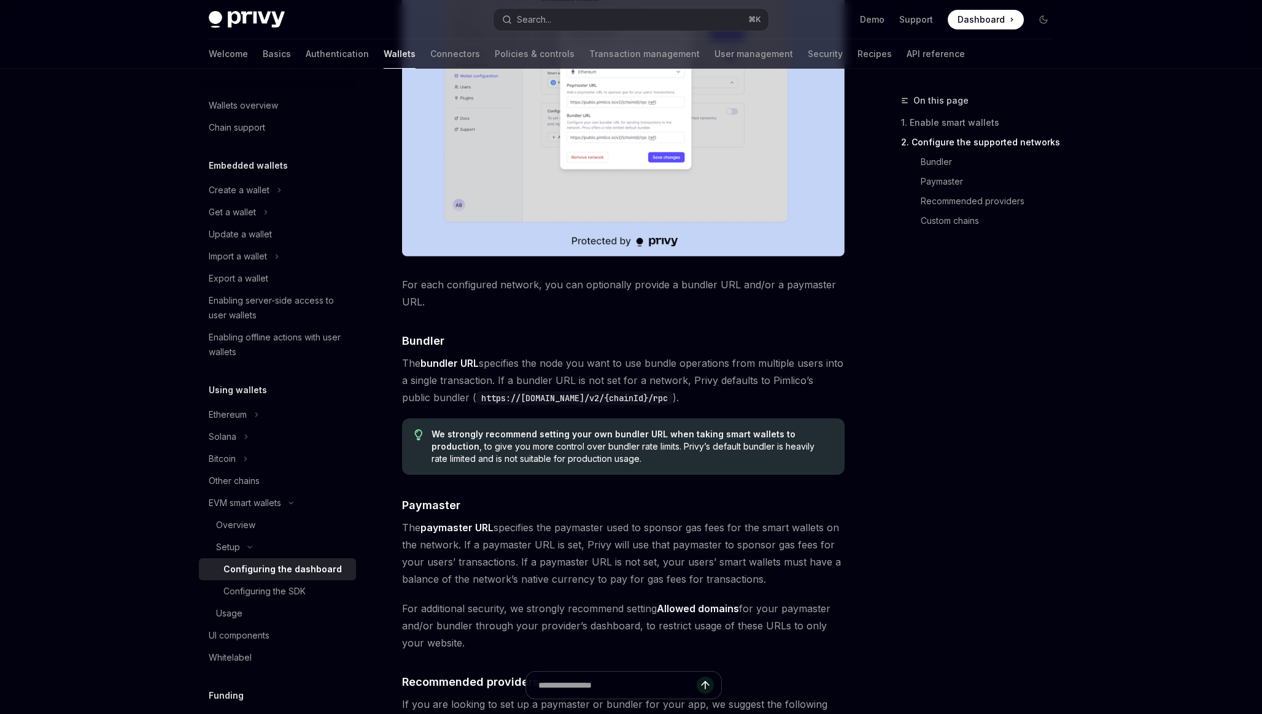
click at [544, 560] on span "The paymaster URL specifies the paymaster used to sponsor gas fees for the smar…" at bounding box center [623, 553] width 443 height 69
click at [497, 565] on span "The paymaster URL specifies the paymaster used to sponsor gas fees for the smar…" at bounding box center [623, 553] width 443 height 69
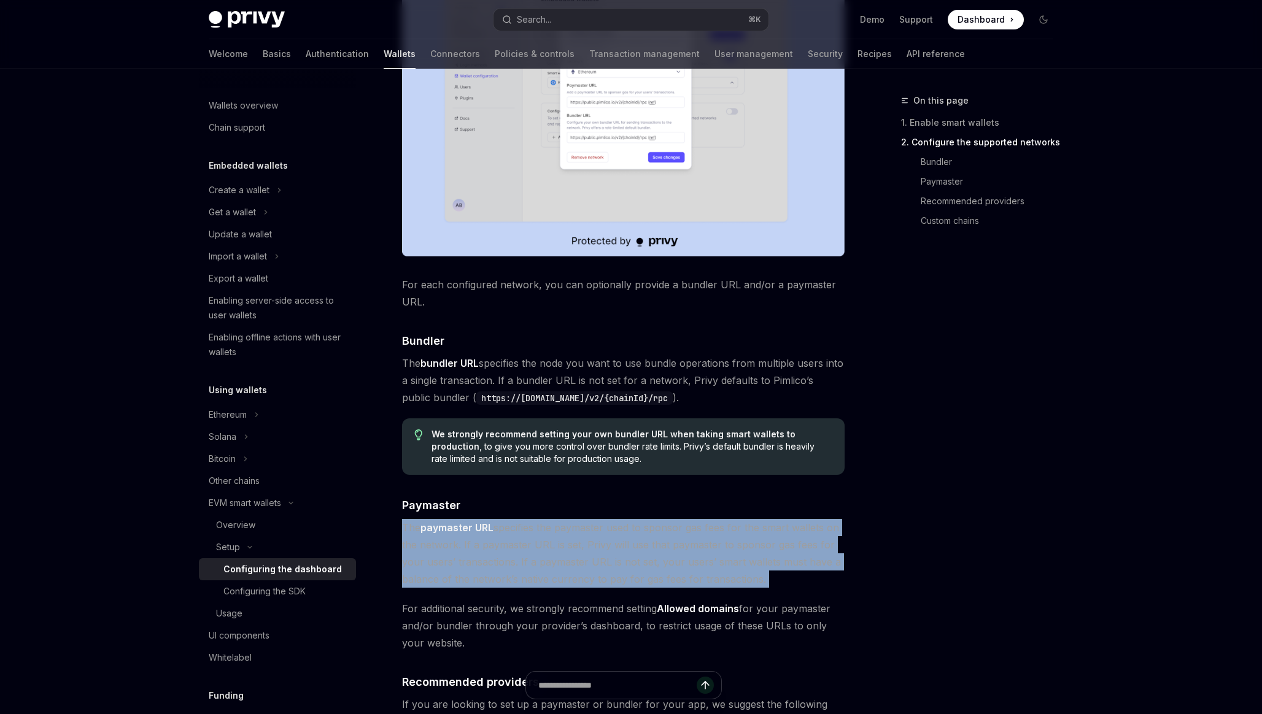
click at [494, 585] on span "The paymaster URL specifies the paymaster used to sponsor gas fees for the smar…" at bounding box center [623, 553] width 443 height 69
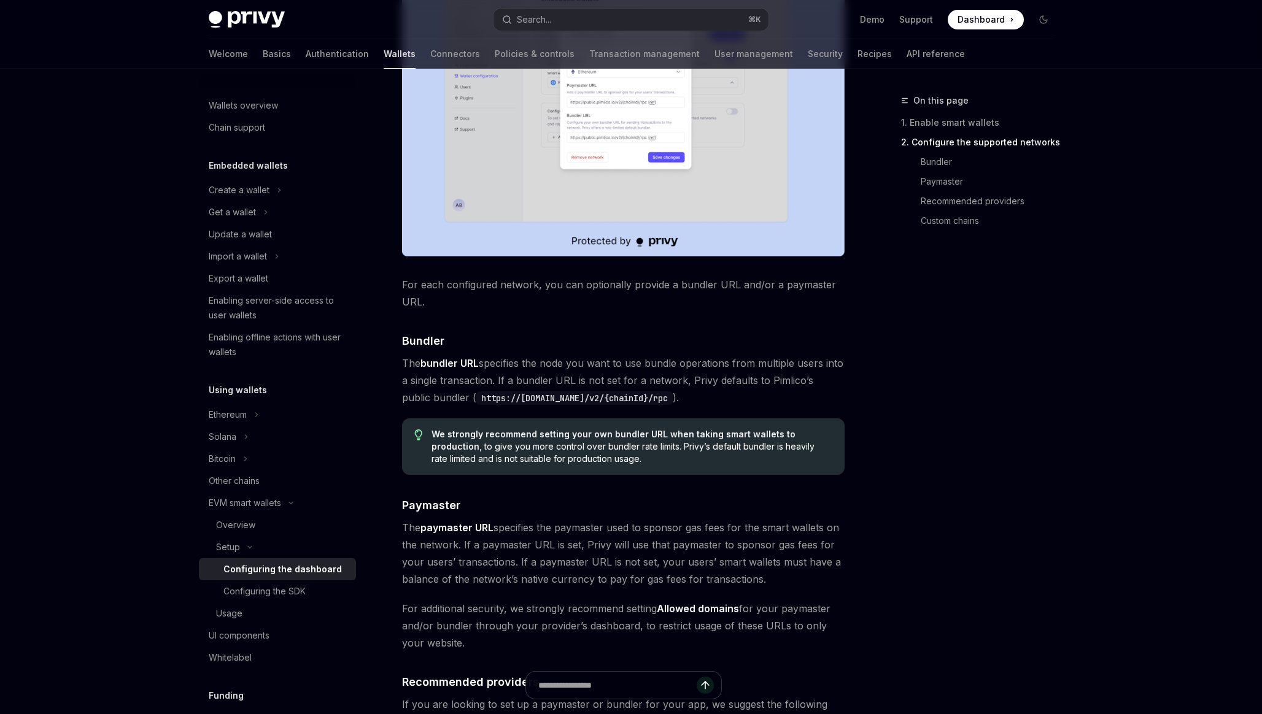
click at [494, 585] on span "The paymaster URL specifies the paymaster used to sponsor gas fees for the smar…" at bounding box center [623, 553] width 443 height 69
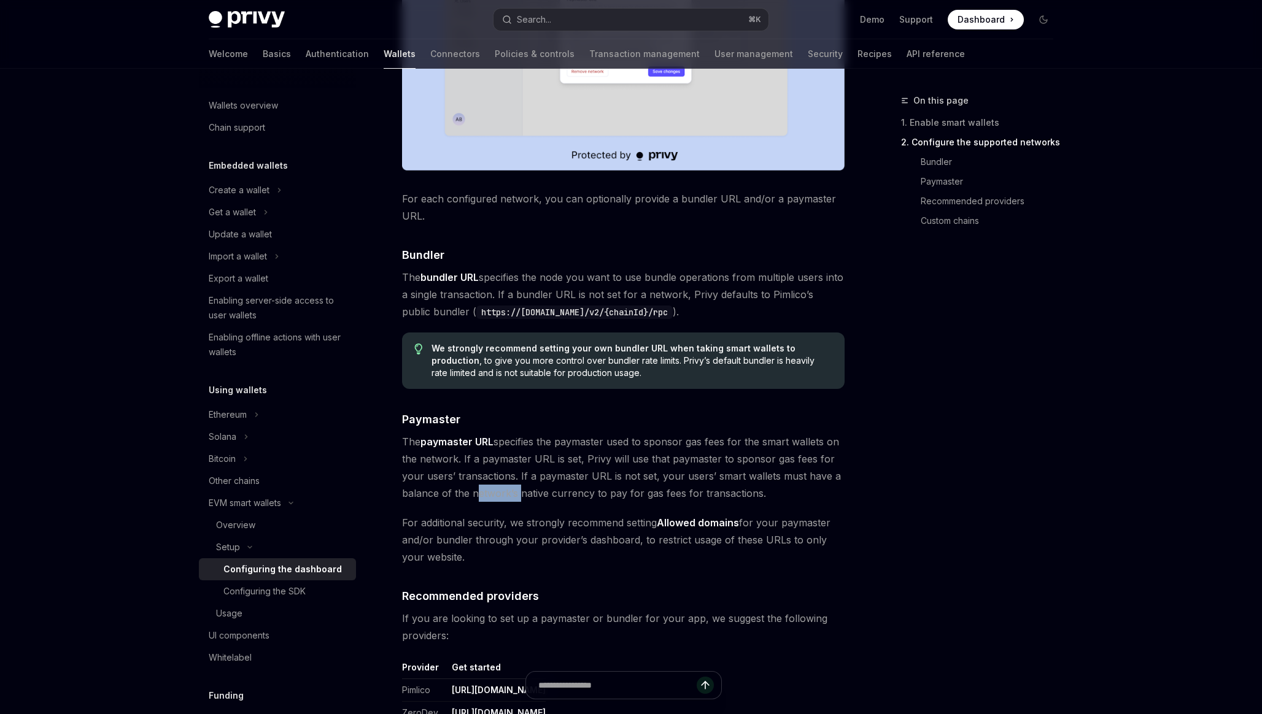
scroll to position [941, 0]
click at [496, 541] on span "For additional security, we strongly recommend setting Allowed domains for your…" at bounding box center [623, 540] width 443 height 52
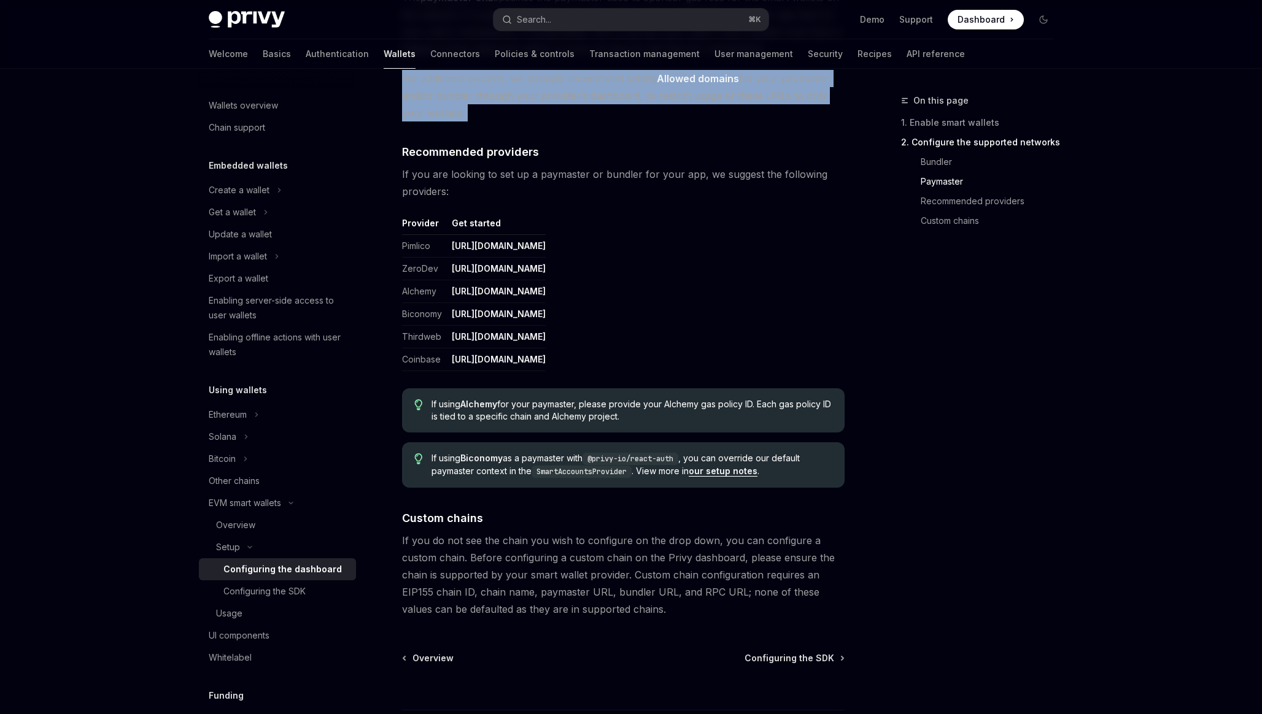
scroll to position [1405, 0]
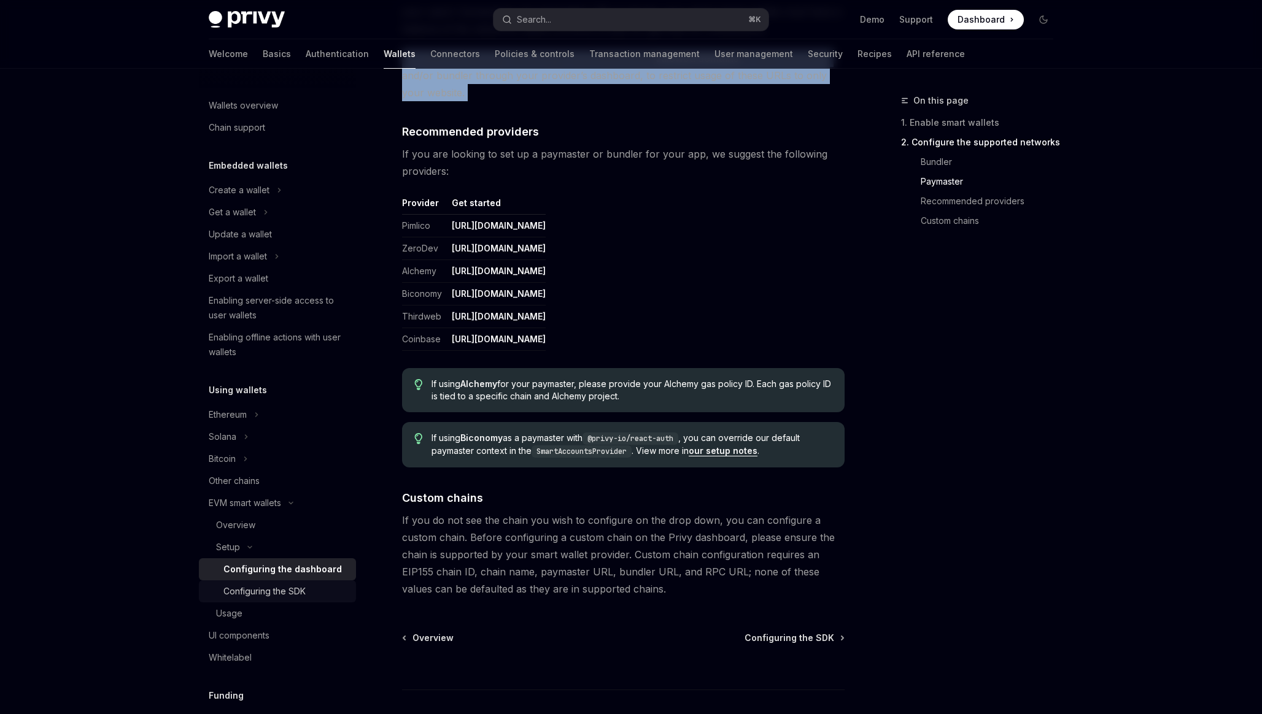
click at [296, 594] on div "Configuring the SDK" at bounding box center [264, 591] width 82 height 15
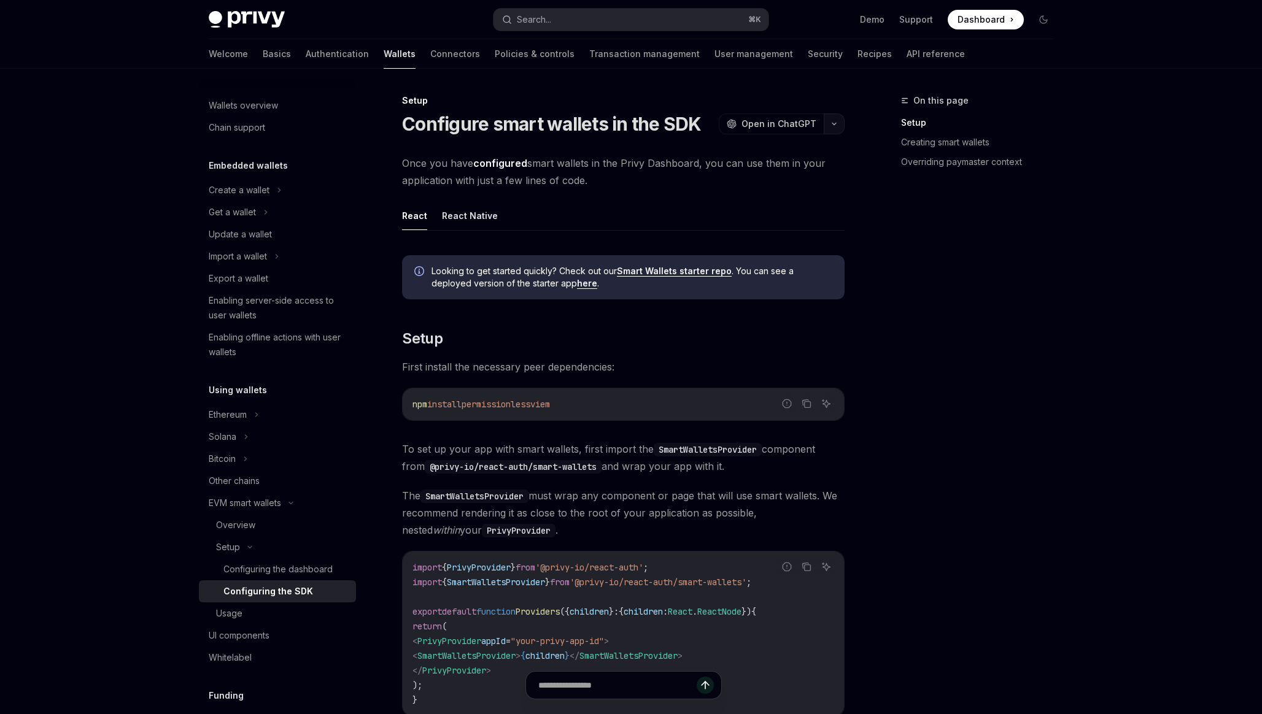
click at [837, 123] on button "button" at bounding box center [834, 124] width 21 height 21
click at [773, 222] on div "Copy page as Markdown for LLMs" at bounding box center [776, 220] width 120 height 10
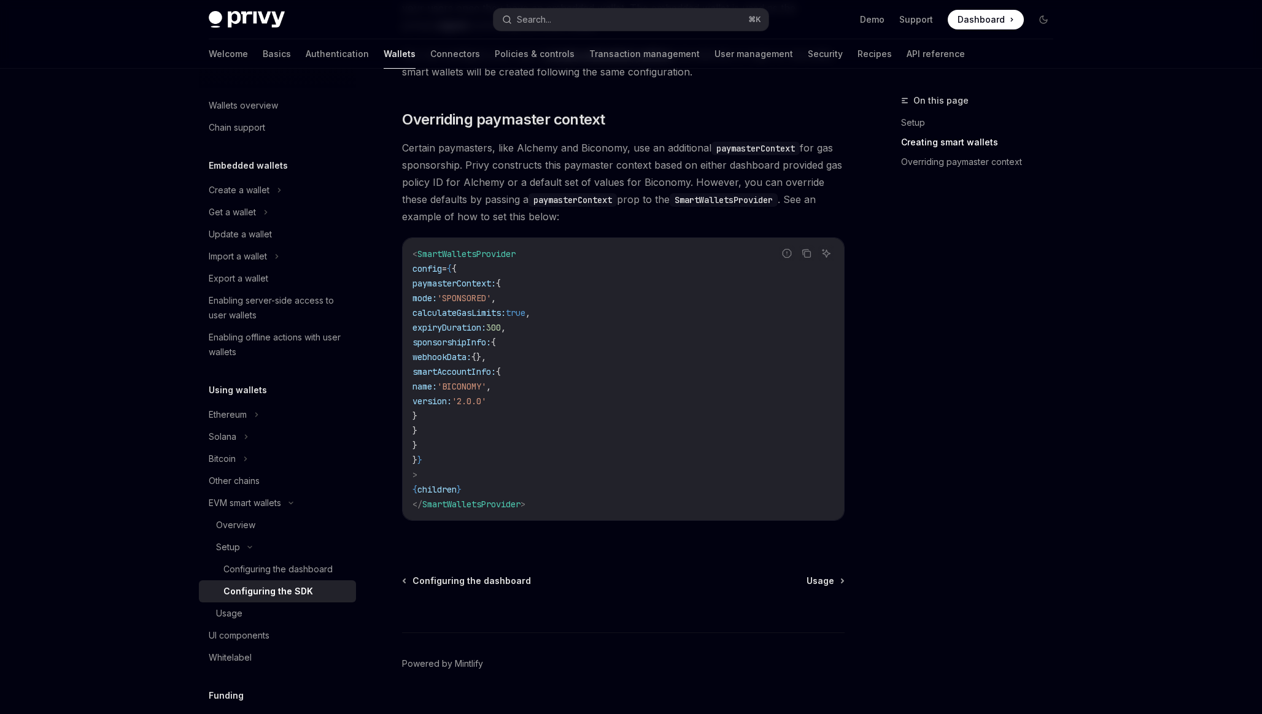
scroll to position [899, 0]
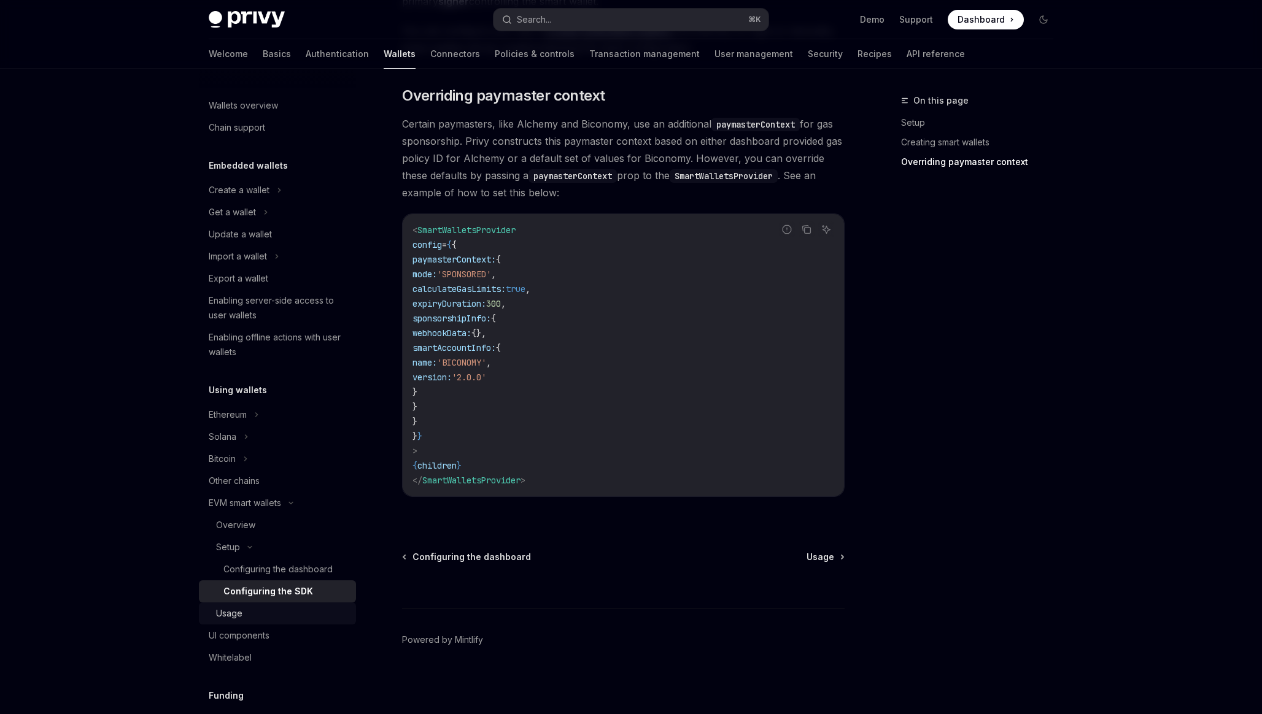
click at [295, 615] on div "Usage" at bounding box center [282, 613] width 133 height 15
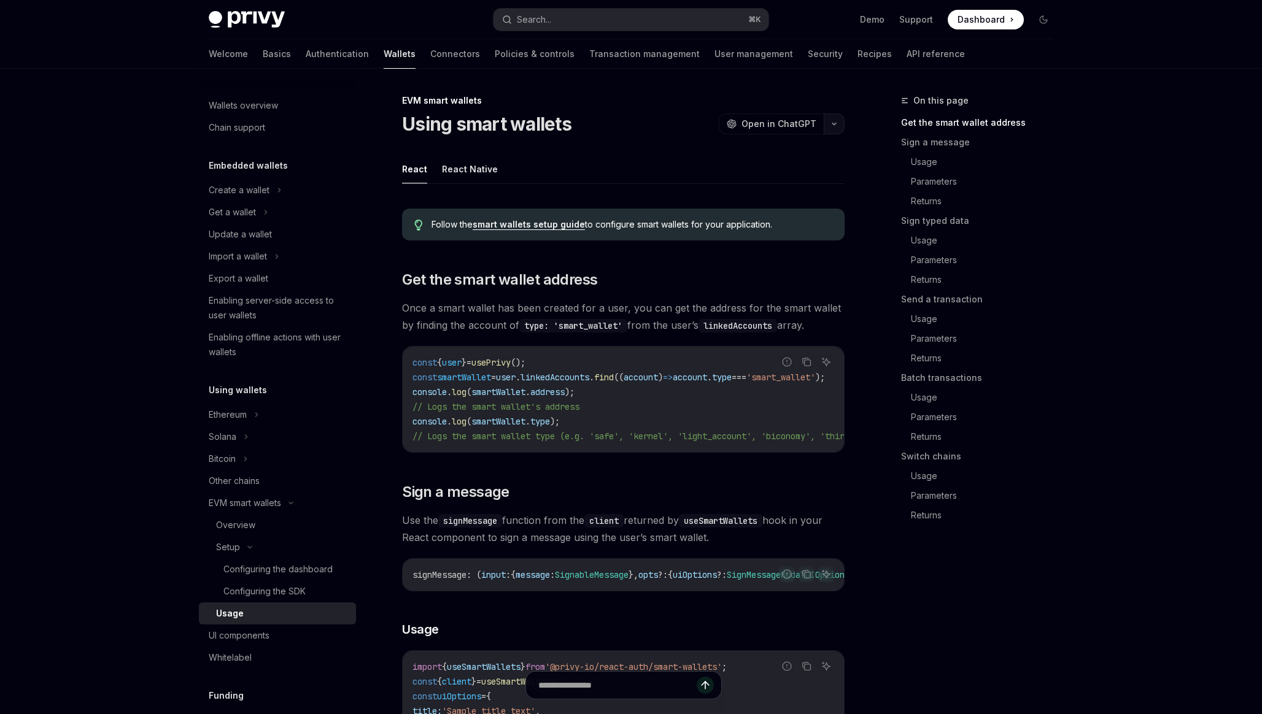
click at [829, 125] on icon "button" at bounding box center [834, 124] width 15 height 5
click at [754, 219] on div "Copy page as Markdown for LLMs" at bounding box center [776, 220] width 120 height 10
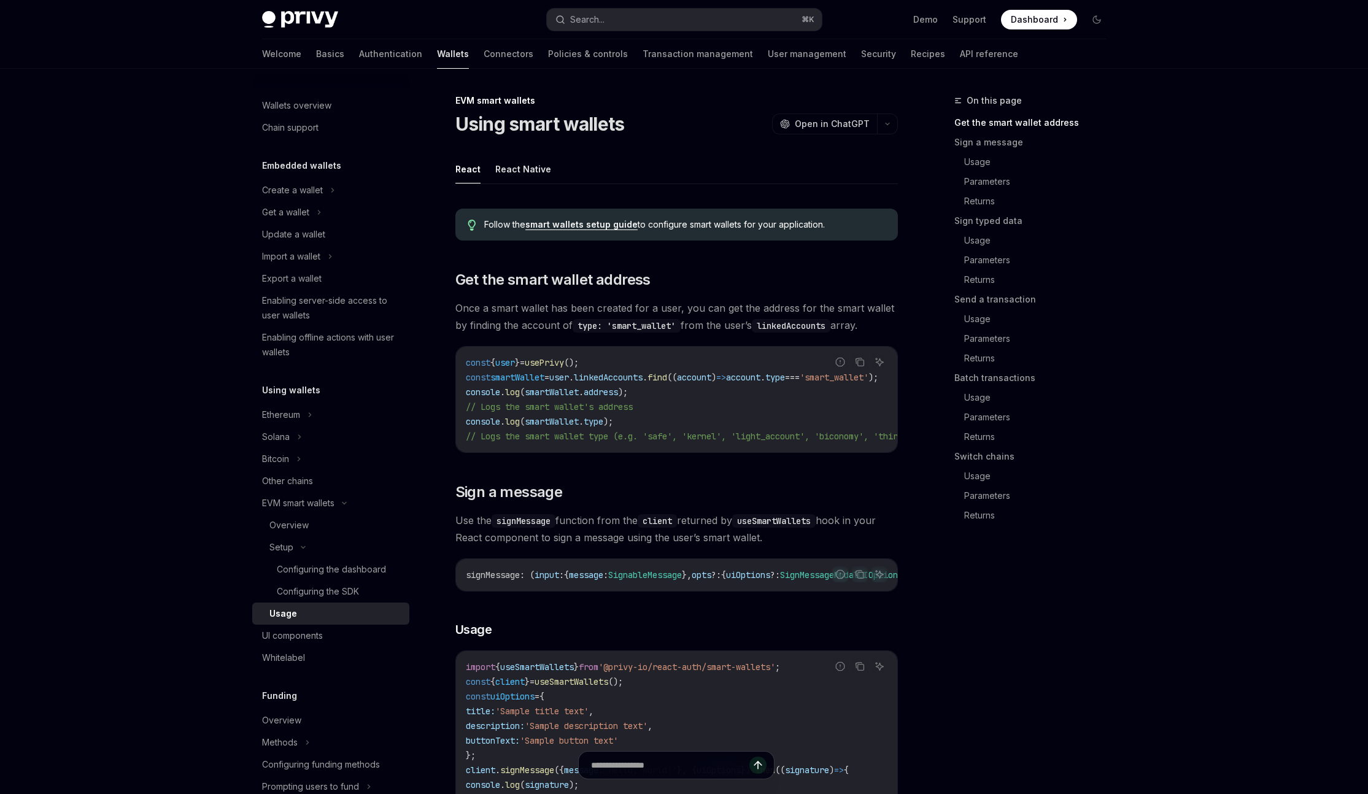
click at [525, 310] on span "Once a smart wallet has been created for a user, you can get the address for th…" at bounding box center [676, 317] width 443 height 34
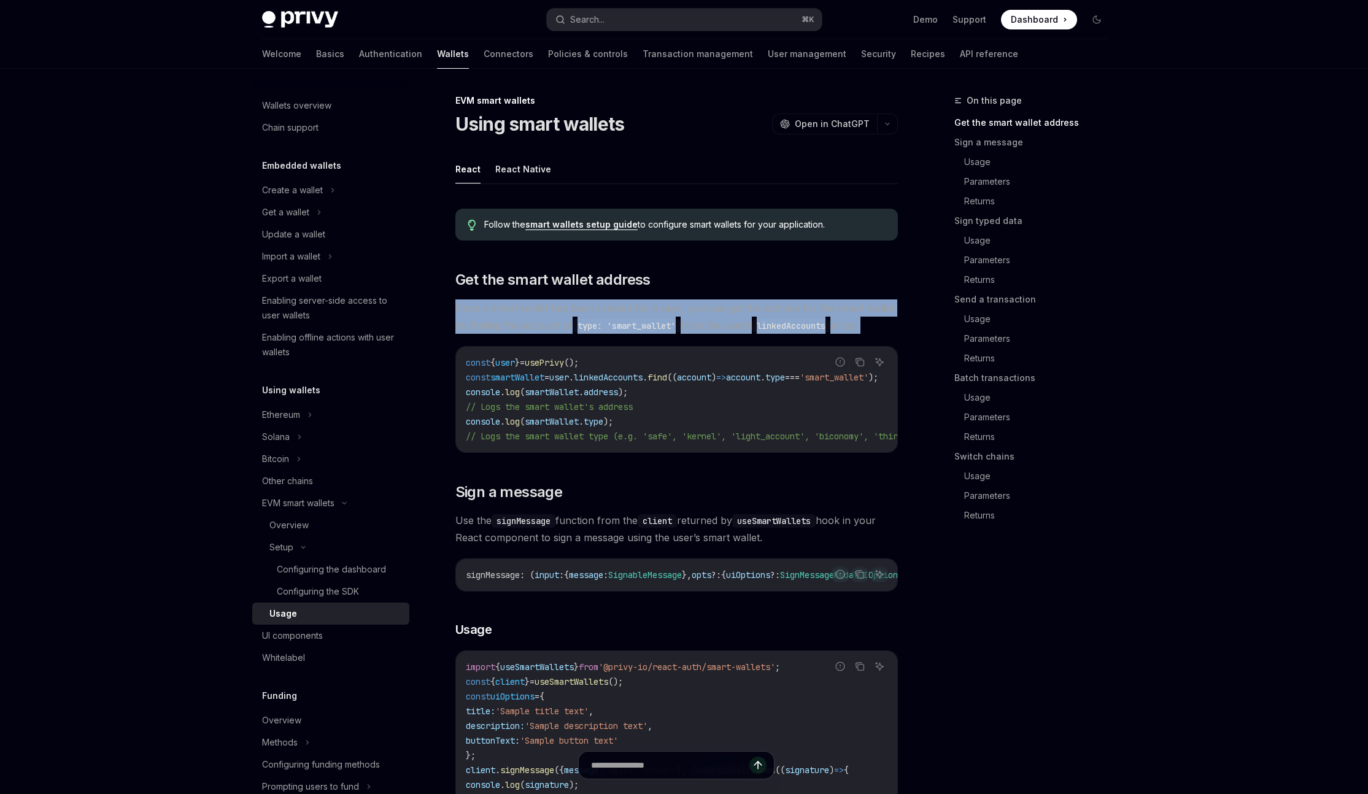
click at [525, 310] on span "Once a smart wallet has been created for a user, you can get the address for th…" at bounding box center [676, 317] width 443 height 34
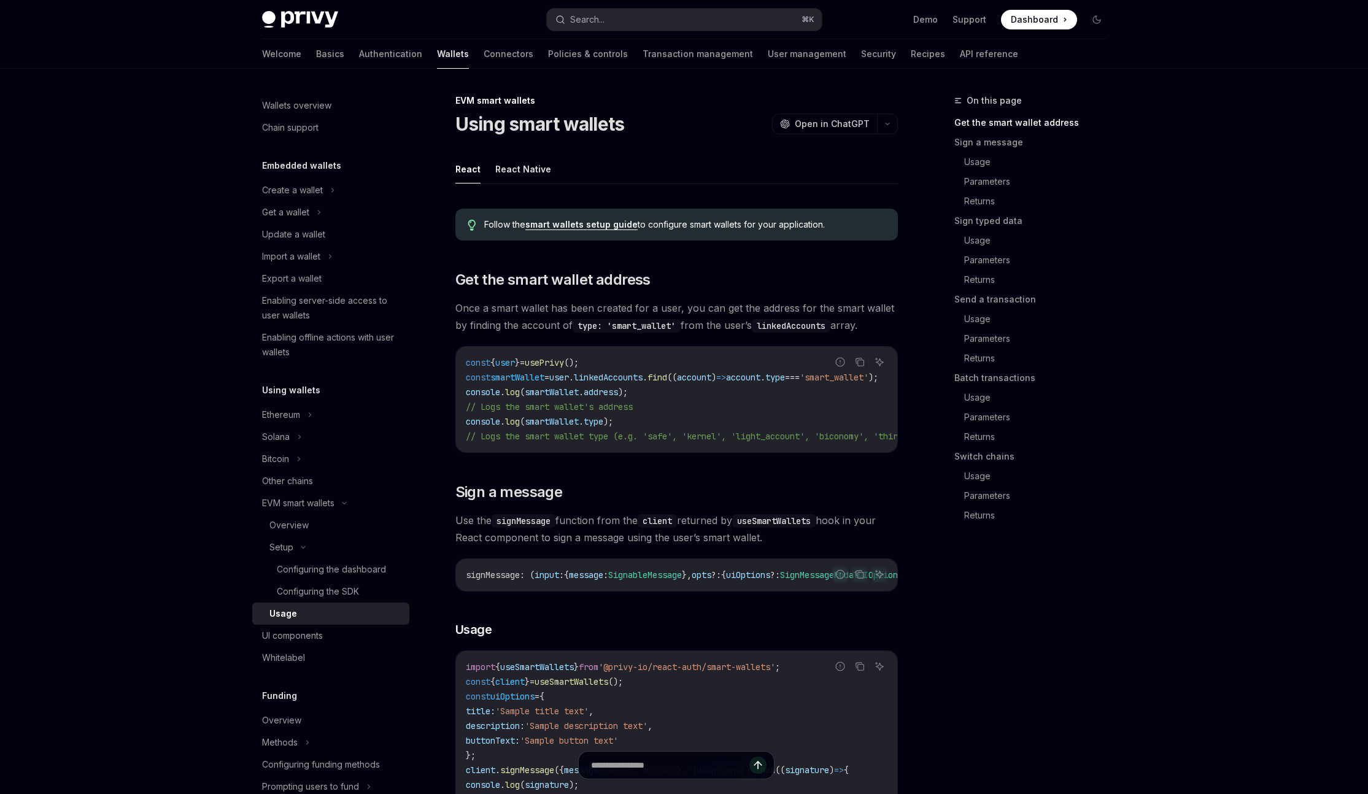
click at [522, 318] on span "Once a smart wallet has been created for a user, you can get the address for th…" at bounding box center [676, 317] width 443 height 34
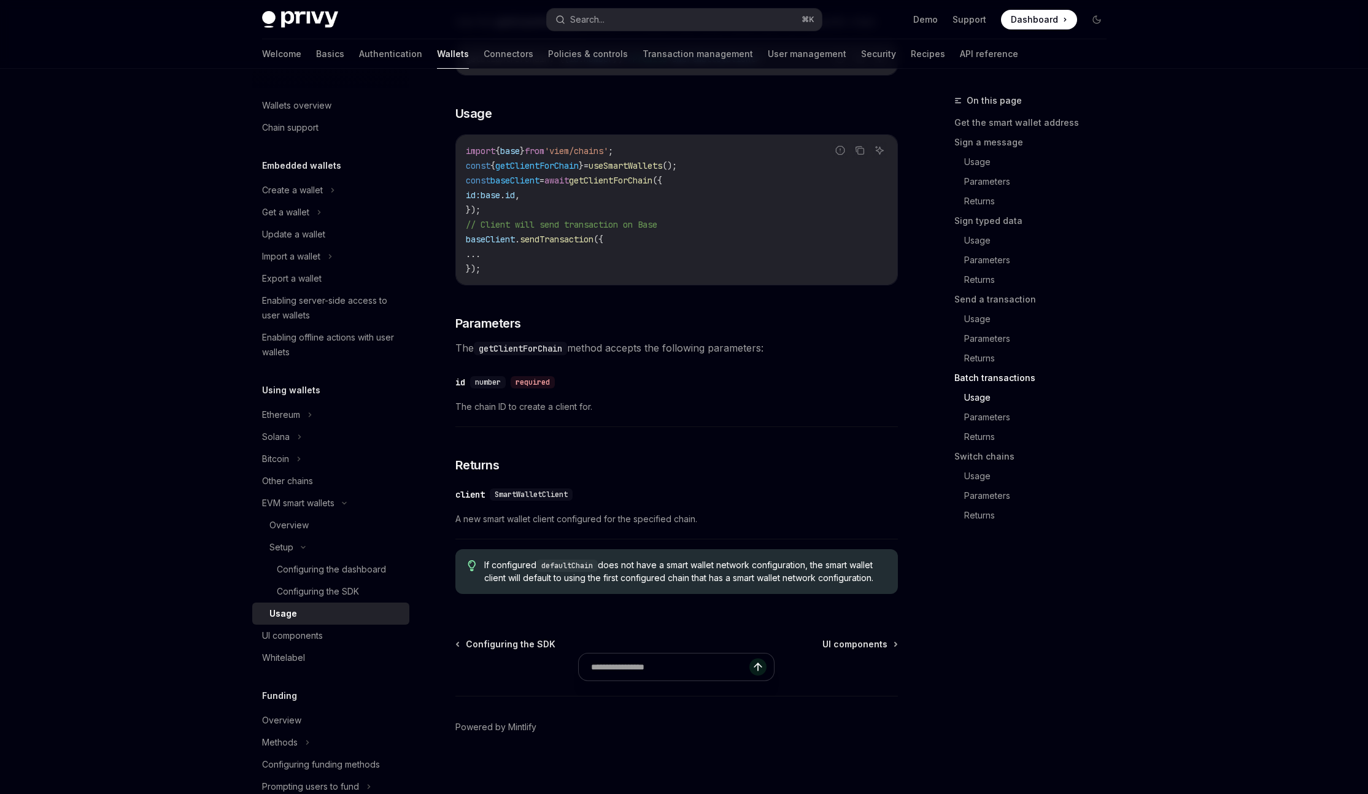
scroll to position [3564, 0]
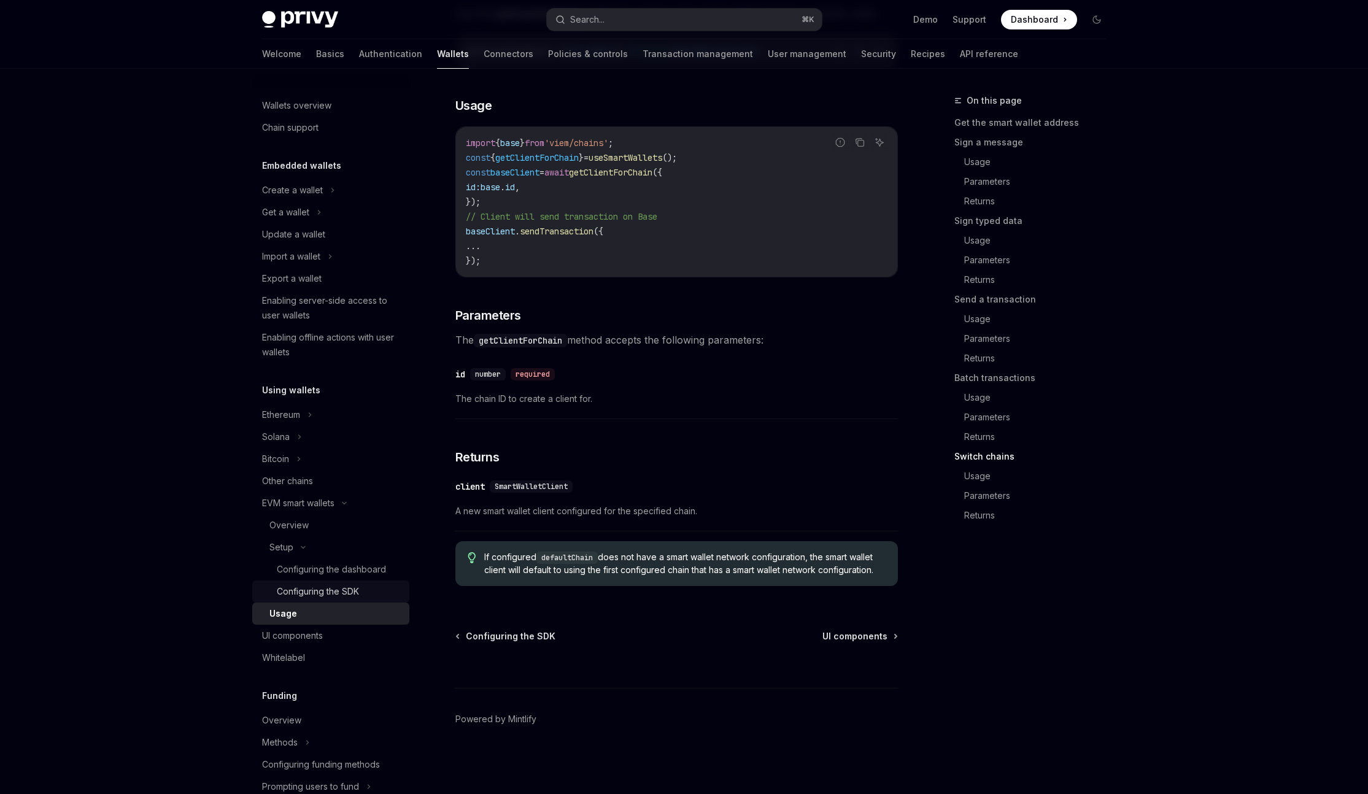
click at [354, 595] on div "Configuring the SDK" at bounding box center [318, 591] width 82 height 15
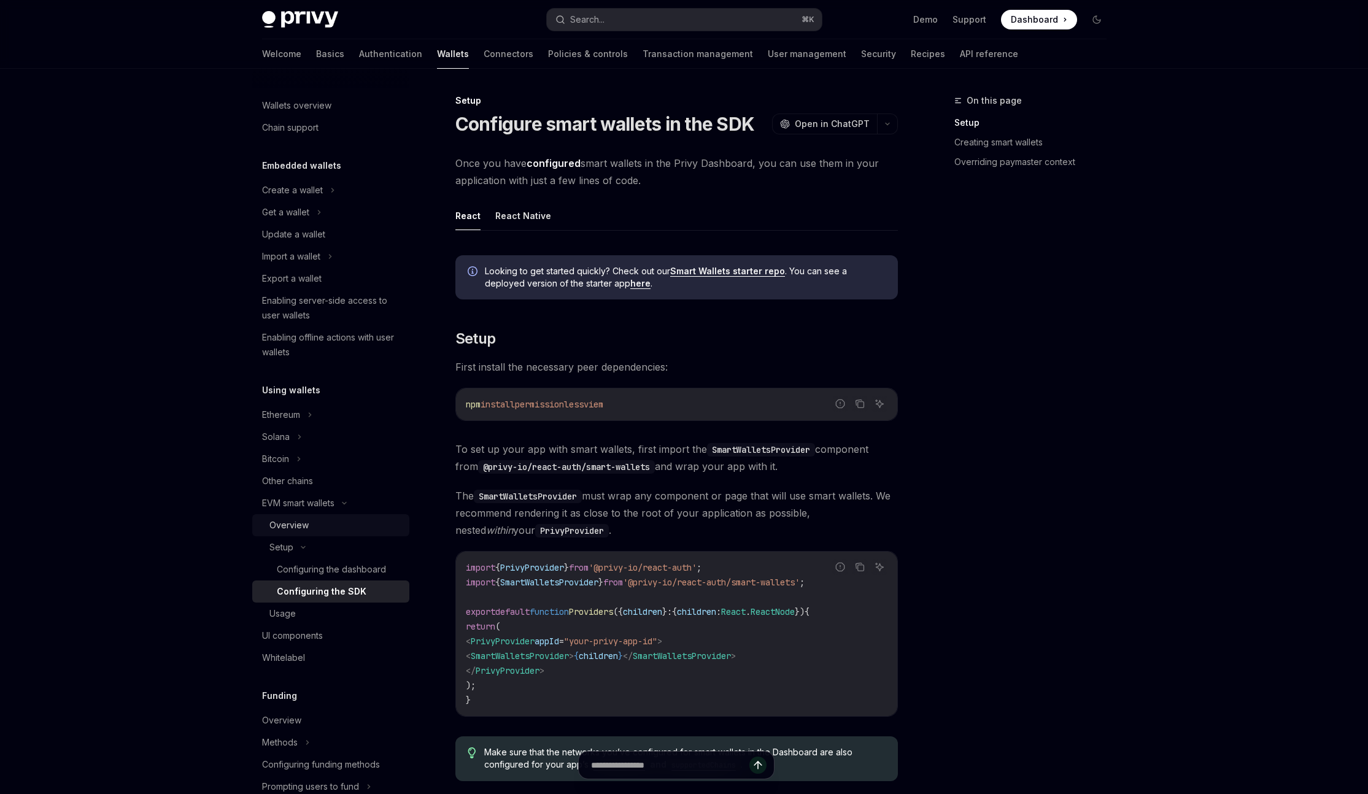
click at [325, 527] on div "Overview" at bounding box center [335, 525] width 133 height 15
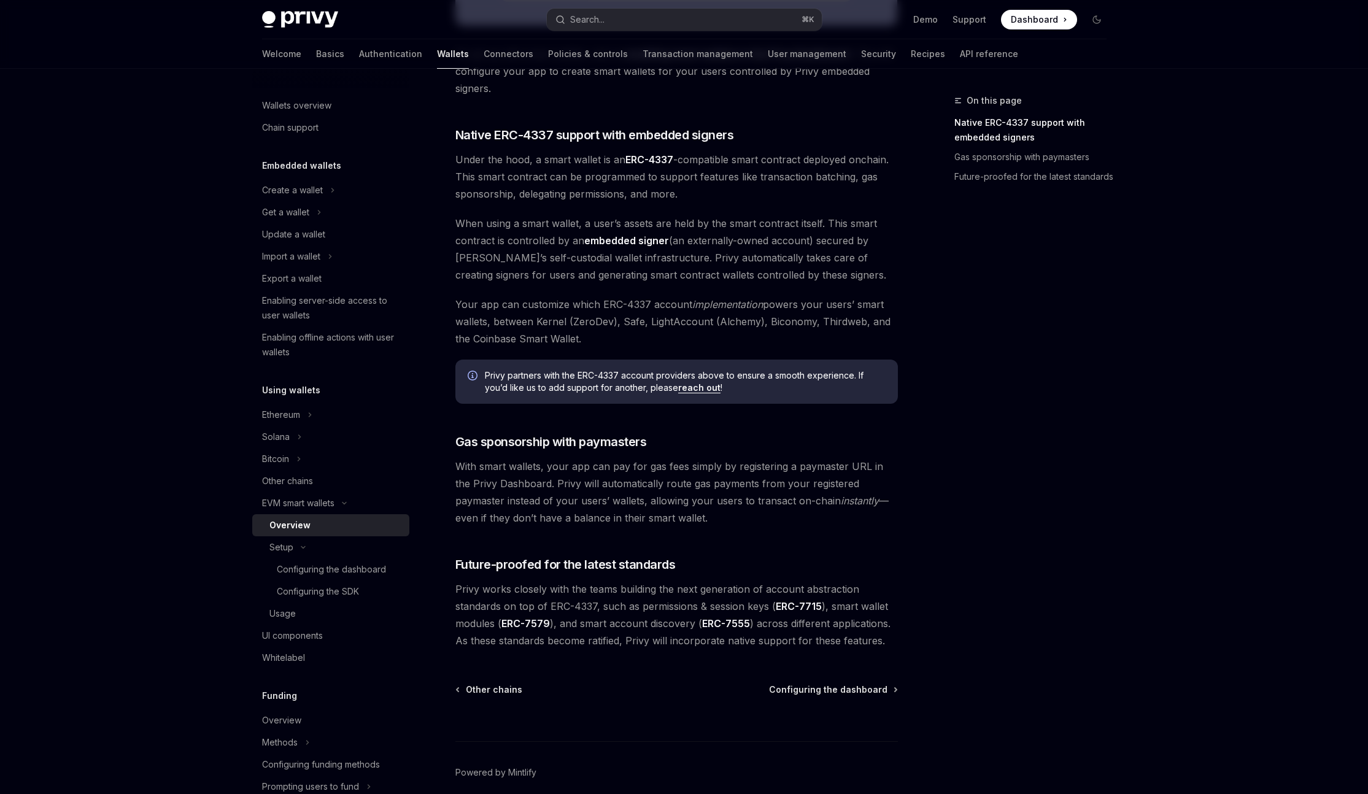
scroll to position [689, 0]
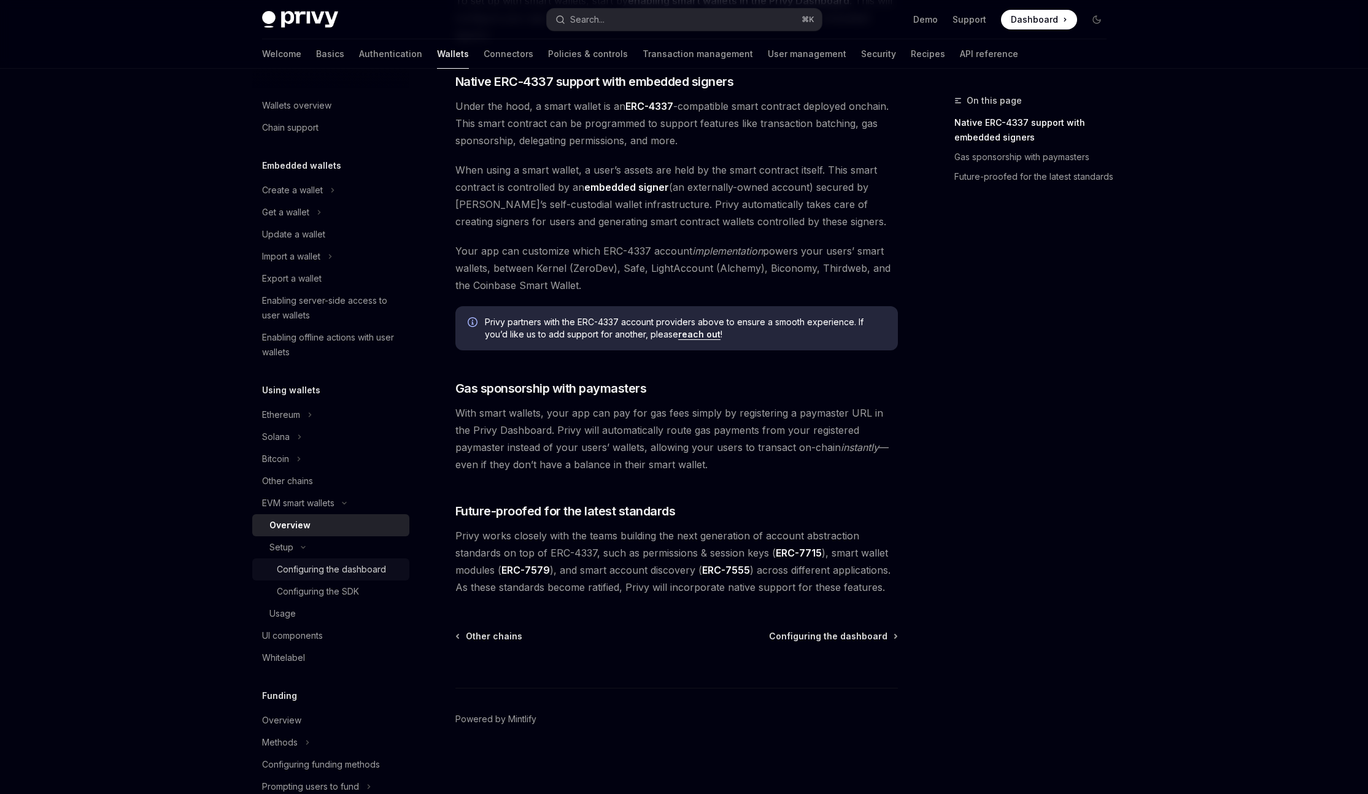
click at [338, 569] on div "Configuring the dashboard" at bounding box center [331, 569] width 109 height 15
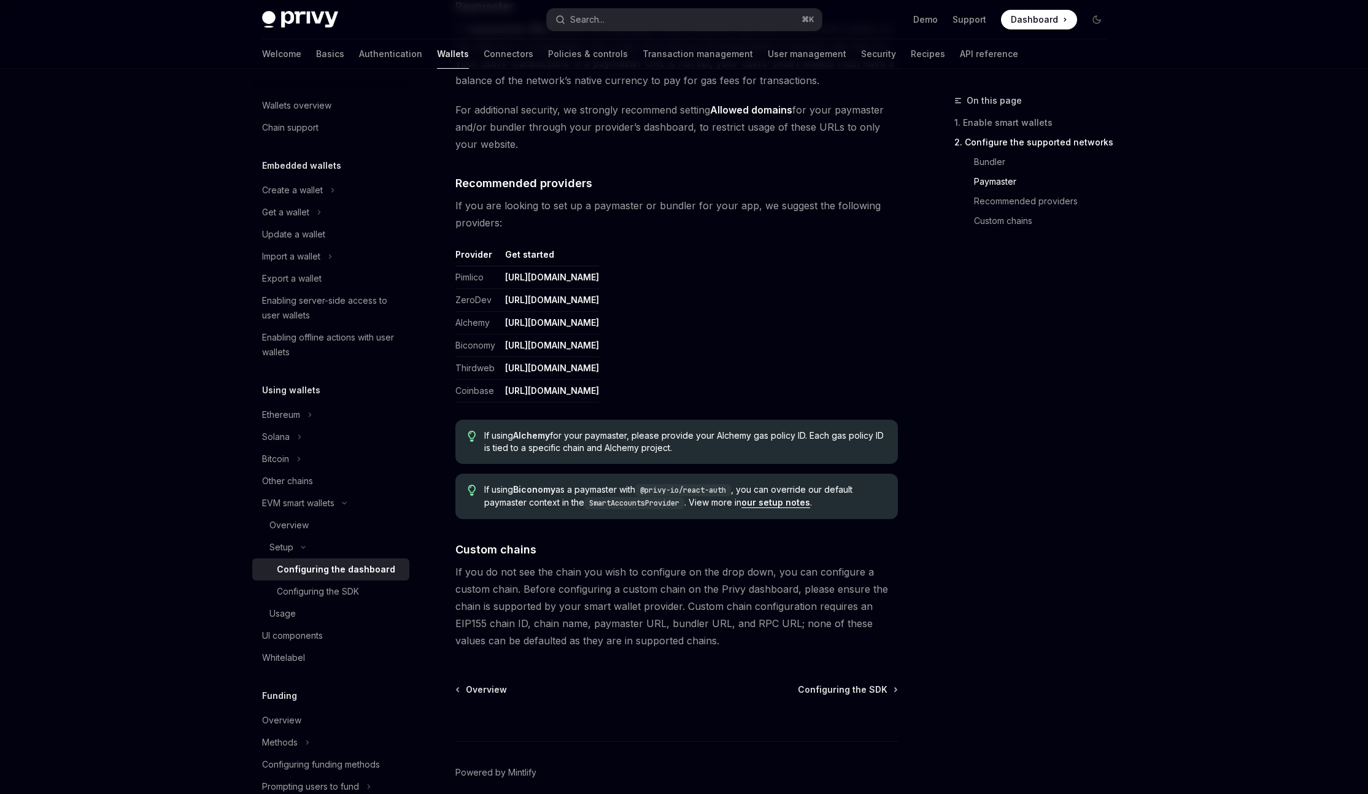
scroll to position [1407, 0]
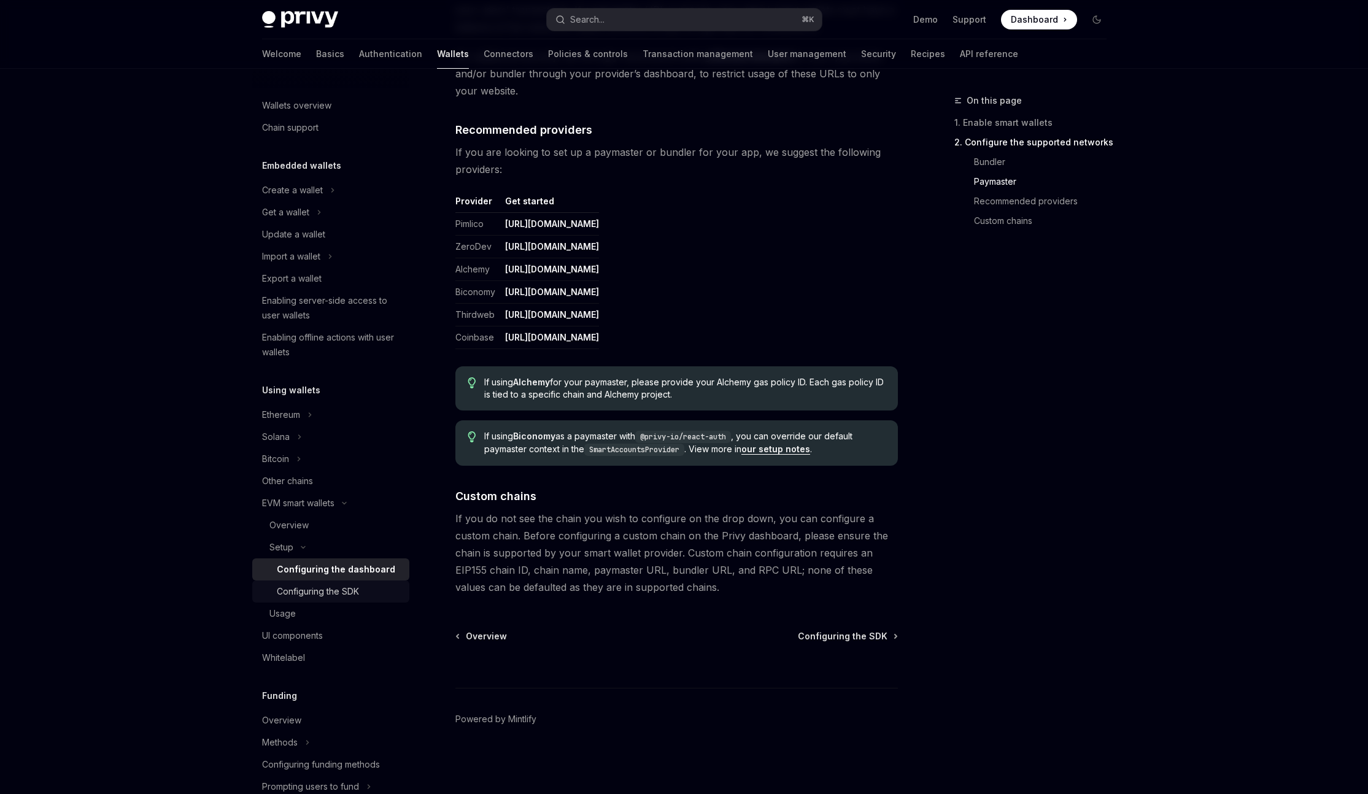
click at [380, 591] on div "Configuring the SDK" at bounding box center [339, 591] width 125 height 15
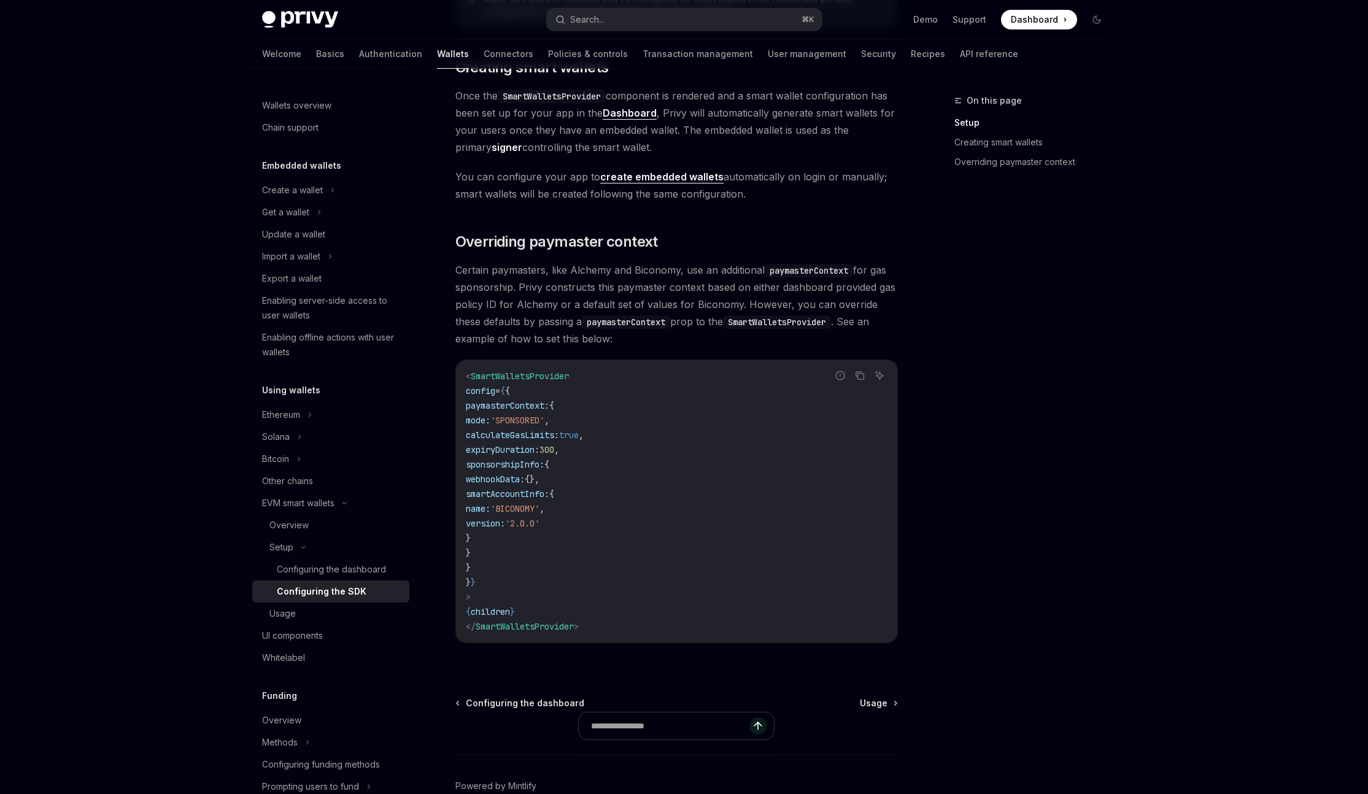
scroll to position [820, 0]
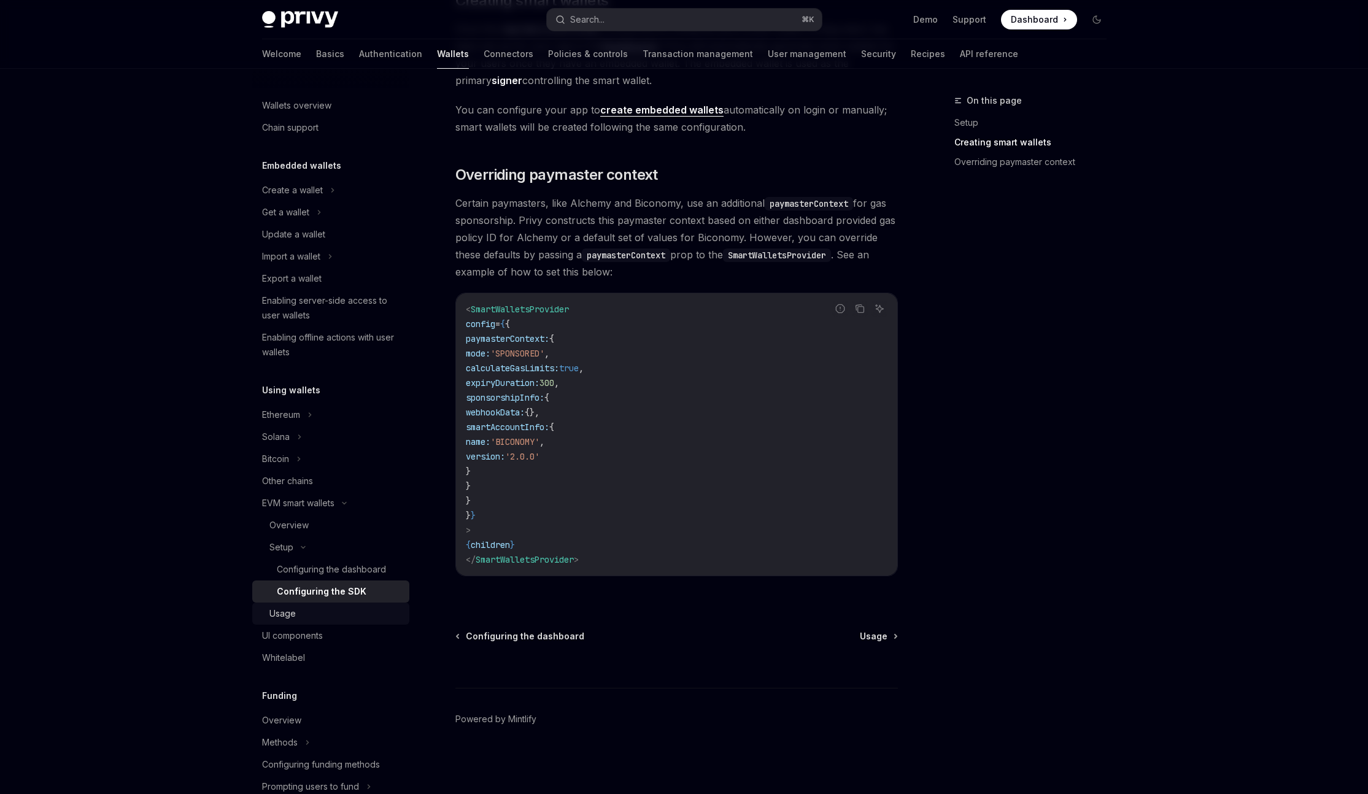
click at [364, 613] on div "Usage" at bounding box center [335, 613] width 133 height 15
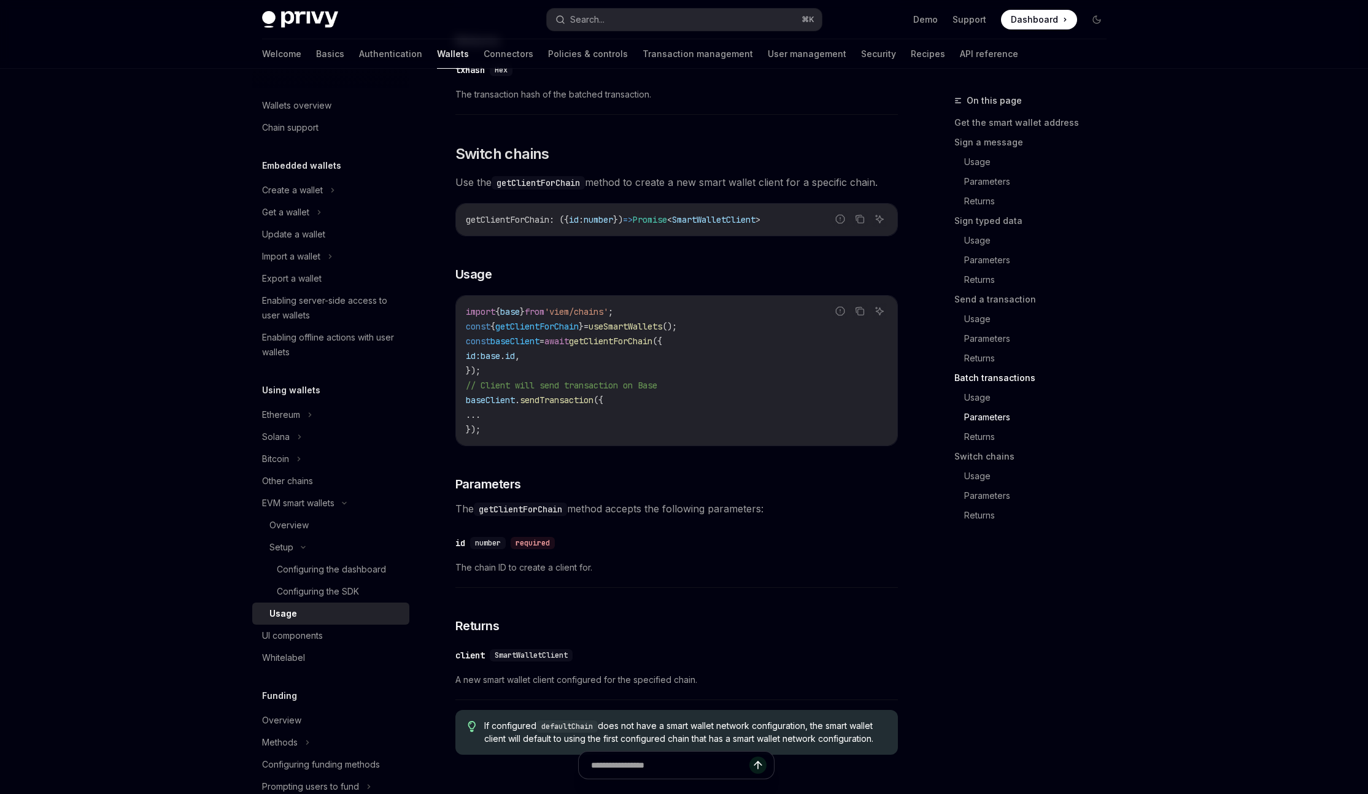
scroll to position [3564, 0]
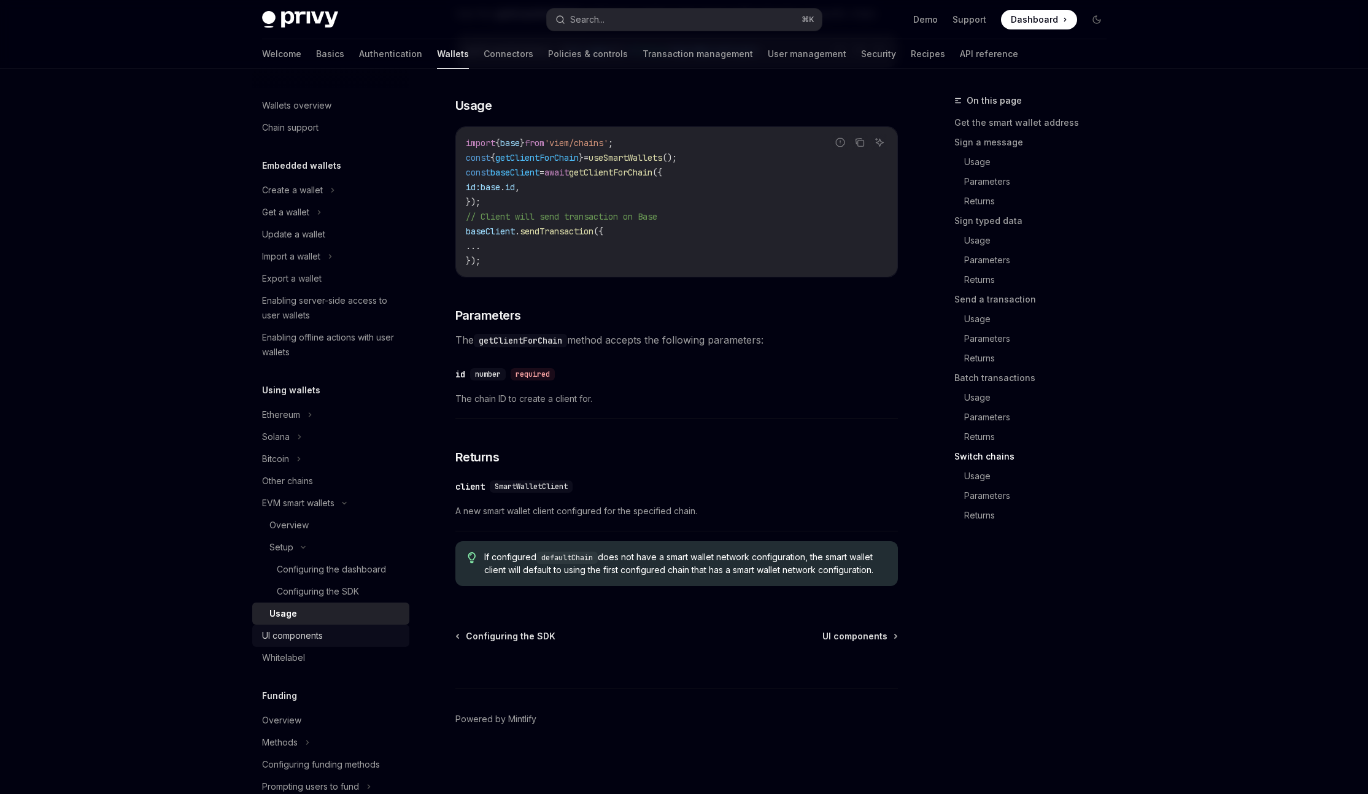
click at [337, 639] on div "UI components" at bounding box center [332, 636] width 140 height 15
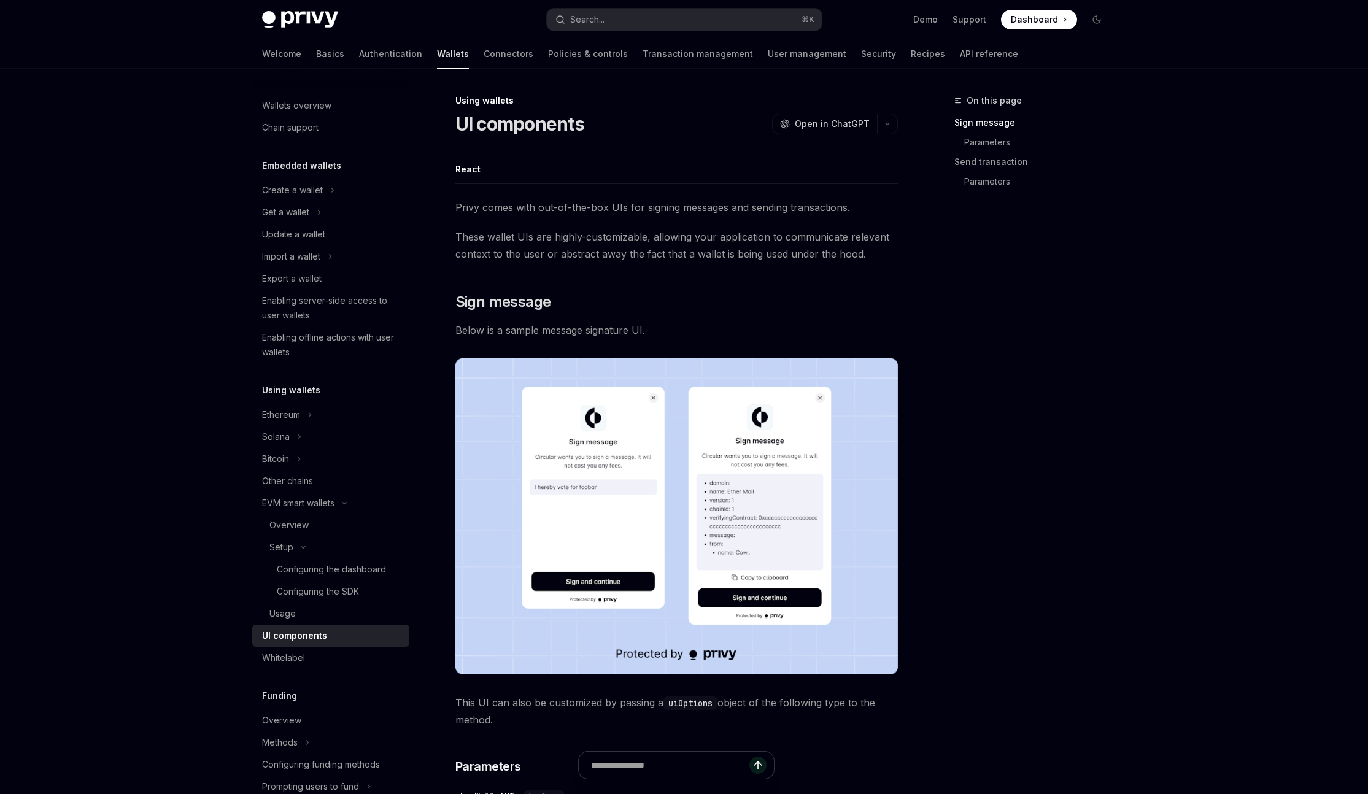
click at [536, 203] on span "Privy comes with out-of-the-box UIs for signing messages and sending transactio…" at bounding box center [676, 207] width 443 height 17
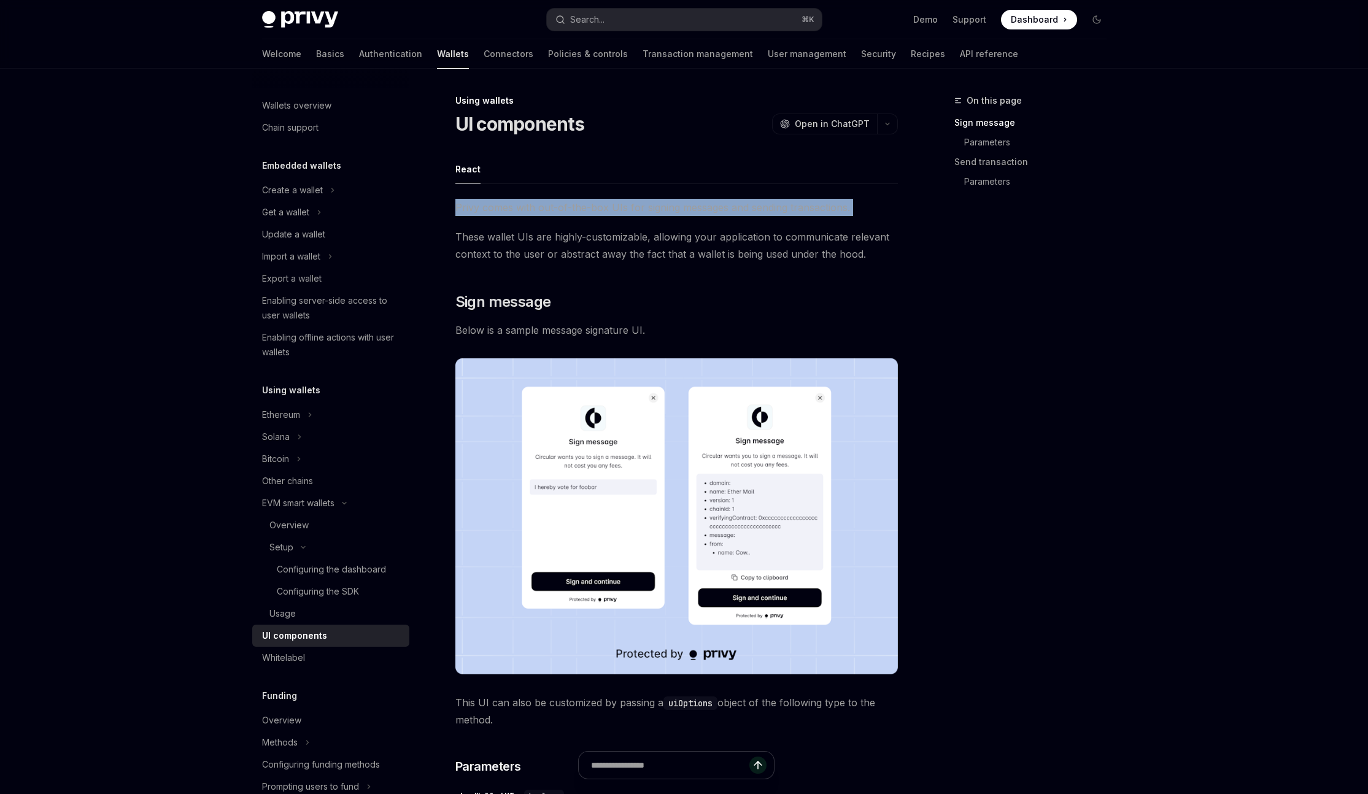
click at [541, 250] on span "These wallet UIs are highly-customizable, allowing your application to communic…" at bounding box center [676, 245] width 443 height 34
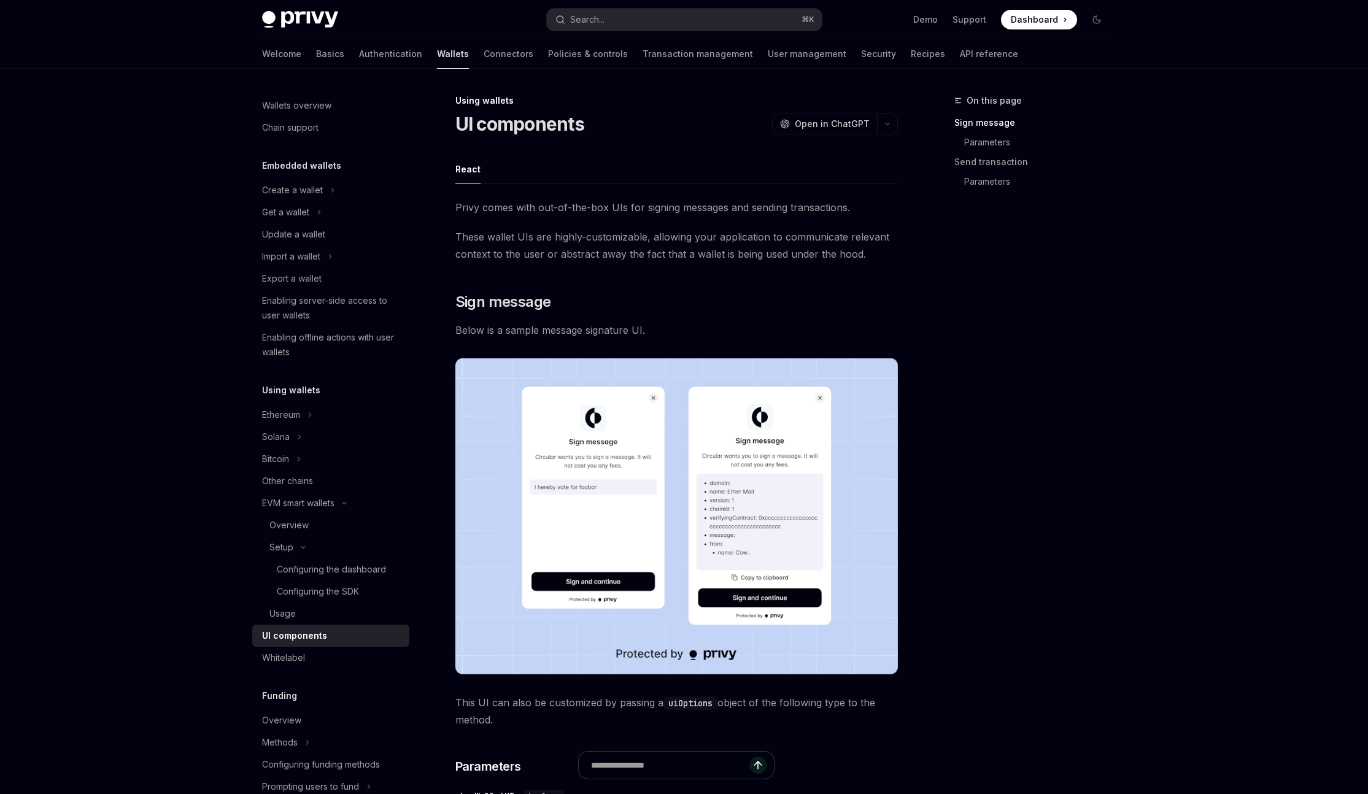
click at [541, 250] on span "These wallet UIs are highly-customizable, allowing your application to communic…" at bounding box center [676, 245] width 443 height 34
click at [633, 300] on h2 "​ Sign message" at bounding box center [676, 302] width 443 height 20
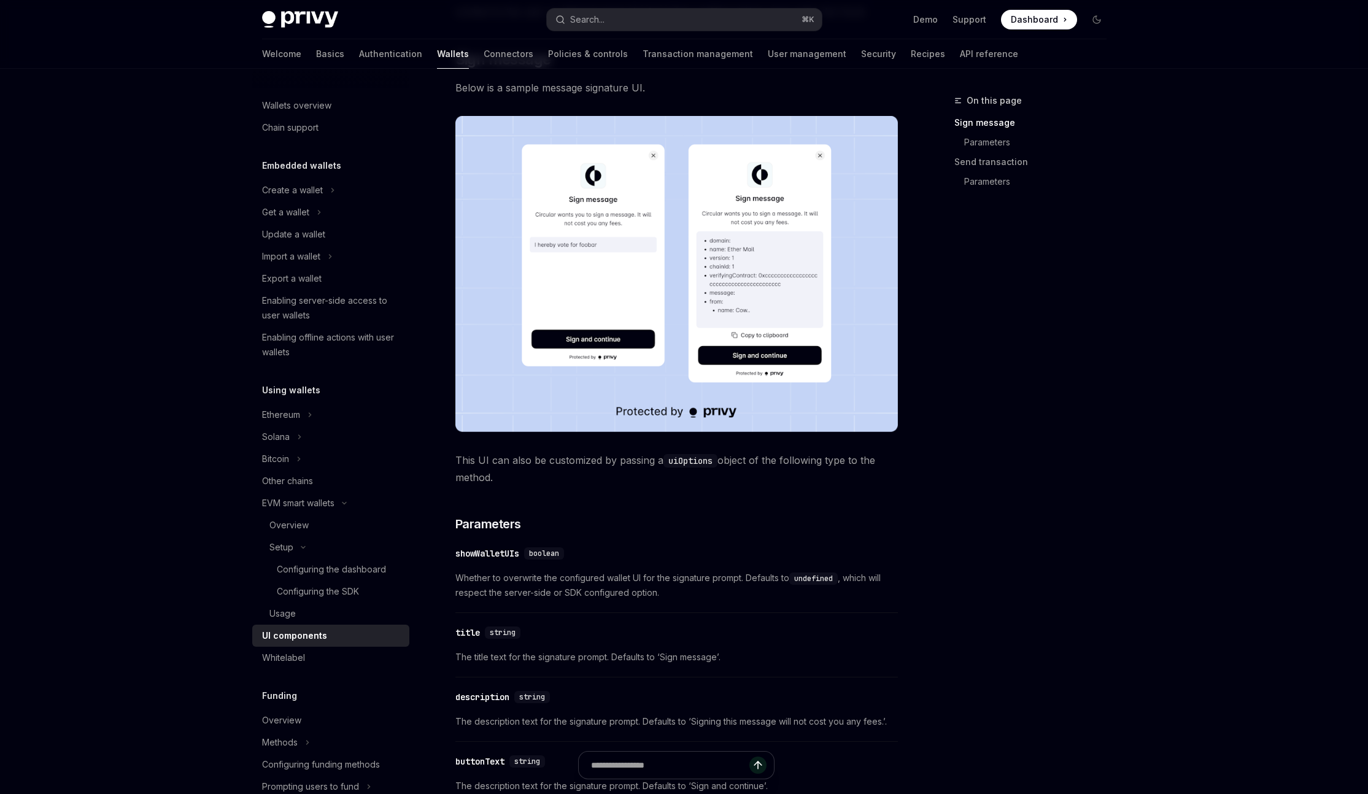
scroll to position [248, 0]
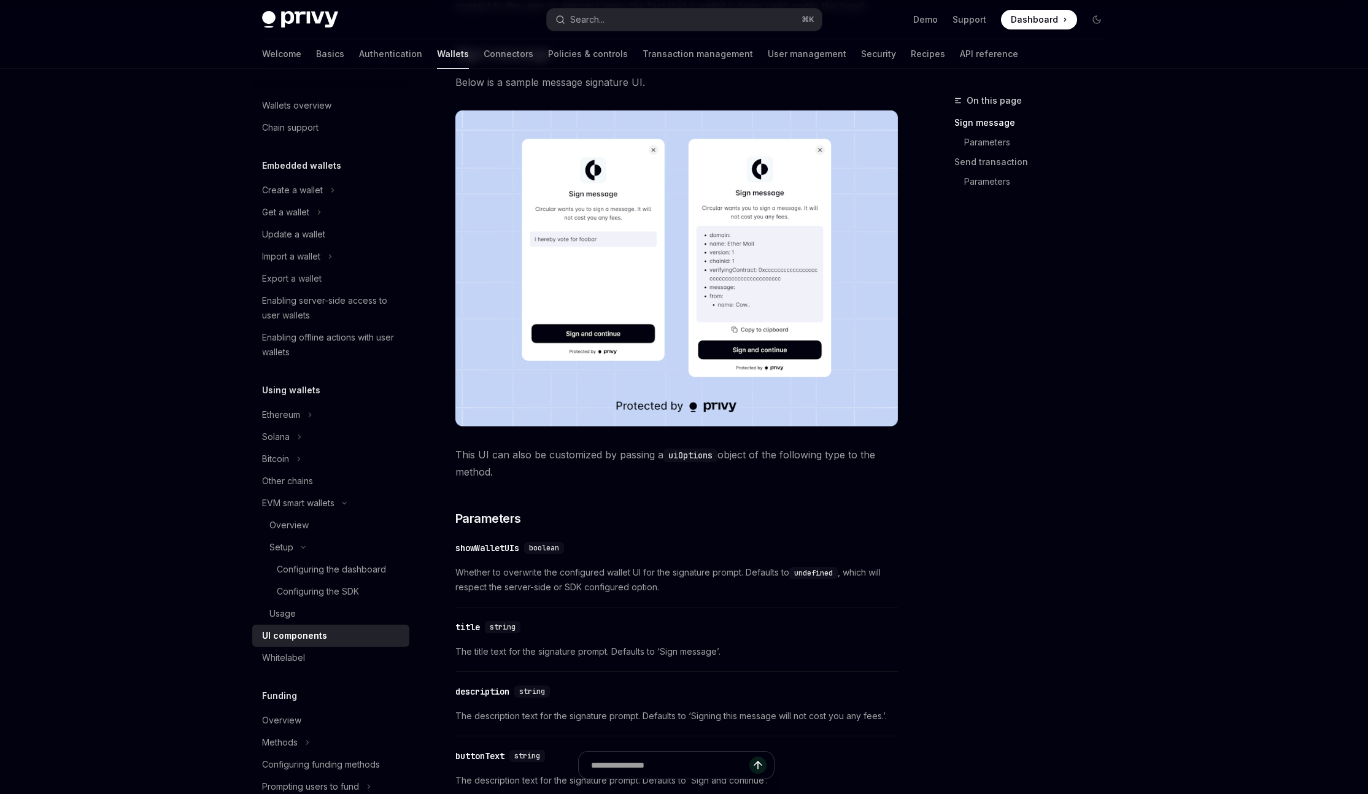
click at [639, 573] on span "Whether to overwrite the configured wallet UI for the signature prompt. Default…" at bounding box center [676, 579] width 443 height 29
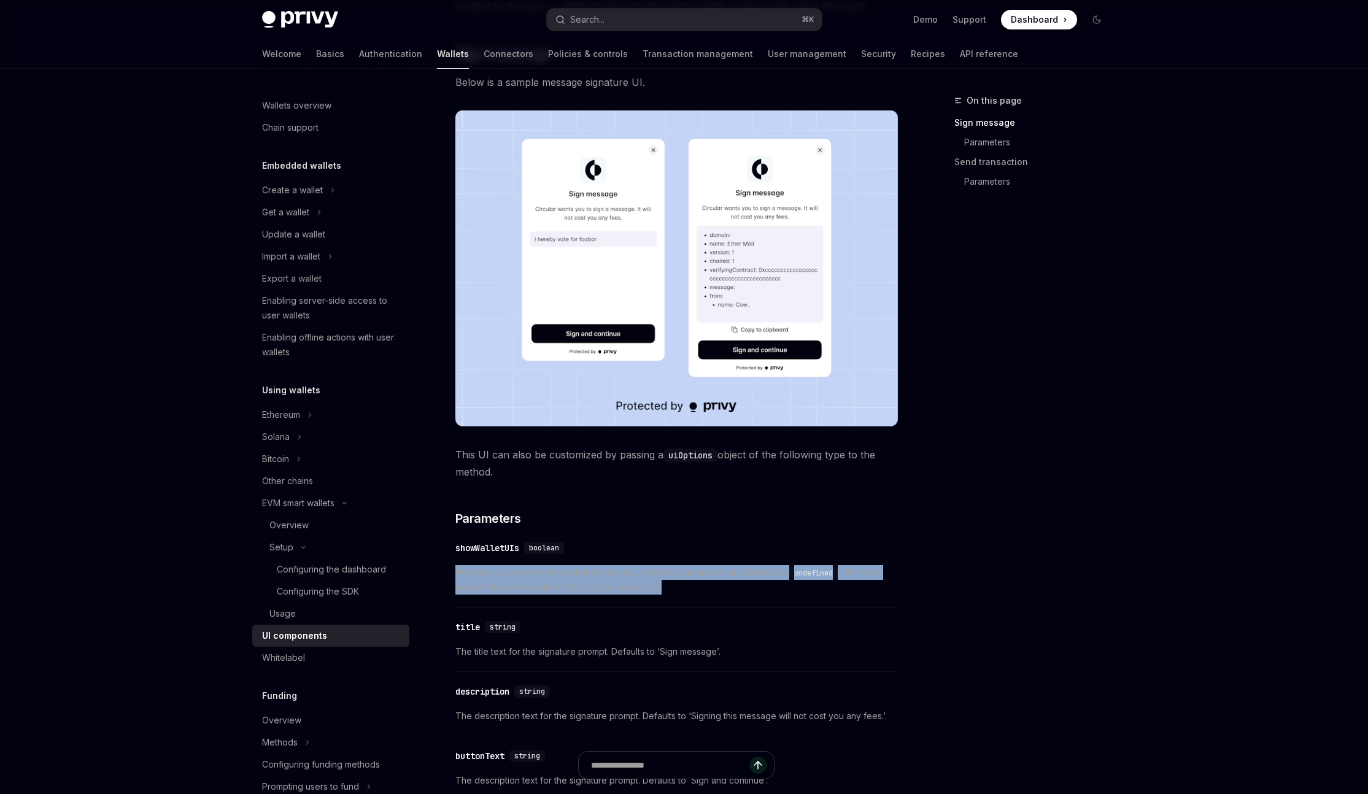
click at [644, 595] on div "​ showWalletUIs boolean Whether to overwrite the configured wallet UI for the s…" at bounding box center [676, 571] width 443 height 73
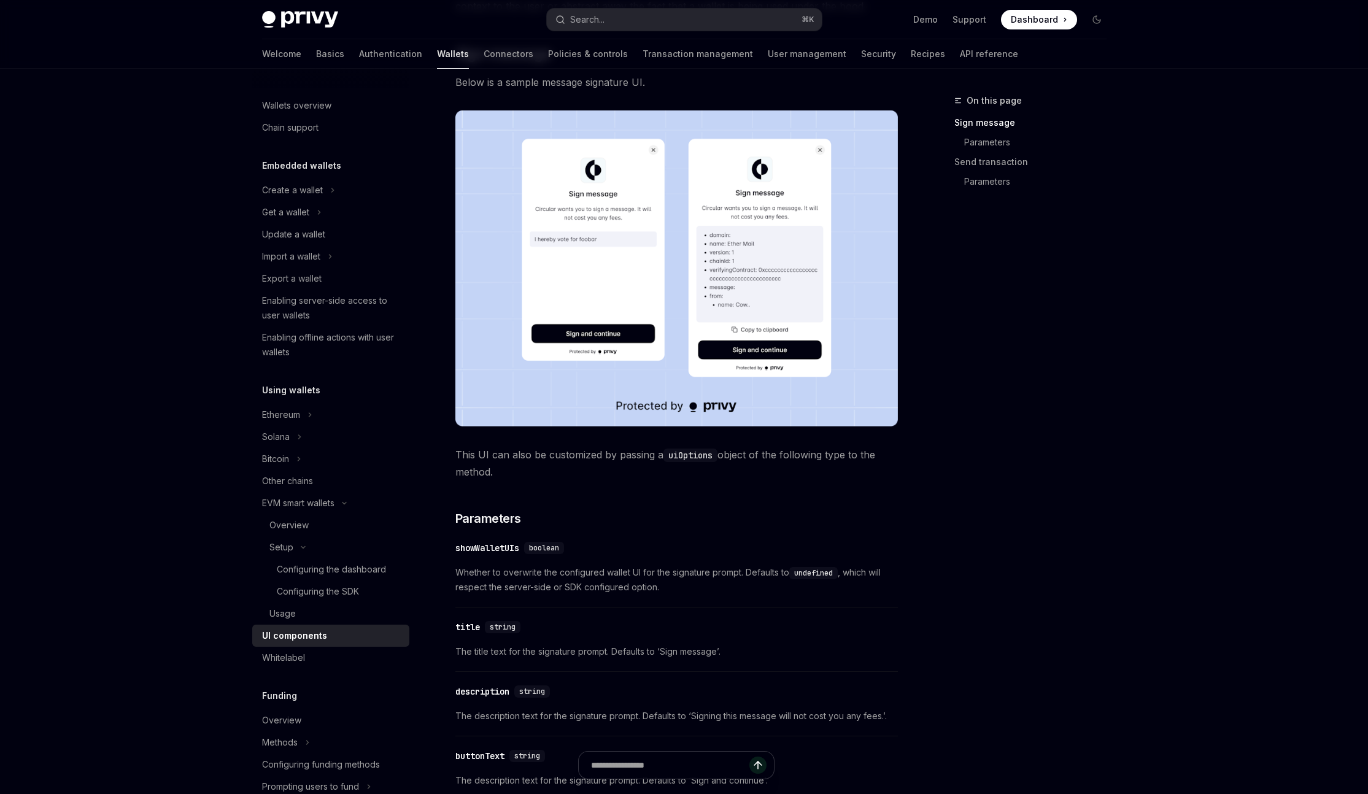
click at [624, 589] on span "Whether to overwrite the configured wallet UI for the signature prompt. Default…" at bounding box center [676, 579] width 443 height 29
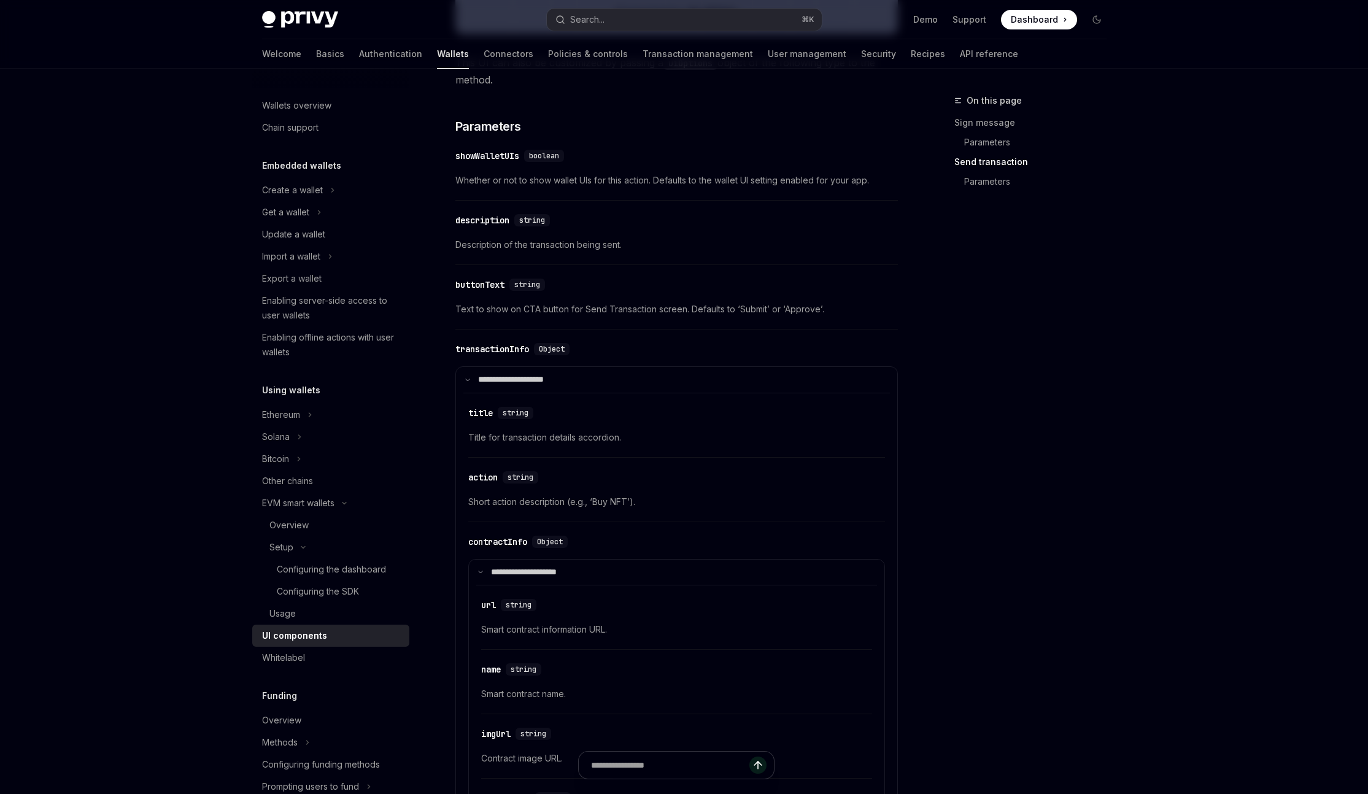
scroll to position [1433, 0]
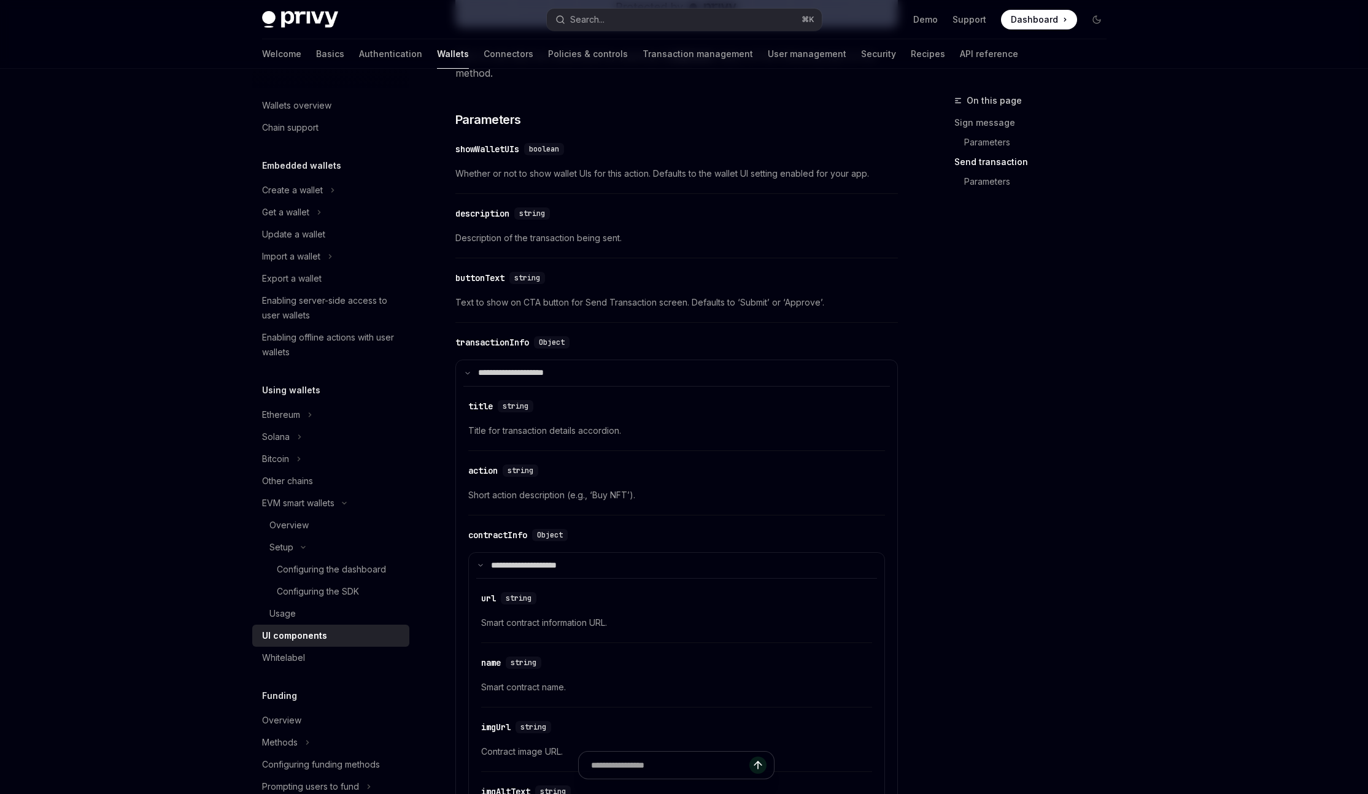
type textarea "*"
